Goal: Task Accomplishment & Management: Manage account settings

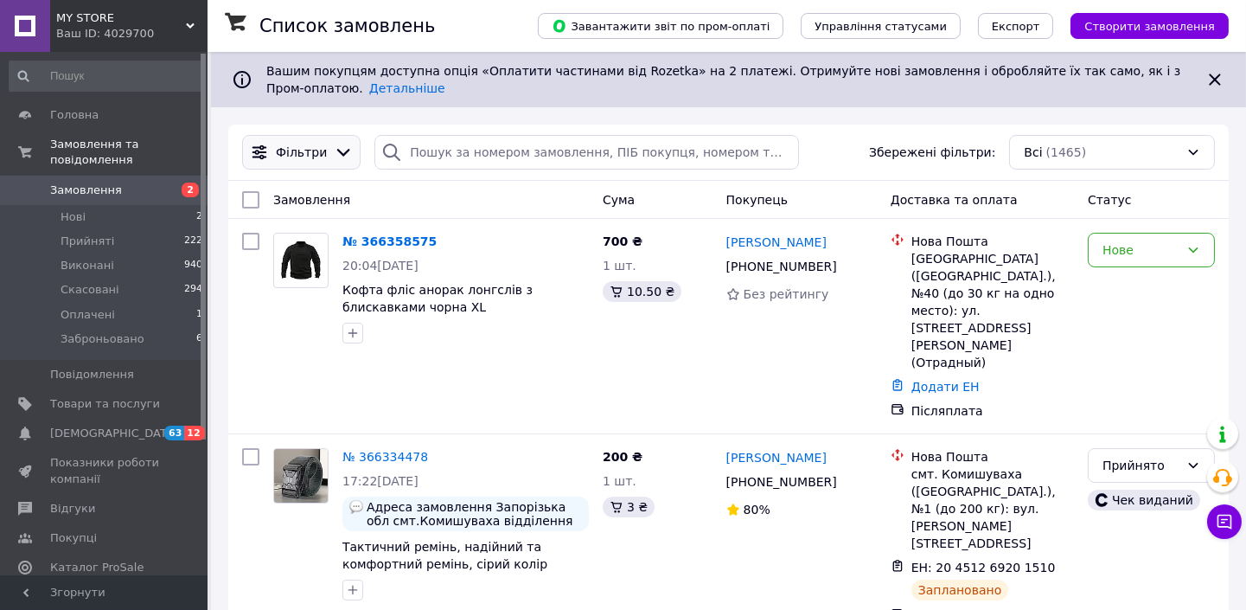
click at [278, 149] on span "Фільтри" at bounding box center [301, 152] width 51 height 17
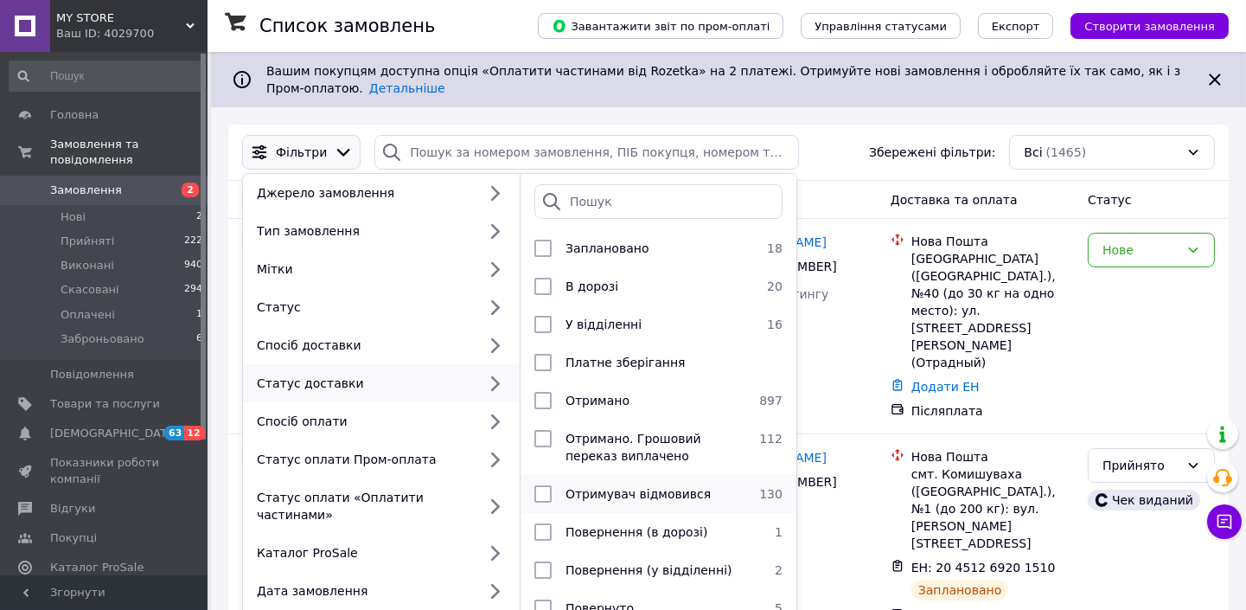
click at [538, 496] on input "checkbox" at bounding box center [542, 493] width 17 height 17
checkbox input "true"
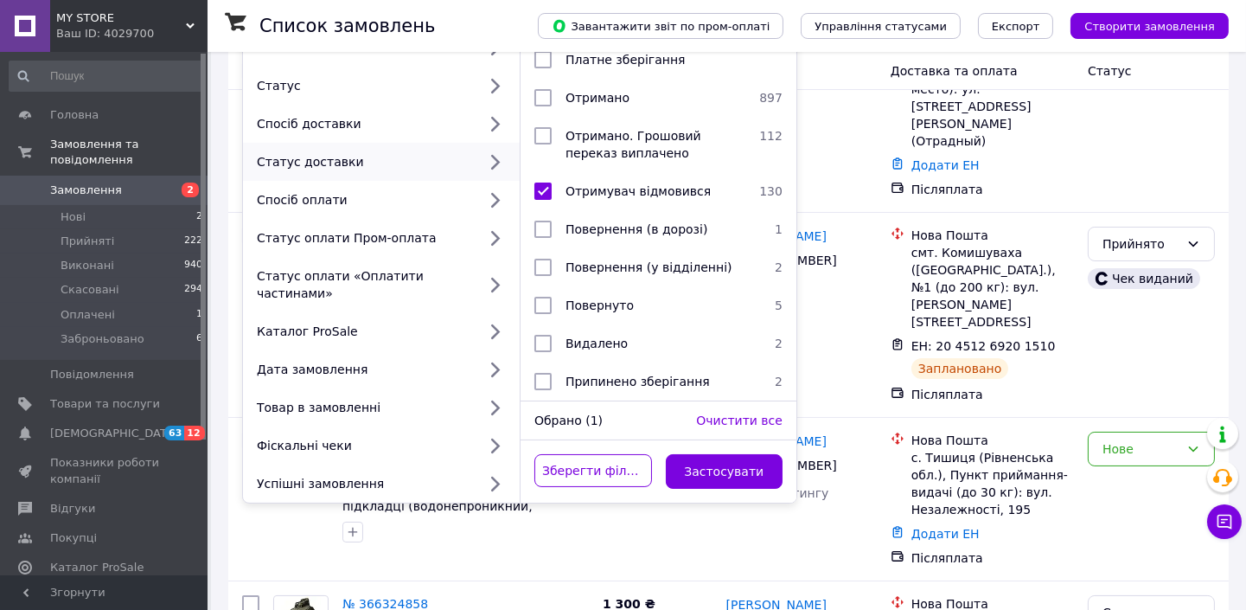
scroll to position [333, 0]
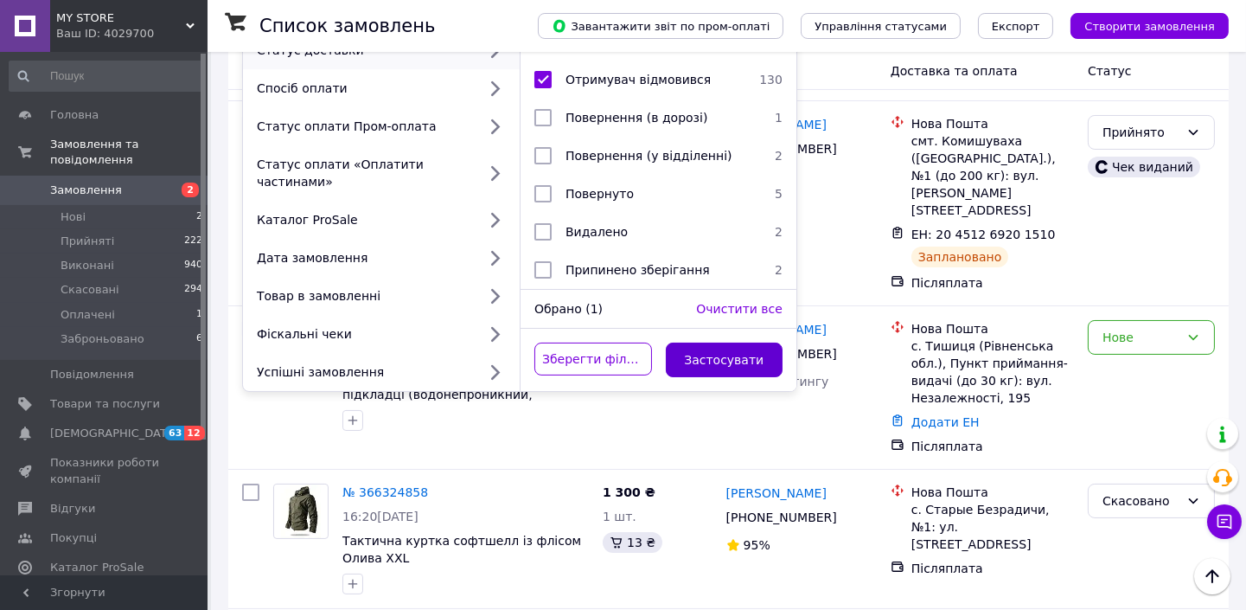
click at [746, 342] on button "Застосувати" at bounding box center [725, 359] width 118 height 35
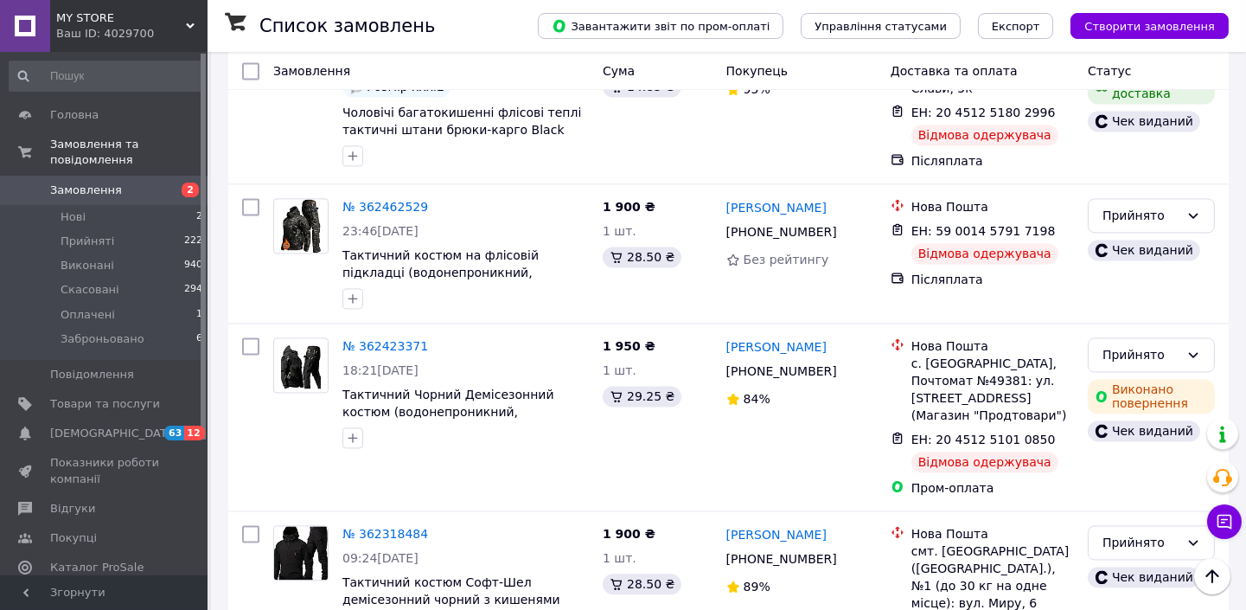
scroll to position [6582, 0]
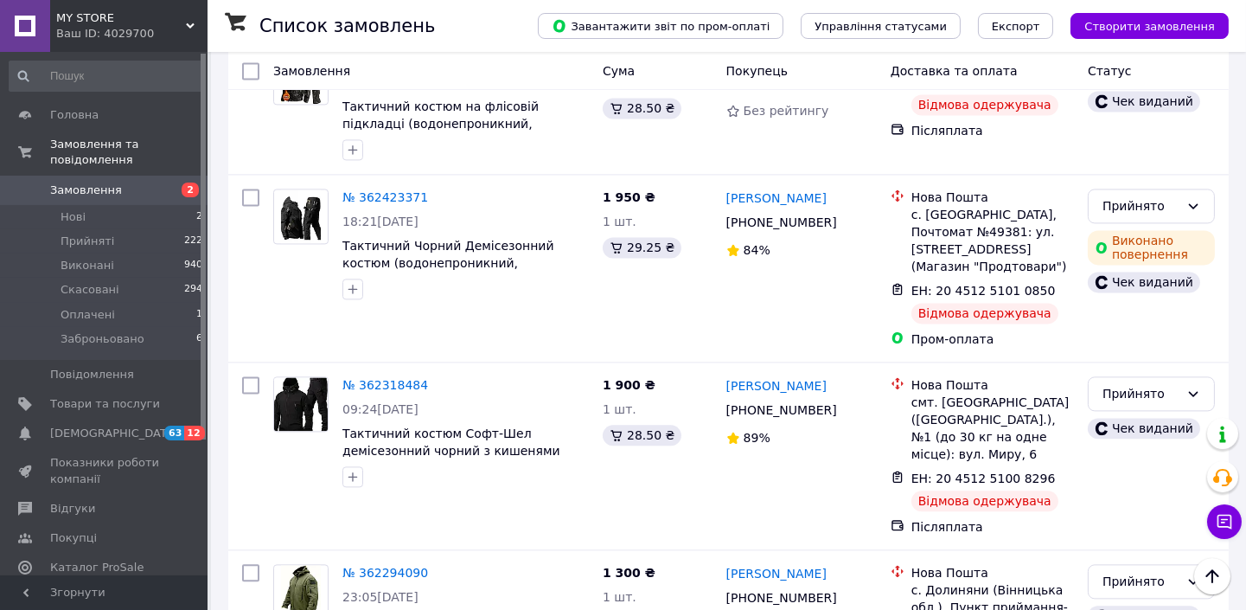
click at [114, 182] on span "Замовлення" at bounding box center [105, 190] width 110 height 16
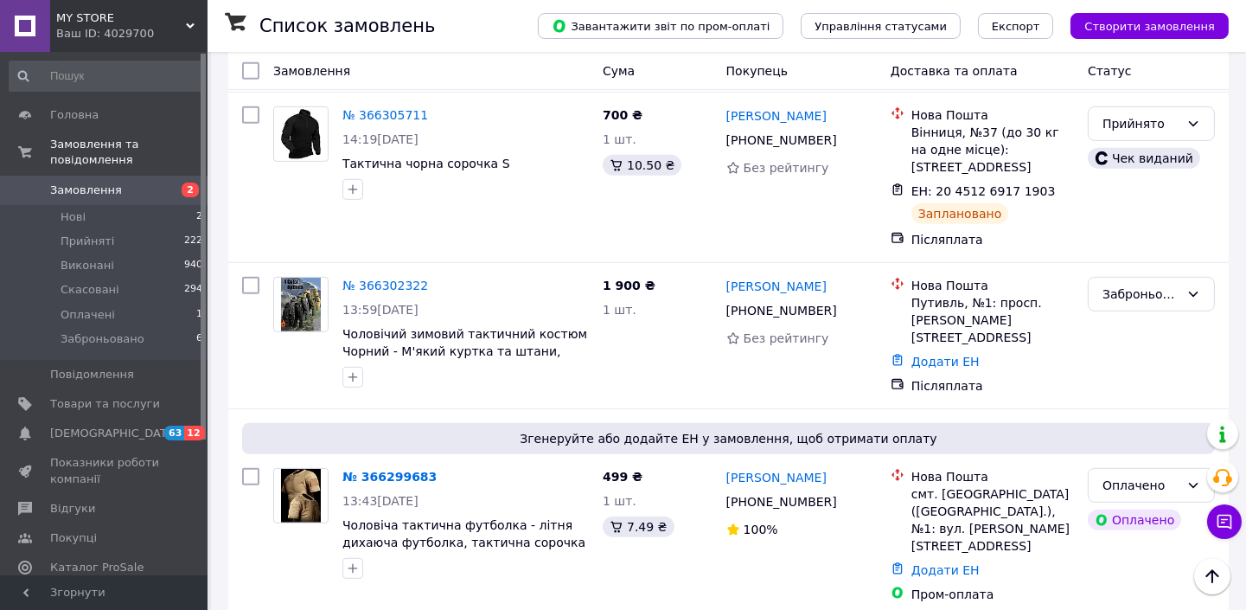
scroll to position [1610, 0]
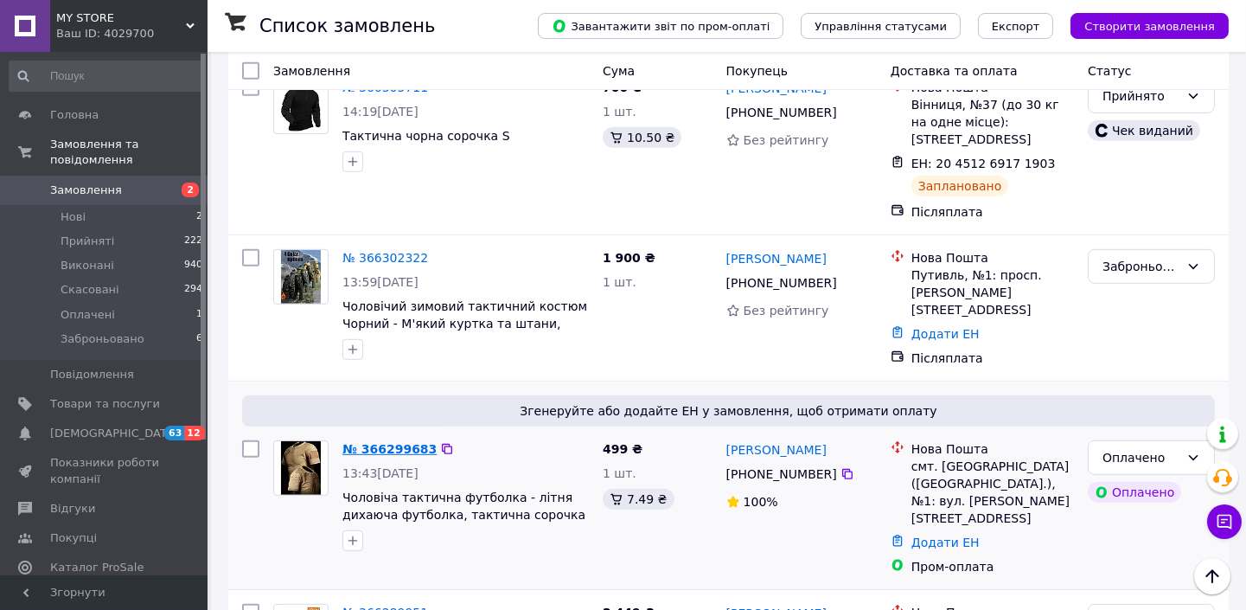
click at [364, 442] on link "№ 366299683" at bounding box center [389, 449] width 94 height 14
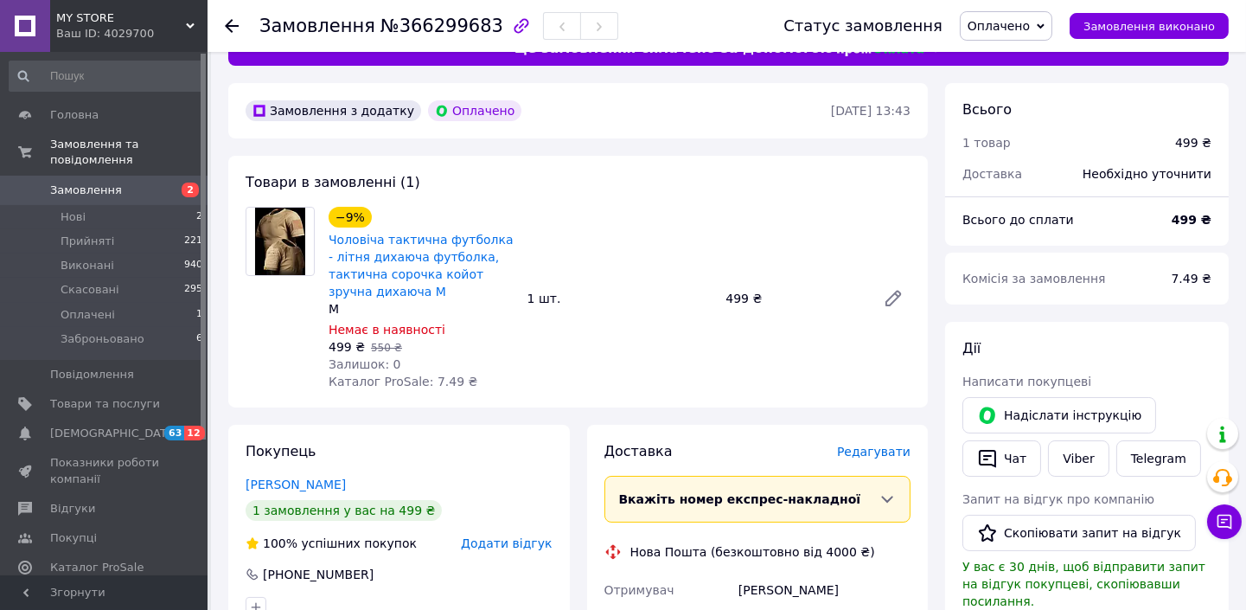
scroll to position [56, 0]
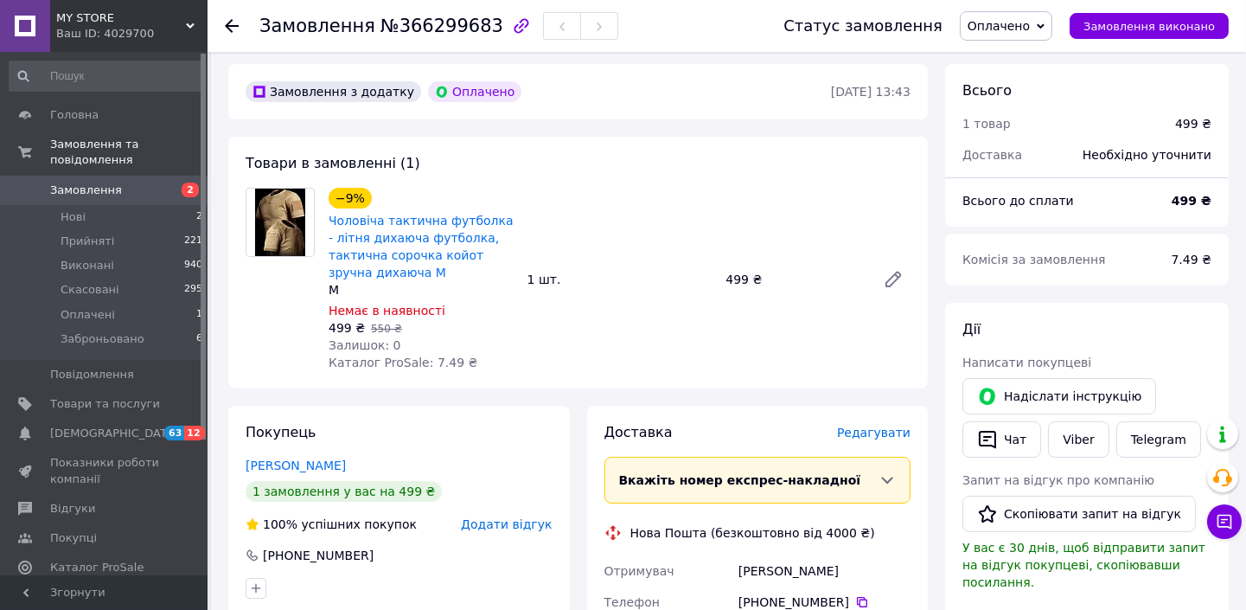
click at [1001, 23] on span "Оплачено" at bounding box center [999, 26] width 62 height 14
click at [999, 59] on li "Прийнято" at bounding box center [1011, 61] width 101 height 26
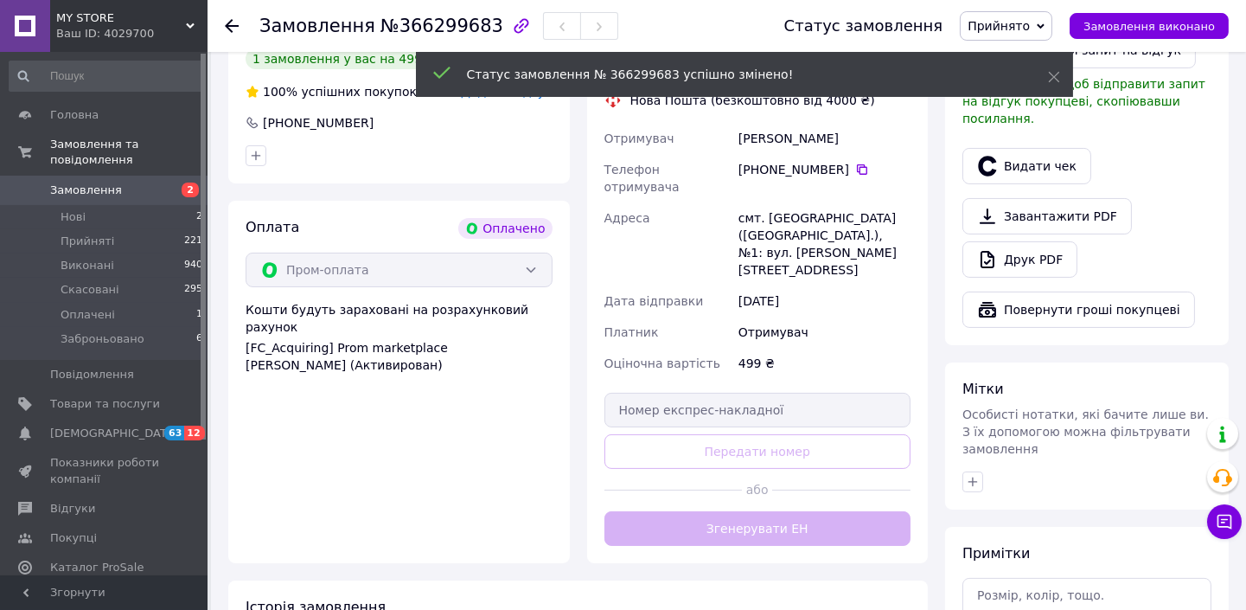
scroll to position [490, 0]
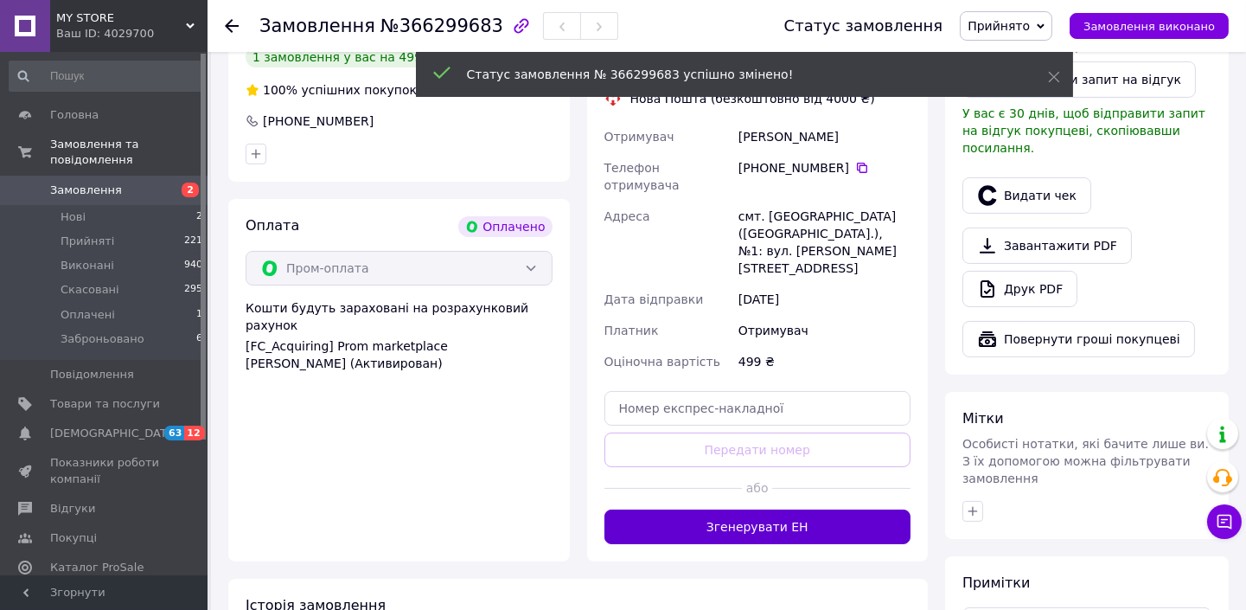
click at [784, 509] on button "Згенерувати ЕН" at bounding box center [758, 526] width 307 height 35
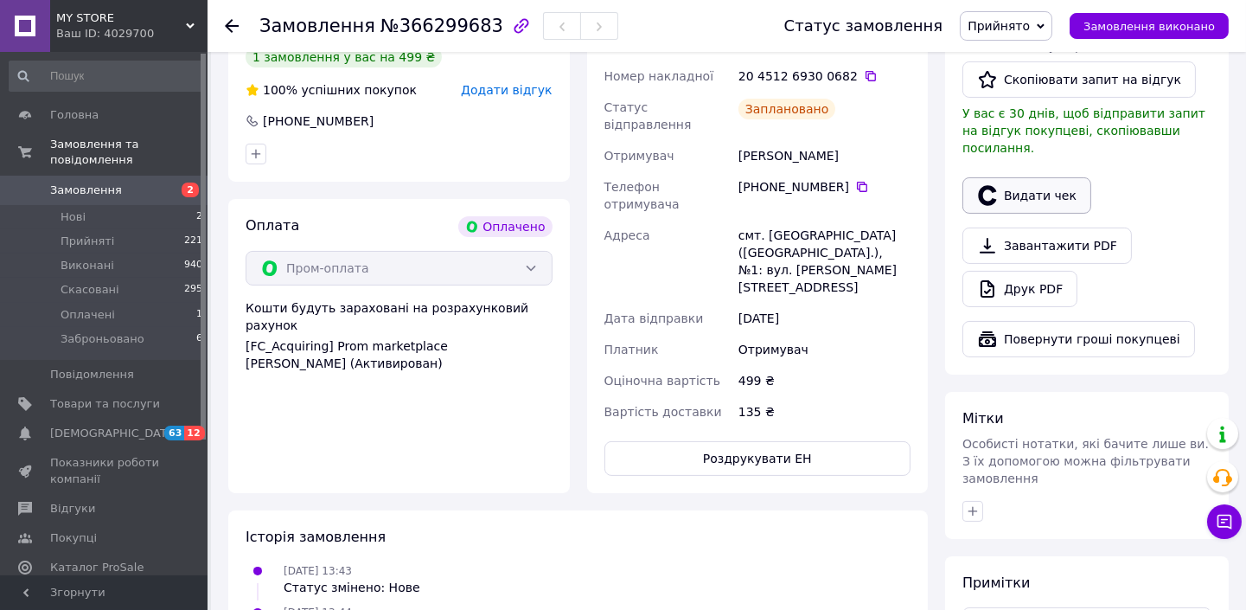
click at [1048, 177] on button "Видати чек" at bounding box center [1027, 195] width 129 height 36
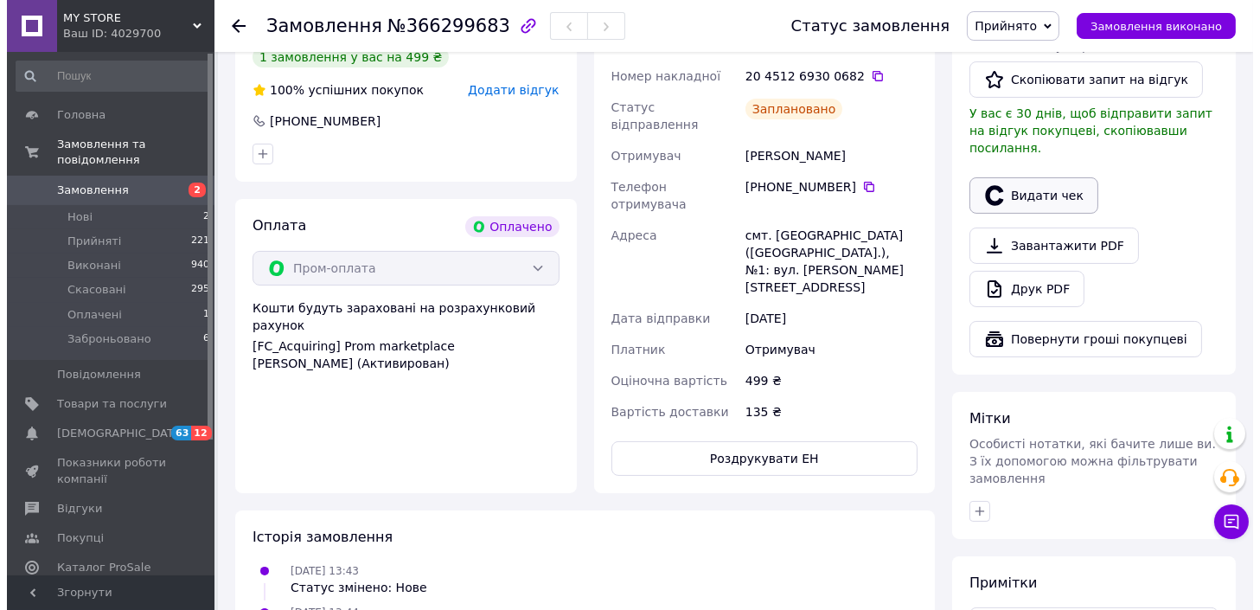
scroll to position [473, 0]
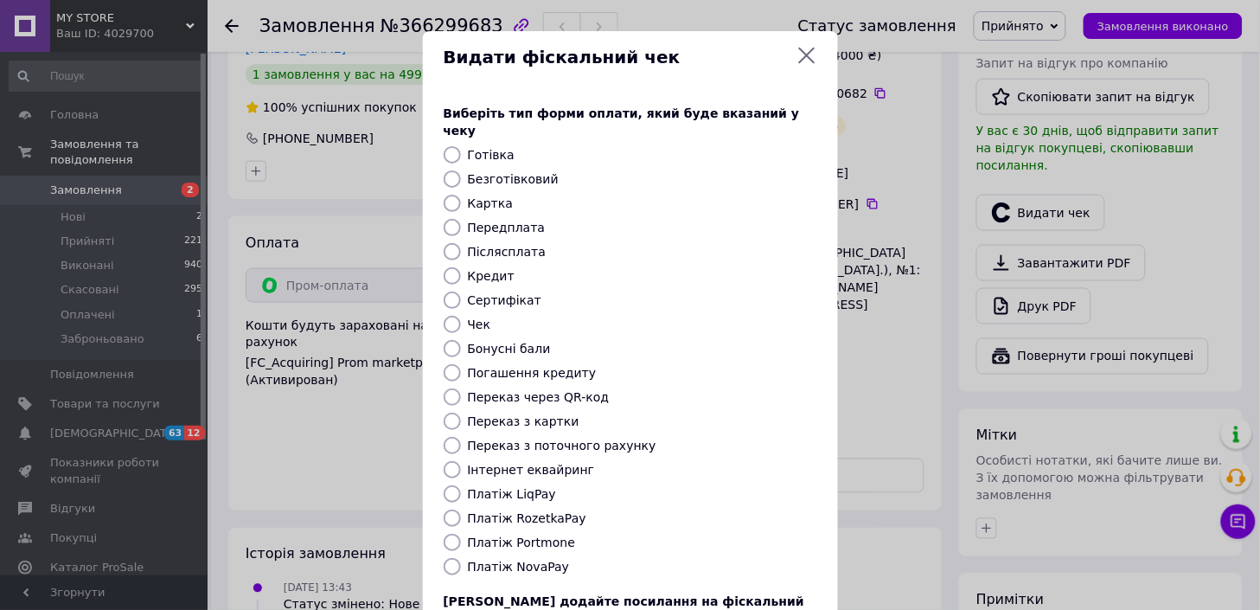
click at [523, 172] on label "Безготівковий" at bounding box center [513, 179] width 91 height 14
click at [461, 170] on input "Безготівковий" at bounding box center [452, 178] width 17 height 17
radio input "true"
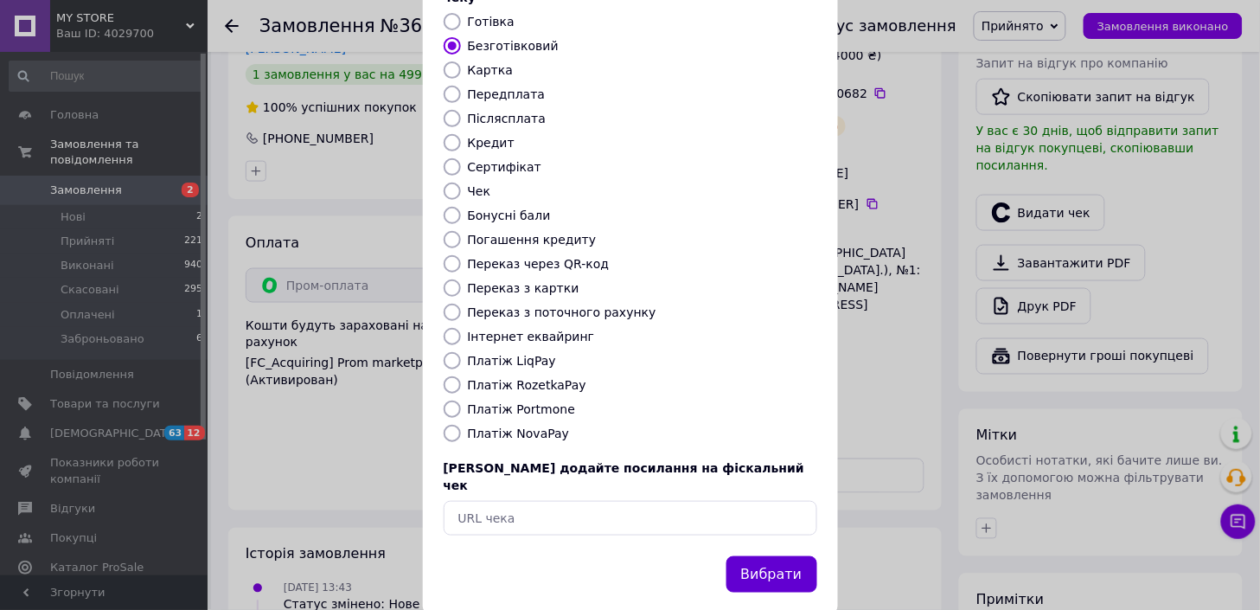
click at [791, 556] on button "Вибрати" at bounding box center [771, 574] width 91 height 37
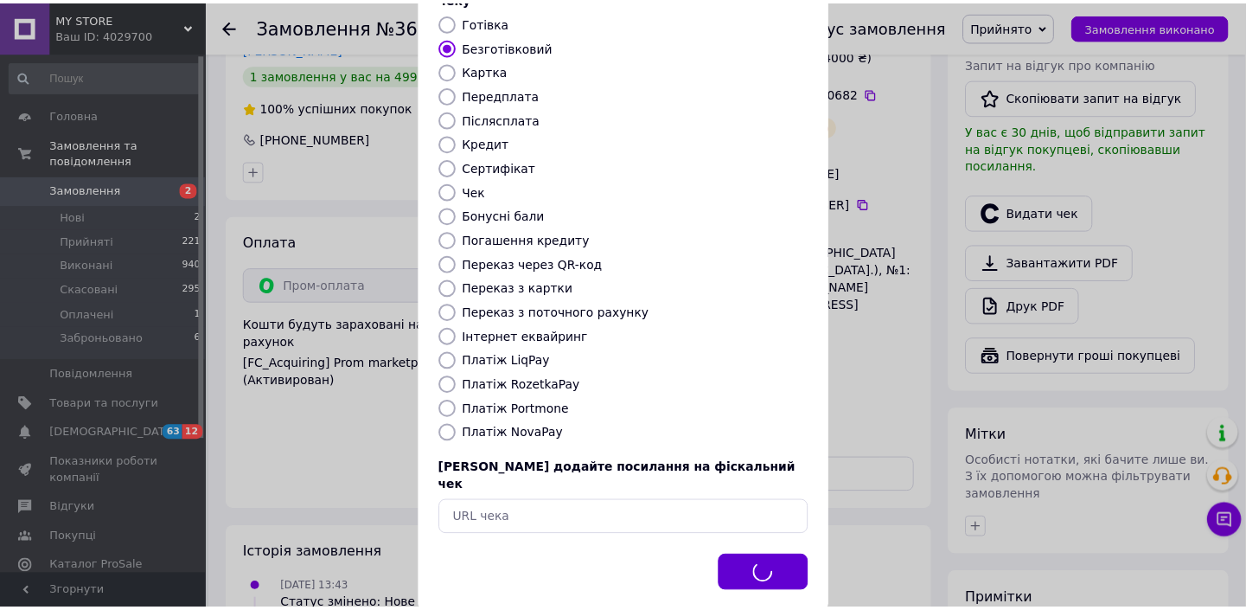
scroll to position [490, 0]
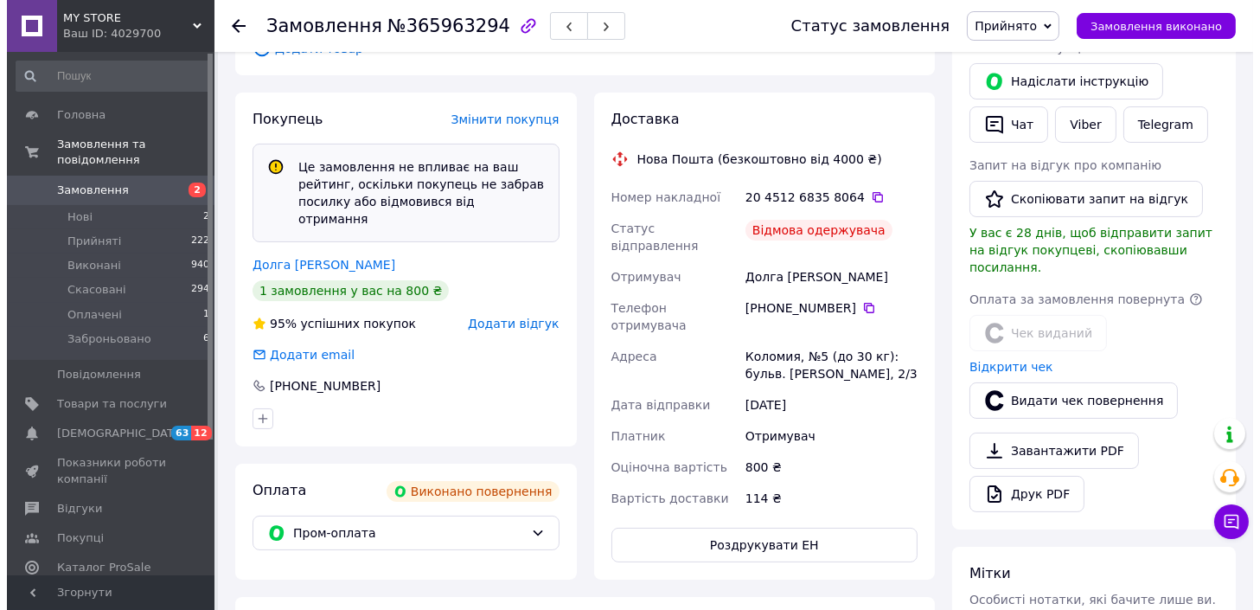
scroll to position [415, 0]
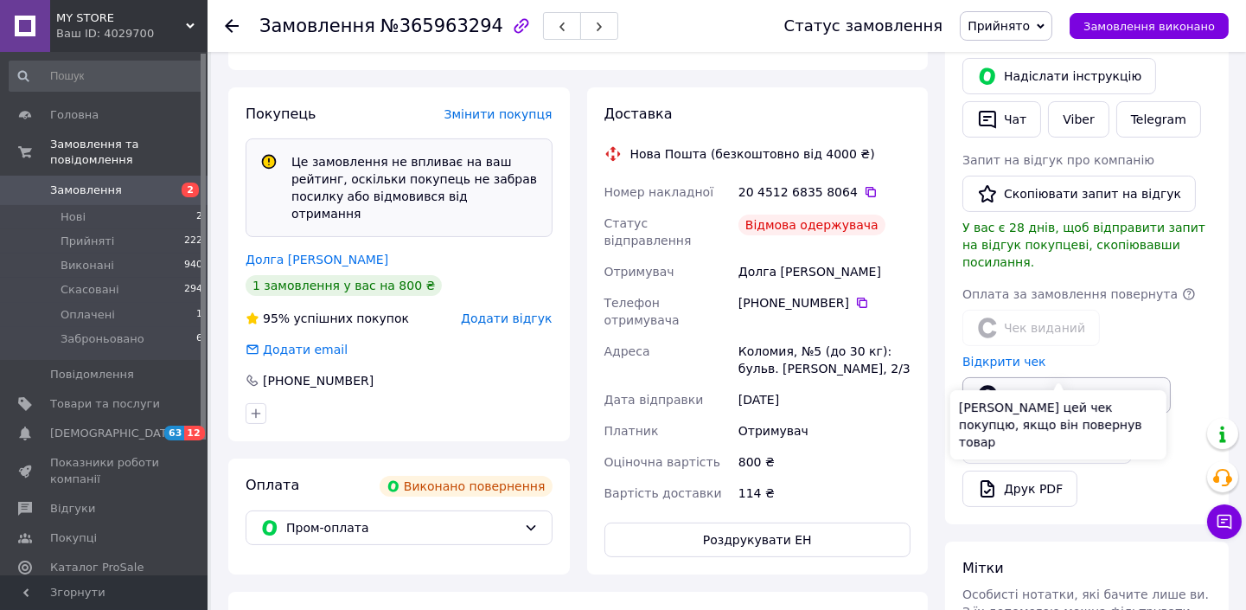
click at [1079, 377] on button "Видати чек повернення" at bounding box center [1067, 395] width 208 height 36
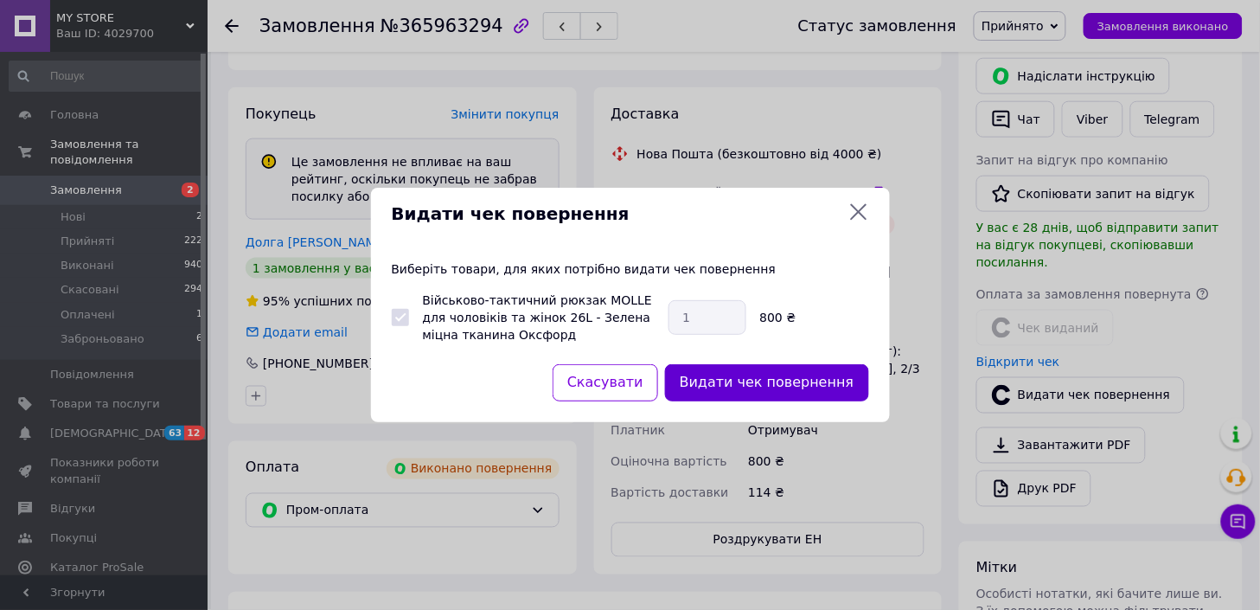
click at [767, 386] on button "Видати чек повернення" at bounding box center [767, 382] width 204 height 37
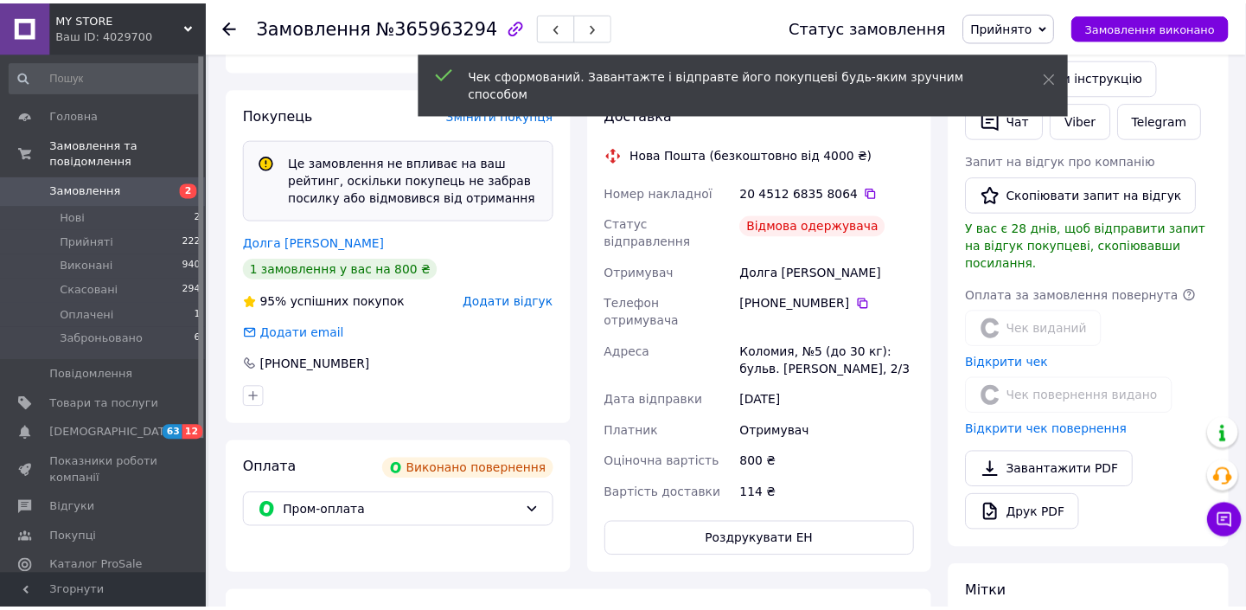
scroll to position [432, 0]
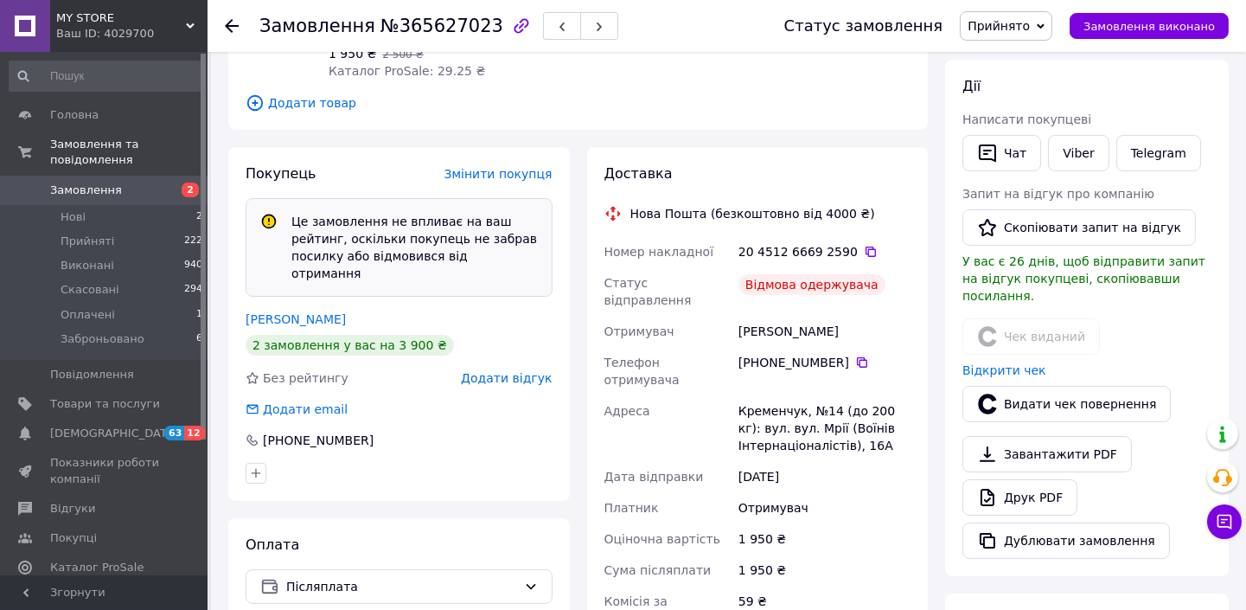
scroll to position [332, 0]
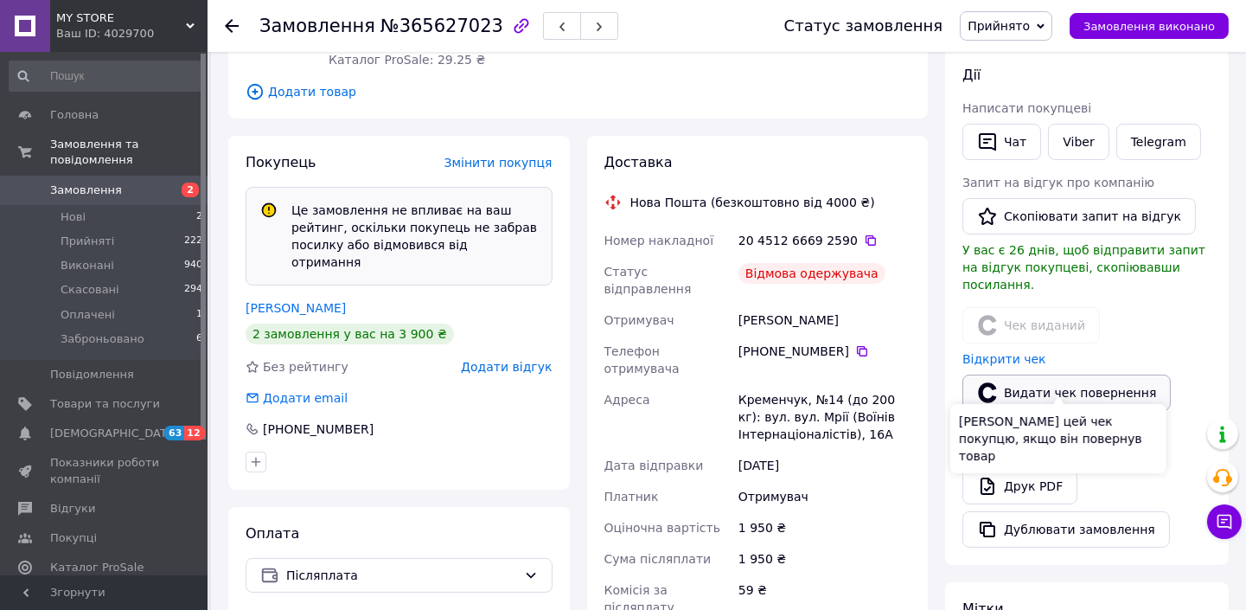
click at [1033, 374] on button "Видати чек повернення" at bounding box center [1067, 392] width 208 height 36
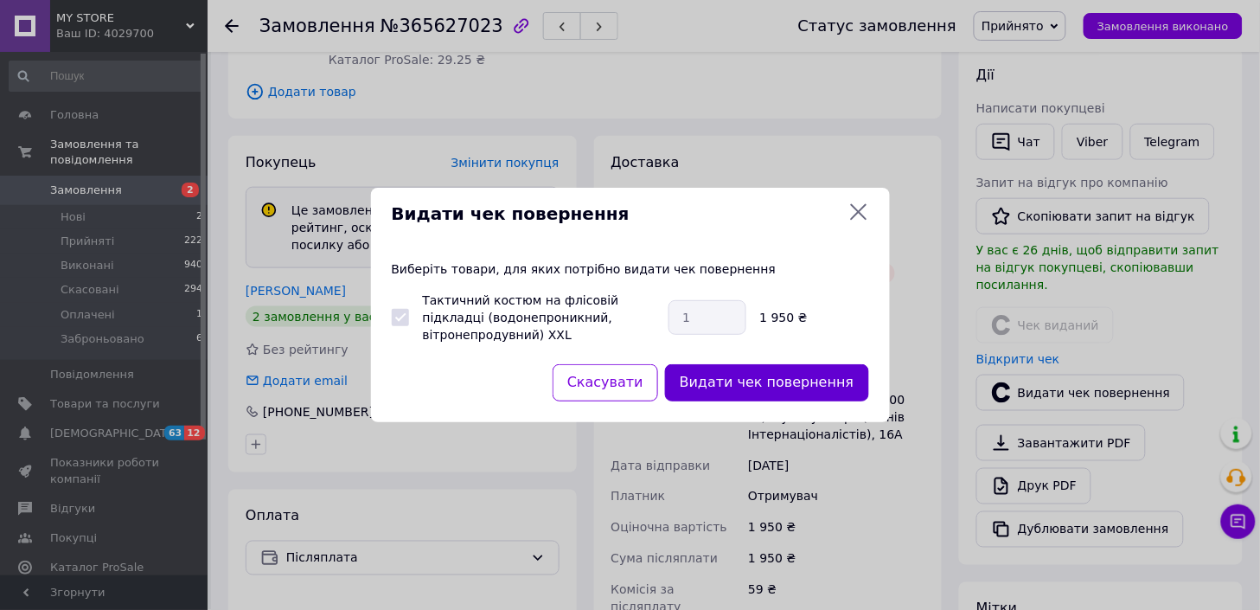
click at [792, 378] on button "Видати чек повернення" at bounding box center [767, 382] width 204 height 37
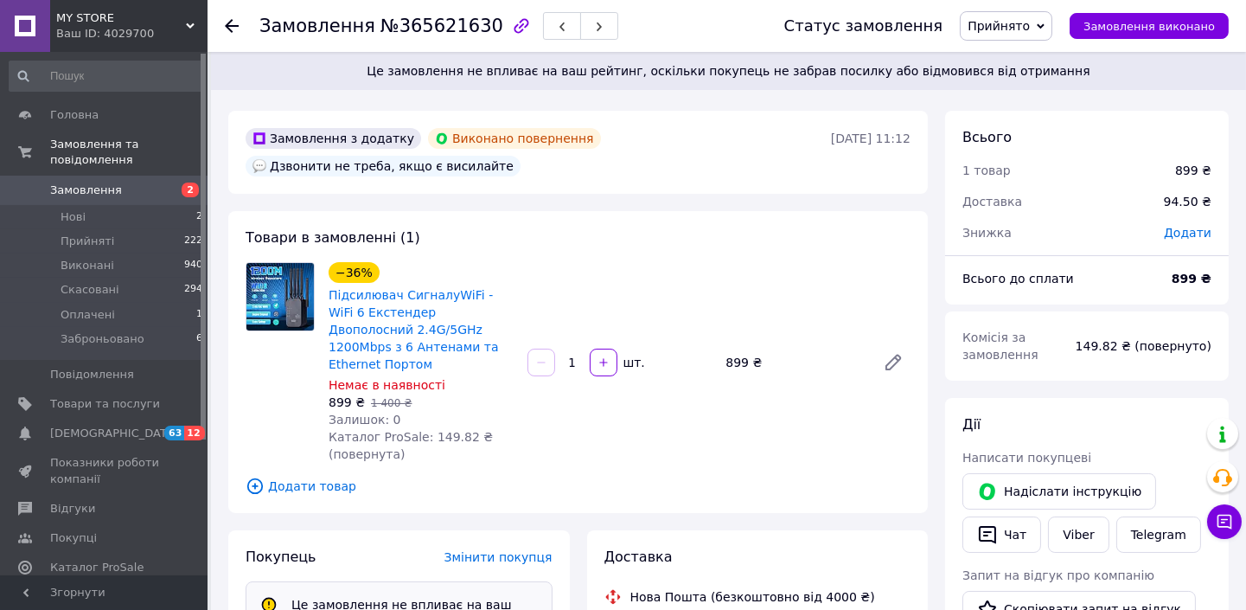
click at [1021, 27] on span "Прийнято" at bounding box center [999, 26] width 62 height 14
click at [1027, 79] on li "Скасовано" at bounding box center [1011, 87] width 101 height 26
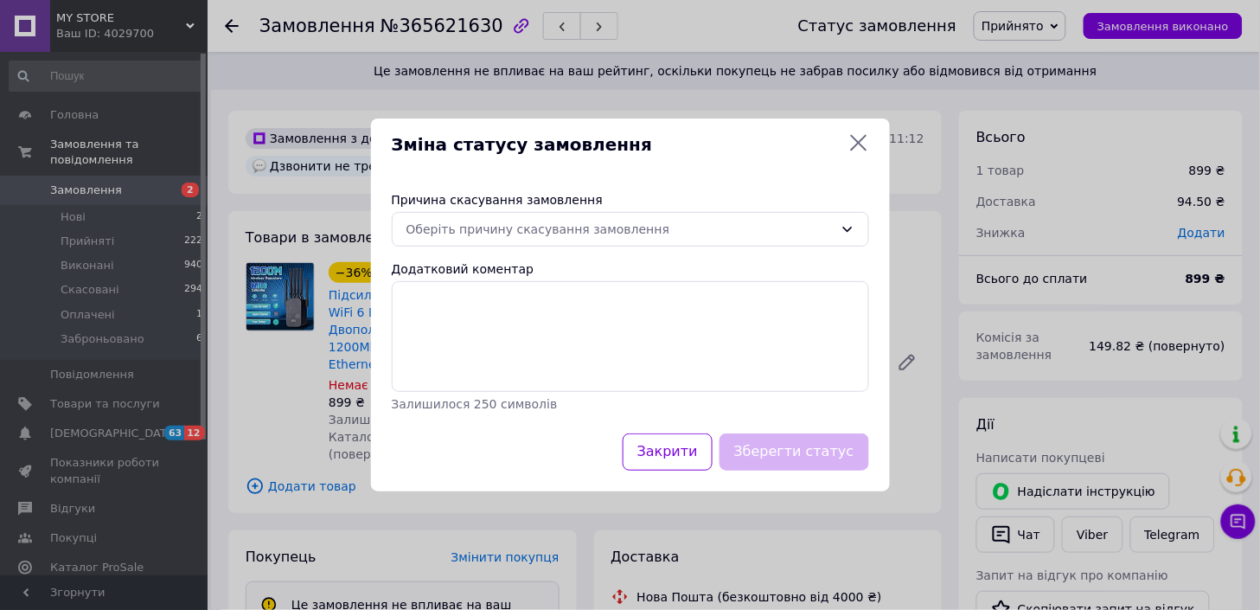
click at [584, 208] on div "Причина скасування замовлення" at bounding box center [630, 199] width 477 height 17
click at [557, 255] on div "Причина скасування замовлення Оберіть причину скасування замовлення Додатковий …" at bounding box center [630, 301] width 519 height 263
click at [562, 230] on div "Оберіть причину скасування замовлення" at bounding box center [619, 229] width 427 height 19
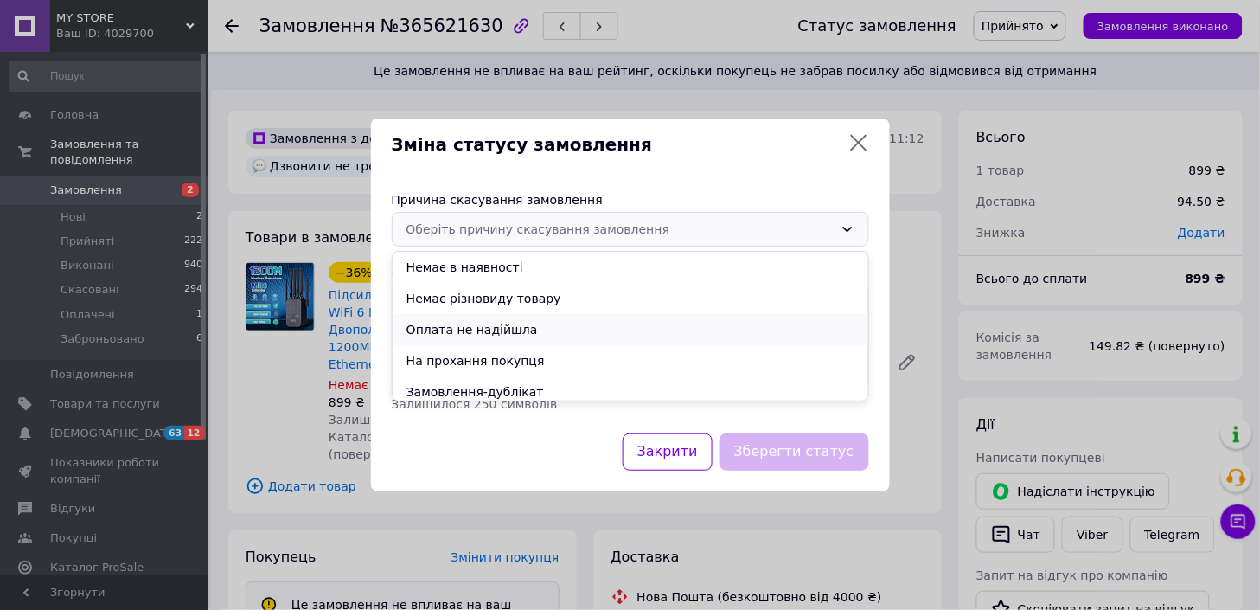
click at [491, 339] on li "Оплата не надійшла" at bounding box center [631, 329] width 476 height 31
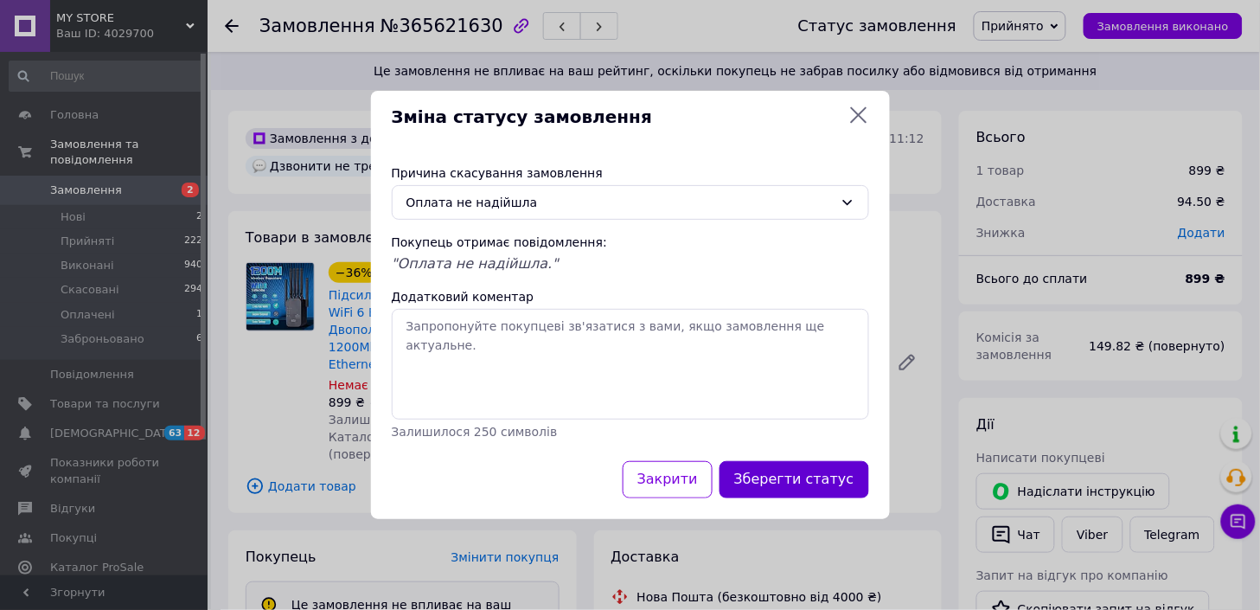
click at [810, 479] on button "Зберегти статус" at bounding box center [795, 479] width 150 height 37
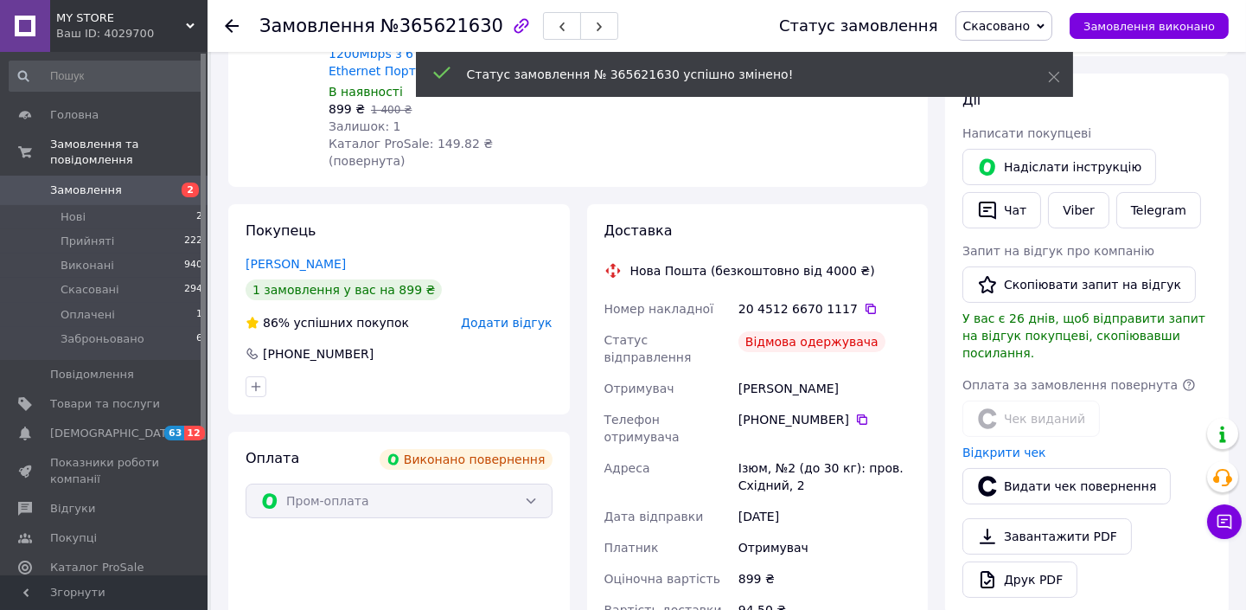
scroll to position [269, 0]
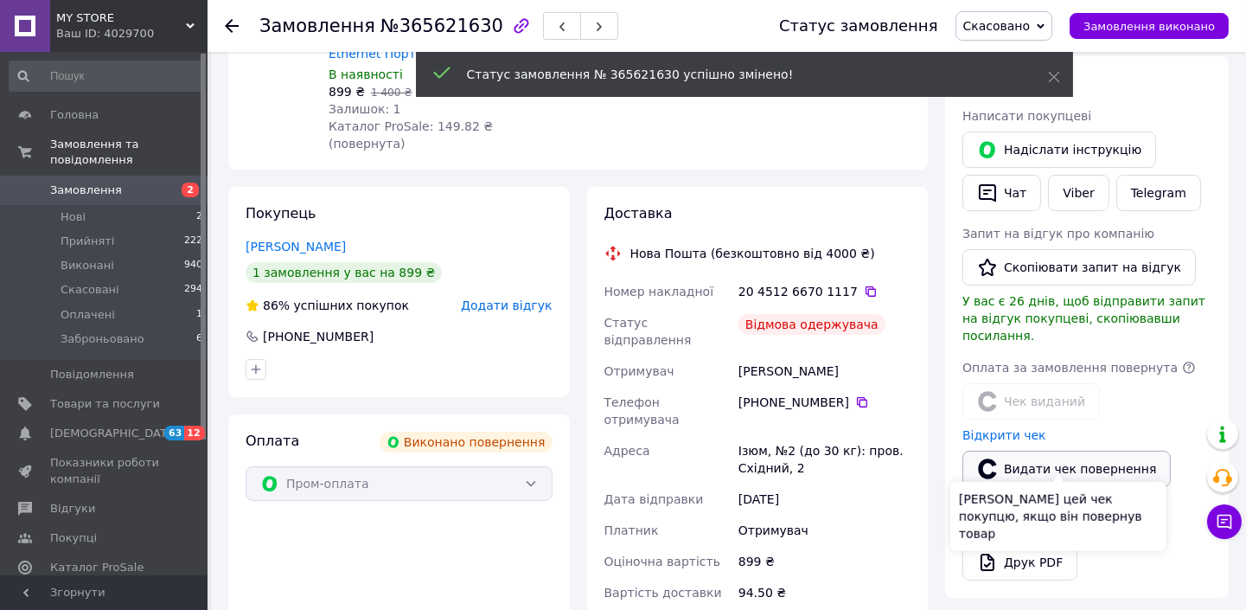
click at [1043, 451] on button "Видати чек повернення" at bounding box center [1067, 469] width 208 height 36
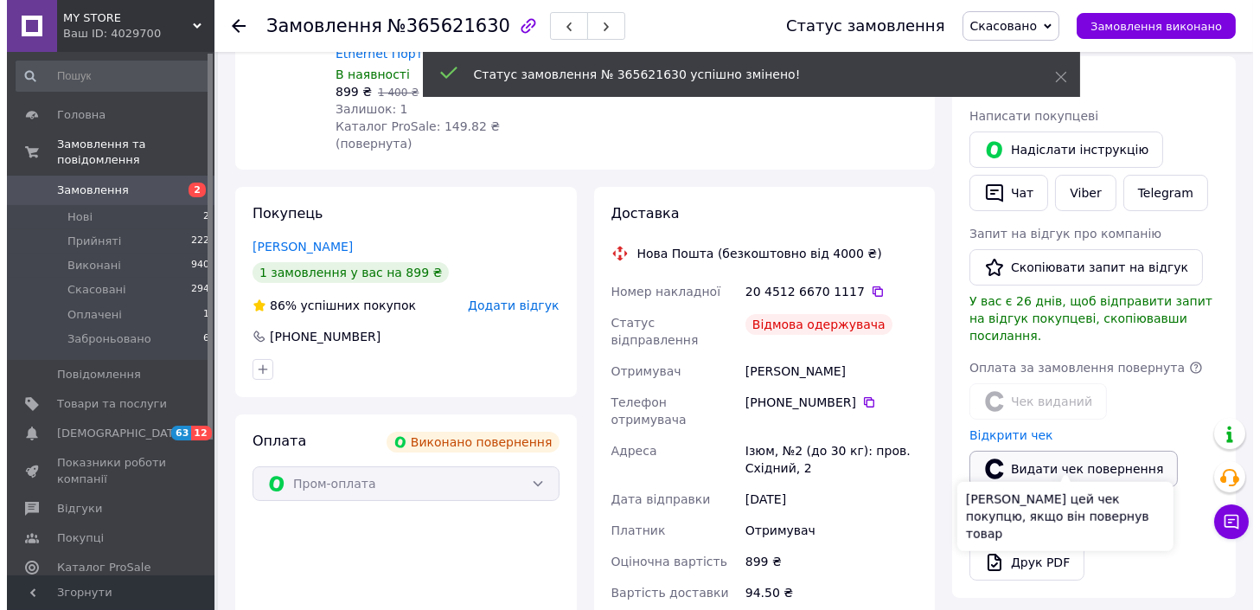
scroll to position [242, 0]
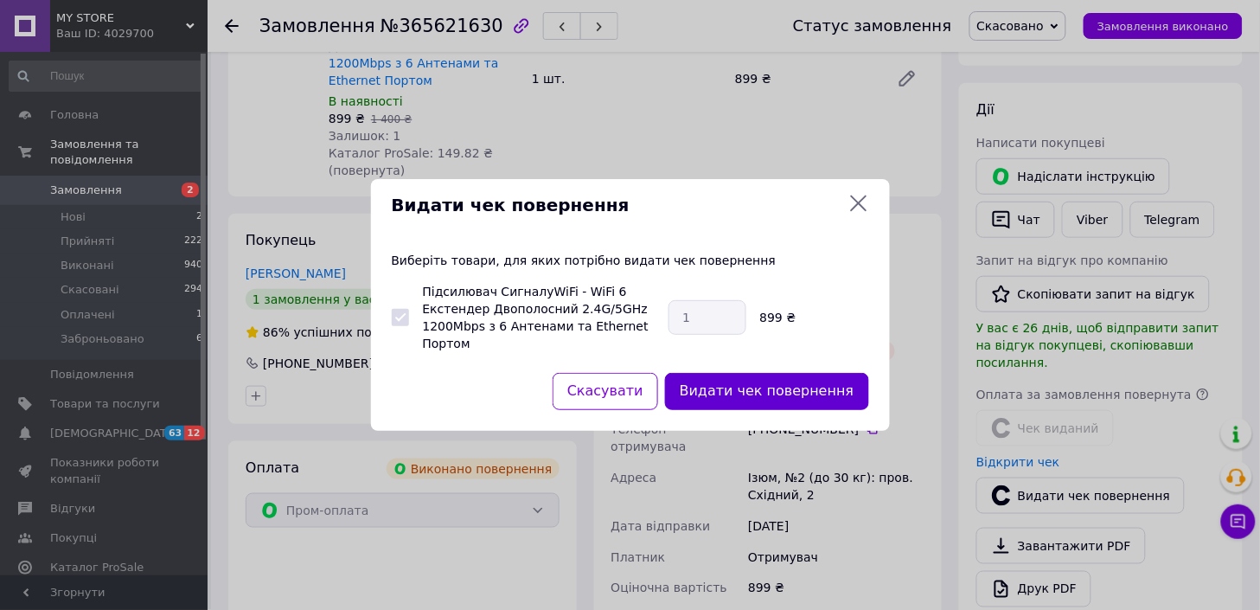
click at [753, 404] on button "Видати чек повернення" at bounding box center [767, 391] width 204 height 37
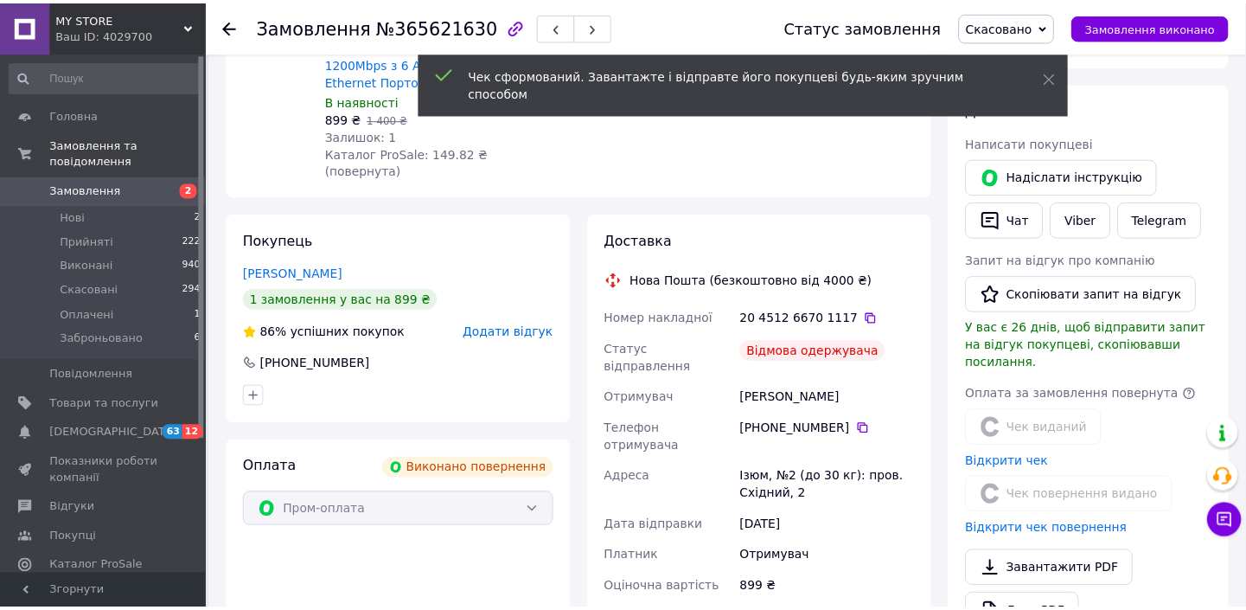
scroll to position [269, 0]
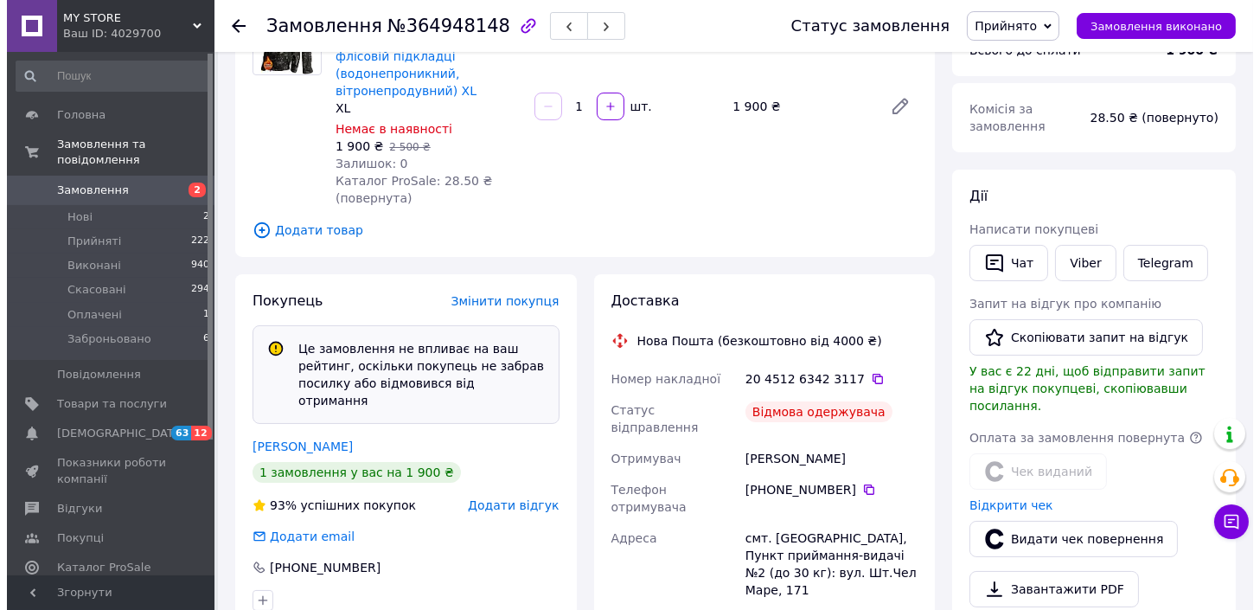
scroll to position [292, 0]
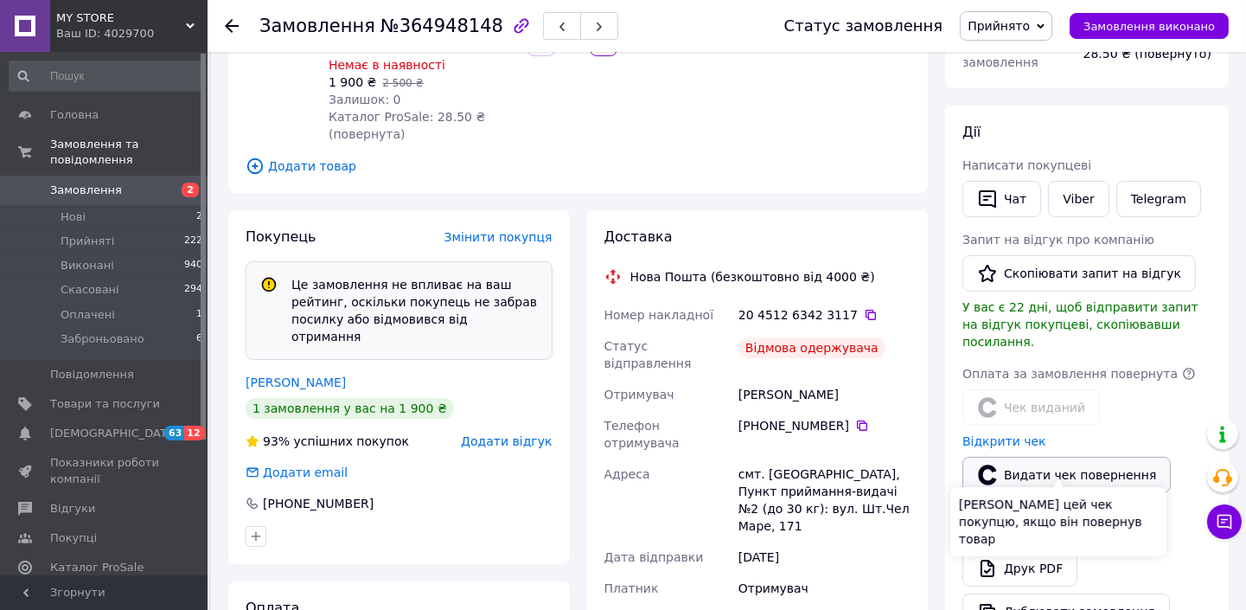
click at [1026, 464] on button "Видати чек повернення" at bounding box center [1067, 475] width 208 height 36
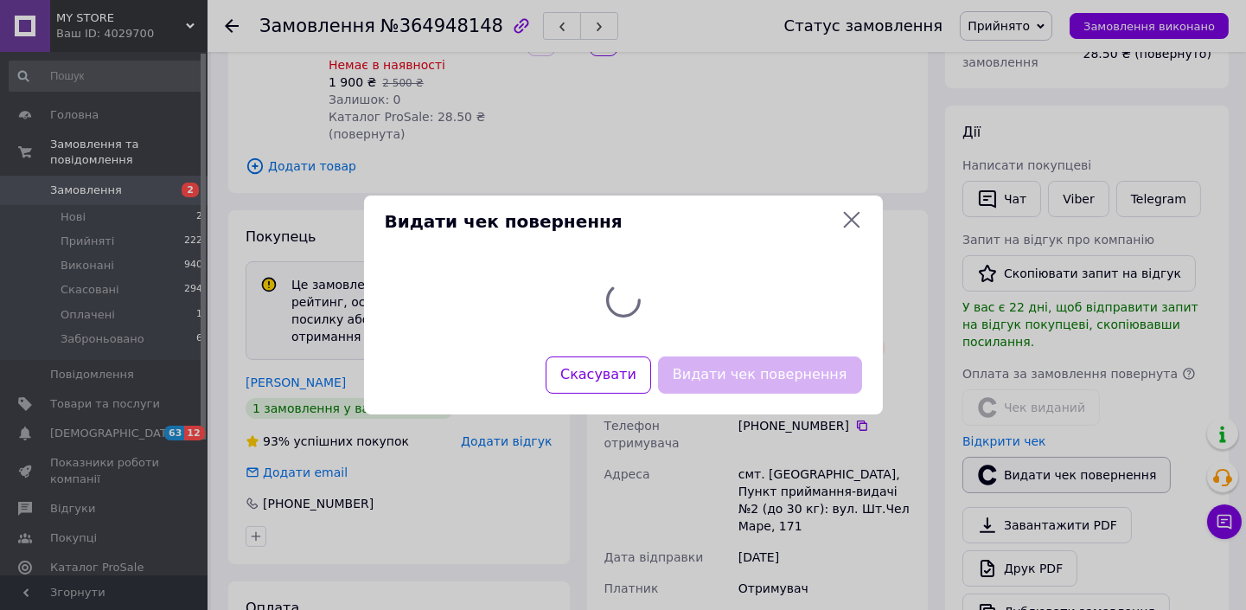
scroll to position [10, 0]
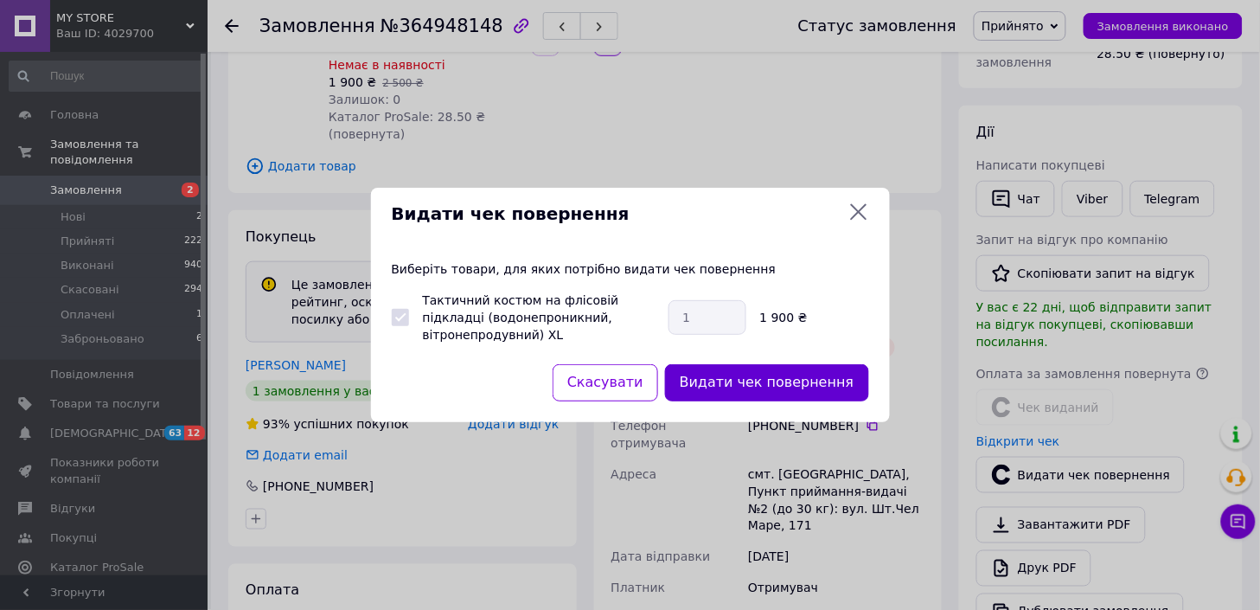
click at [818, 370] on button "Видати чек повернення" at bounding box center [767, 382] width 204 height 37
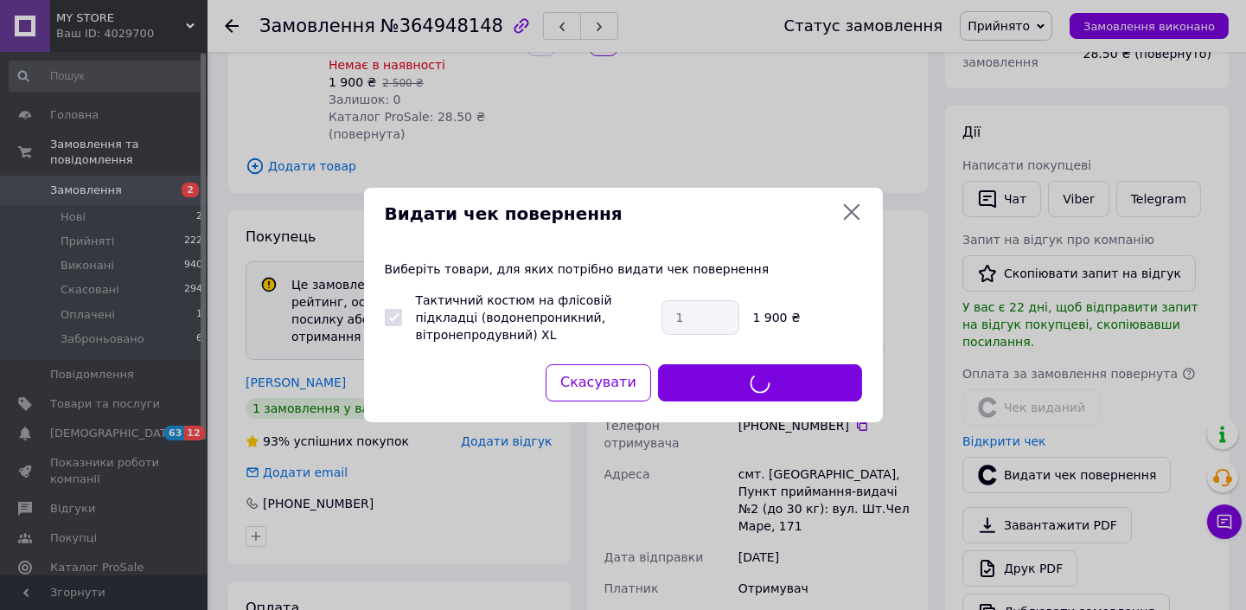
scroll to position [28, 0]
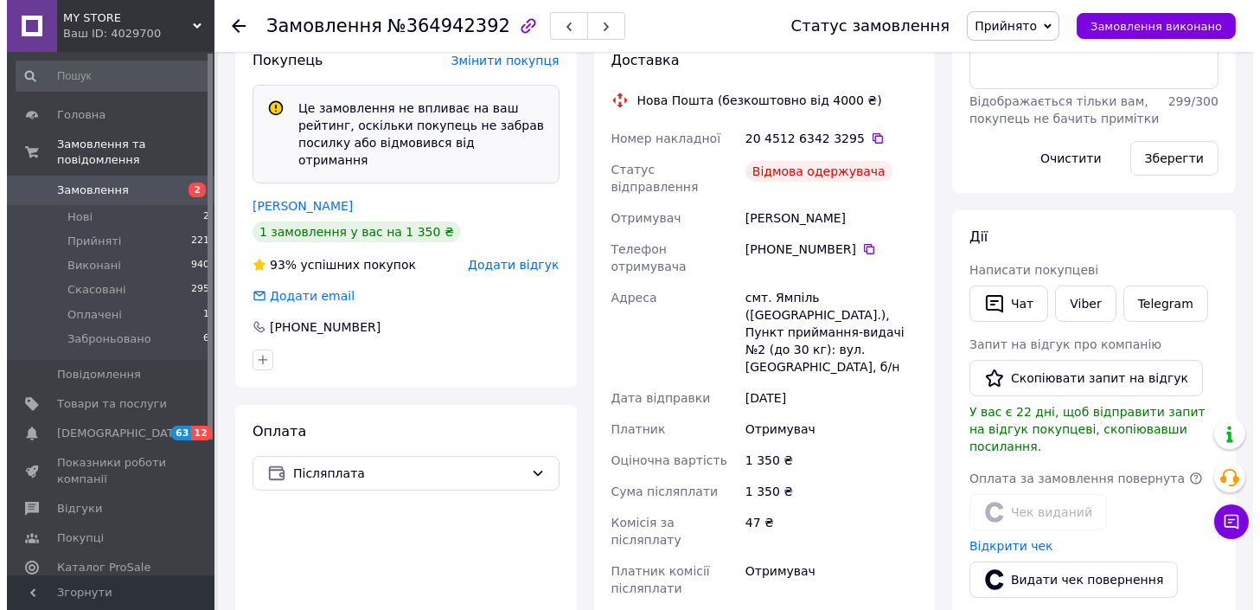
scroll to position [443, 0]
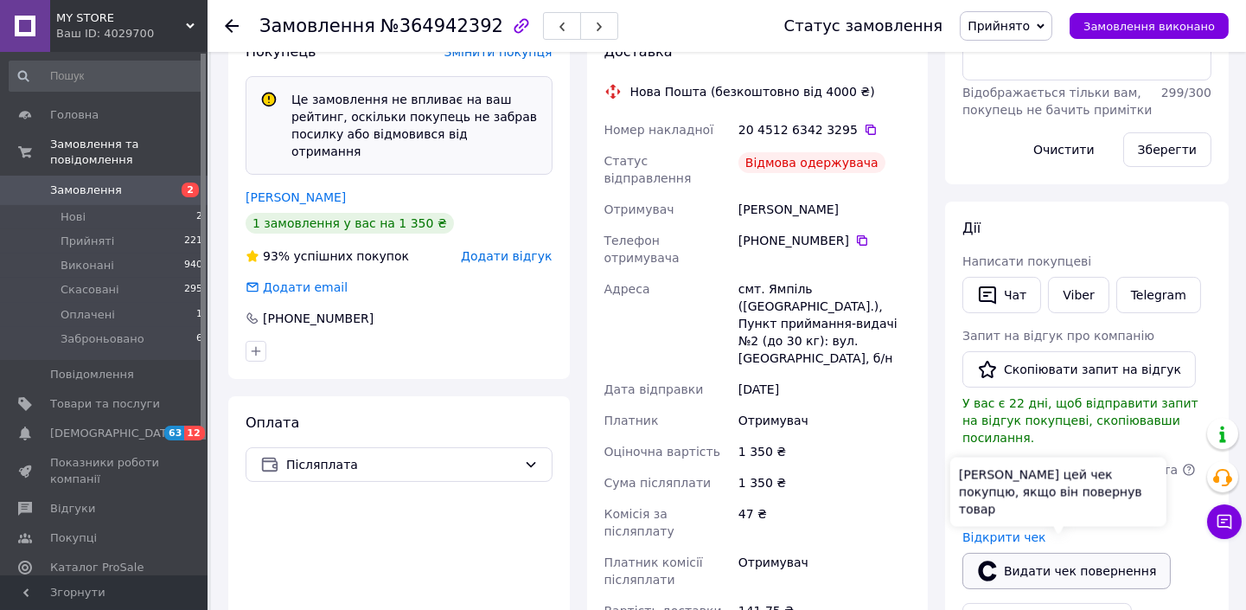
click at [1052, 556] on button "Видати чек повернення" at bounding box center [1067, 571] width 208 height 36
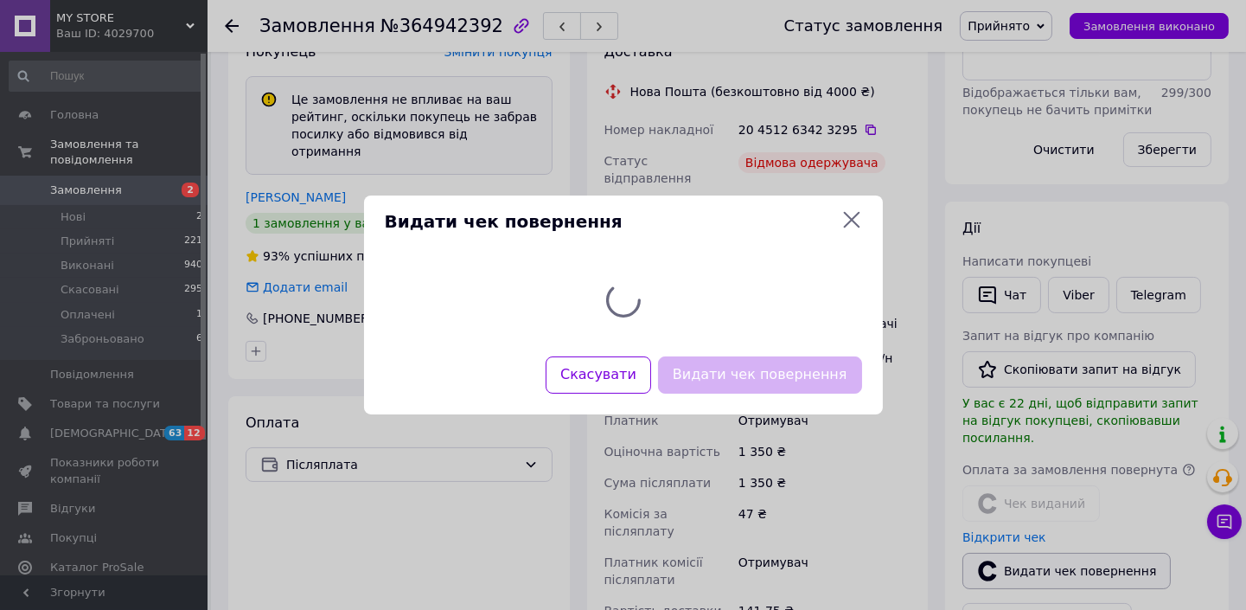
scroll to position [17, 0]
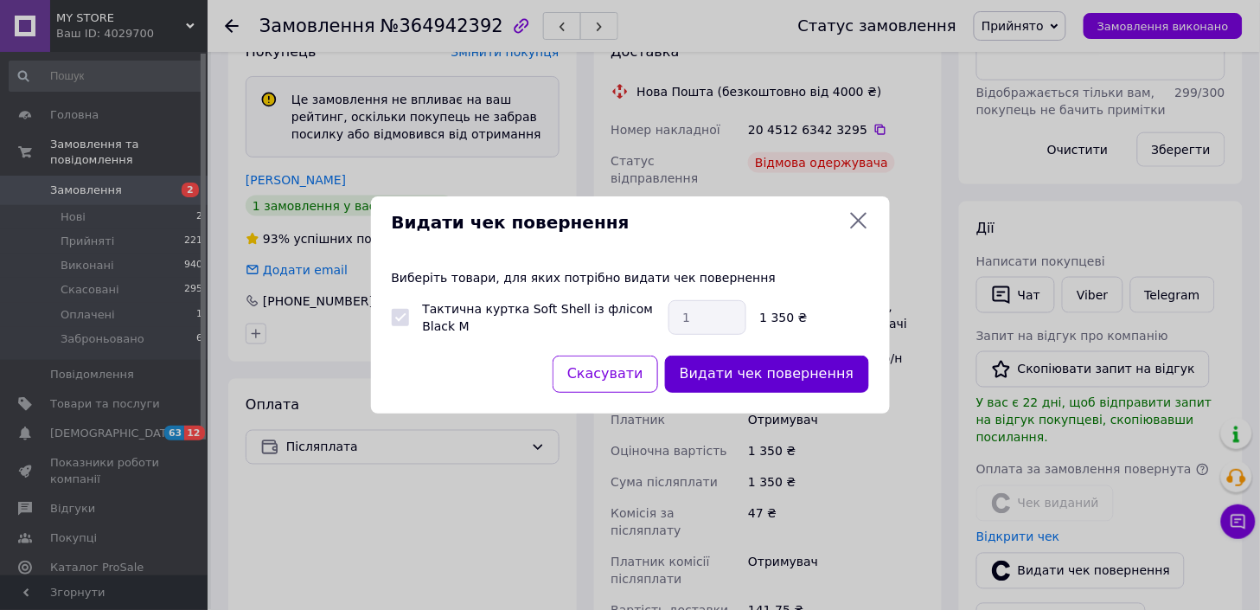
click at [771, 361] on button "Видати чек повернення" at bounding box center [767, 373] width 204 height 37
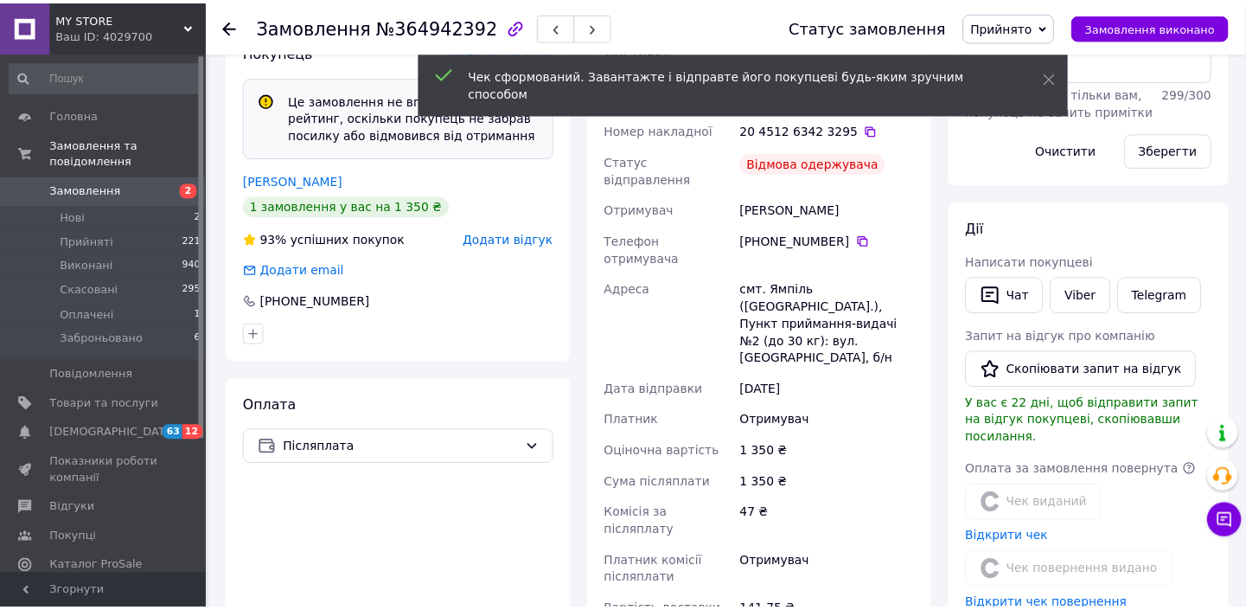
scroll to position [35, 0]
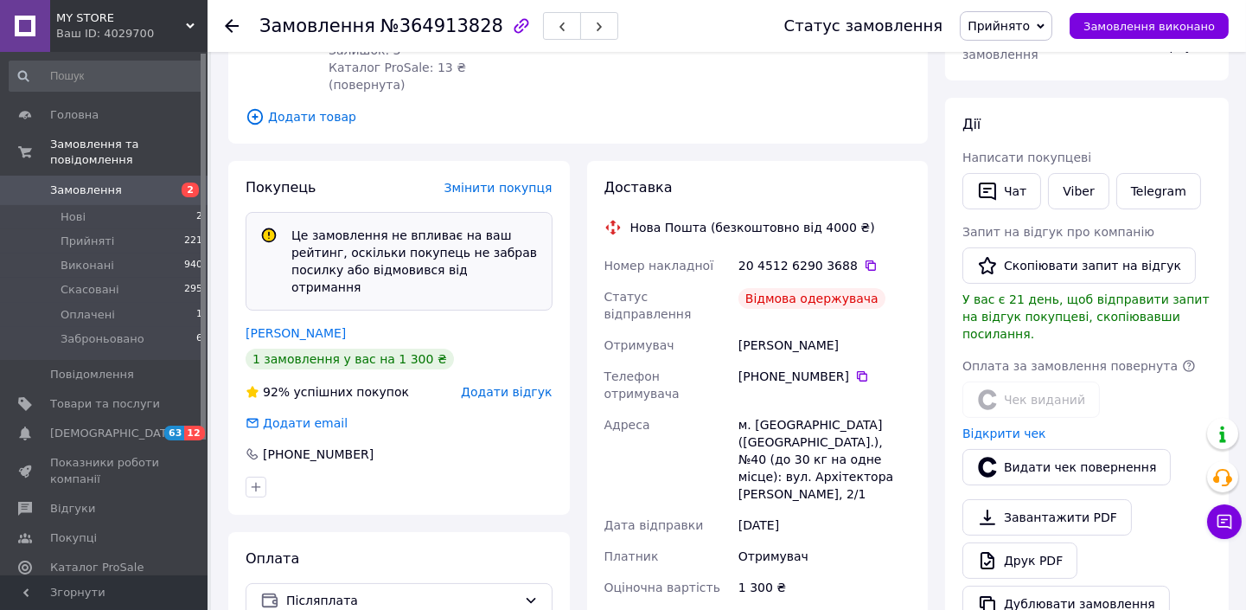
scroll to position [420, 0]
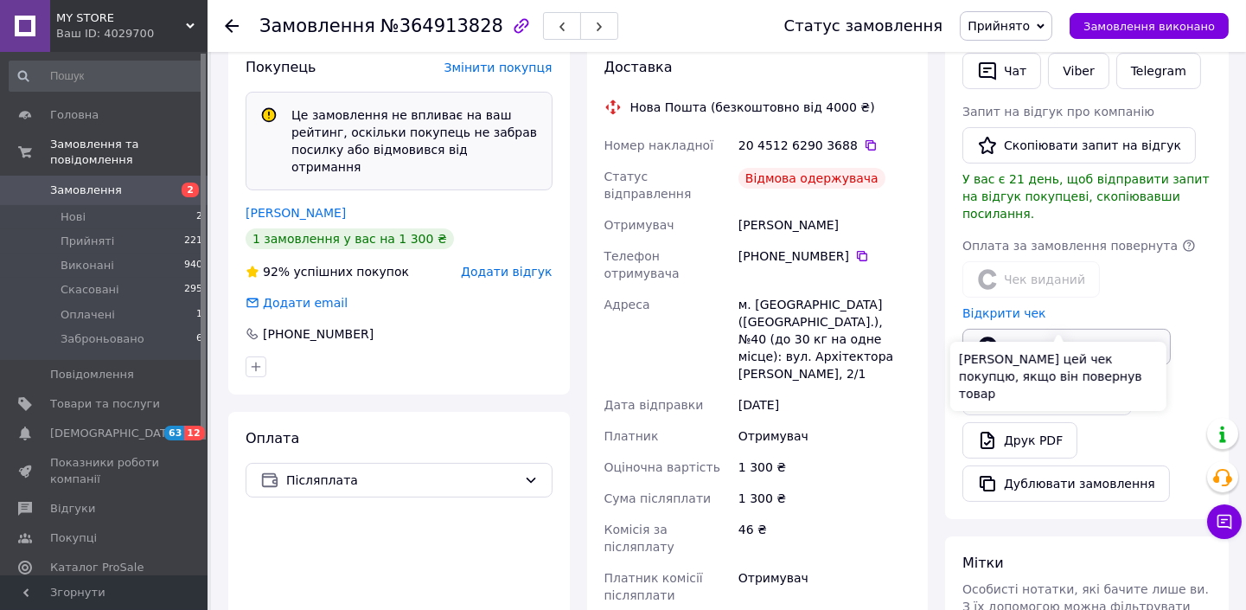
click at [1046, 329] on button "Видати чек повернення" at bounding box center [1067, 347] width 208 height 36
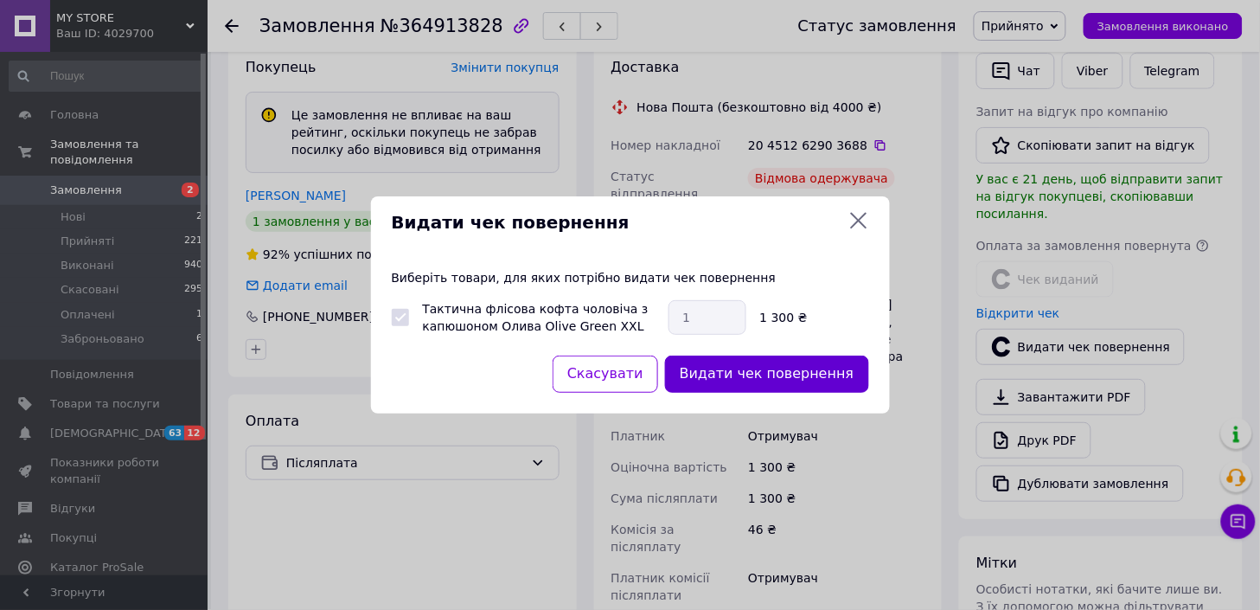
click at [766, 387] on button "Видати чек повернення" at bounding box center [767, 373] width 204 height 37
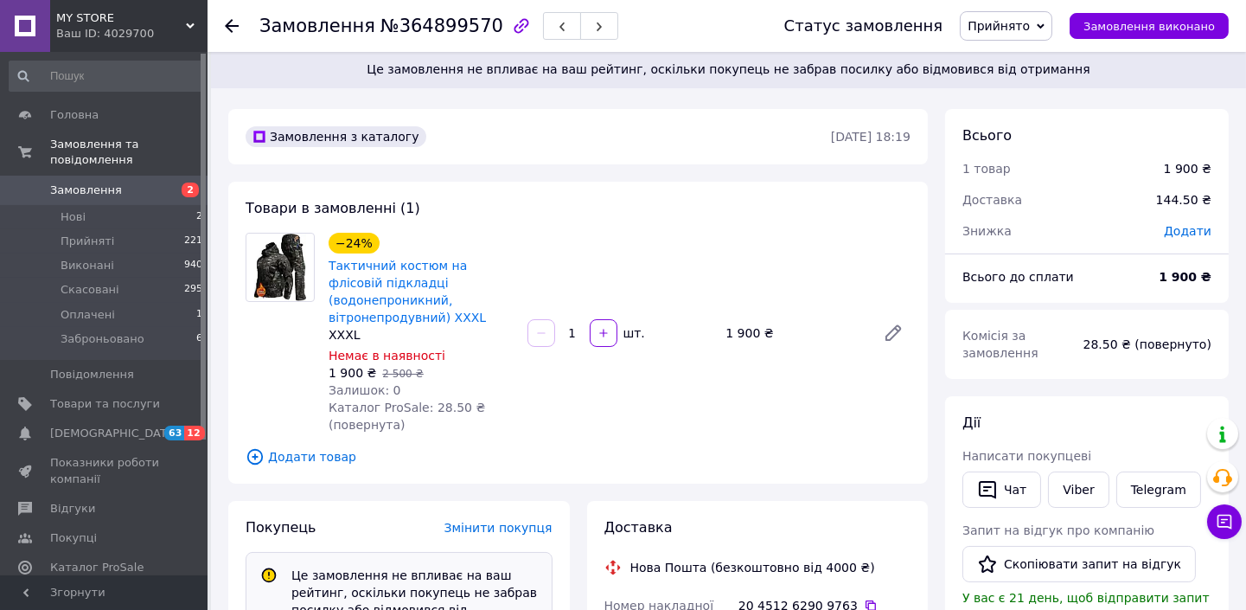
scroll to position [337, 0]
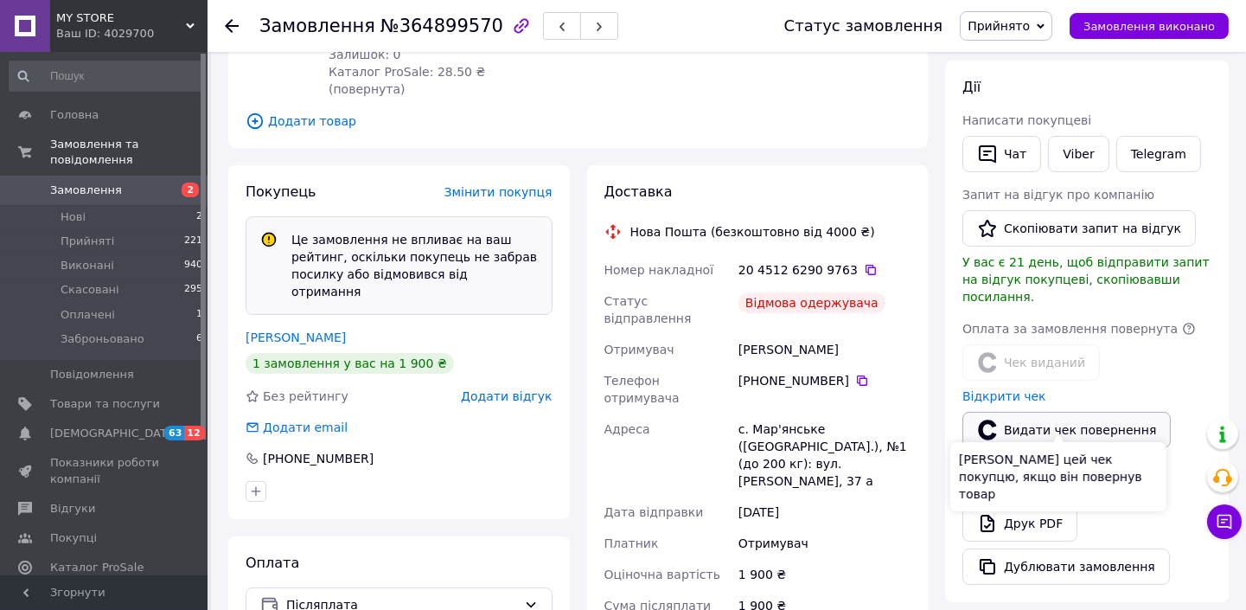
click at [1059, 421] on button "Видати чек повернення" at bounding box center [1067, 430] width 208 height 36
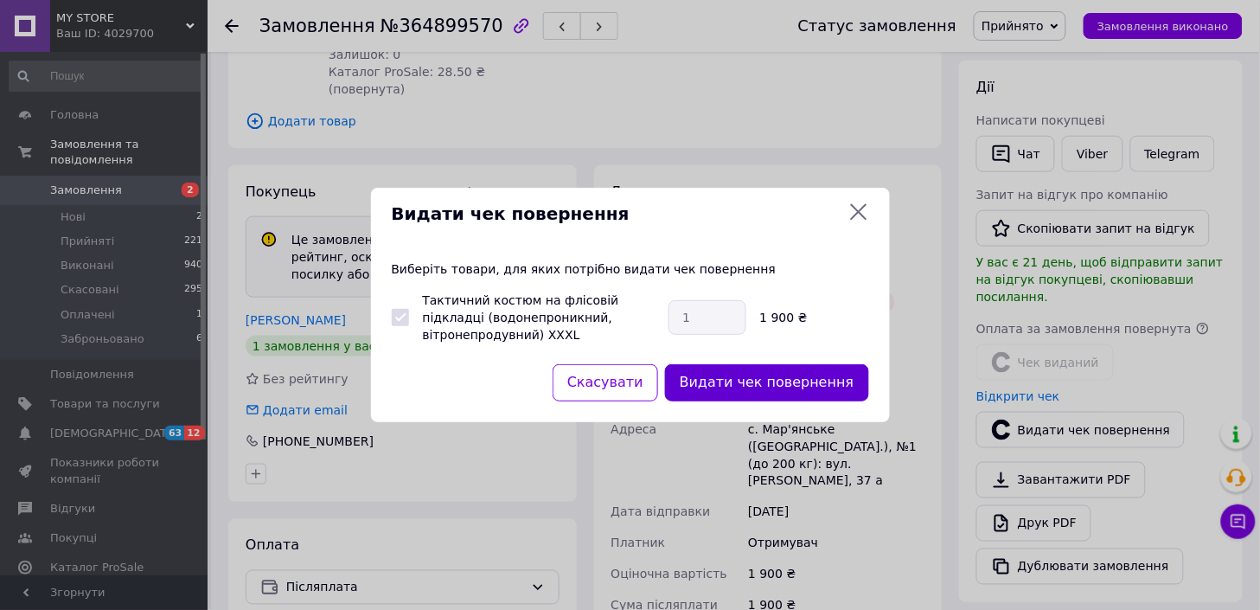
click at [750, 387] on button "Видати чек повернення" at bounding box center [767, 382] width 204 height 37
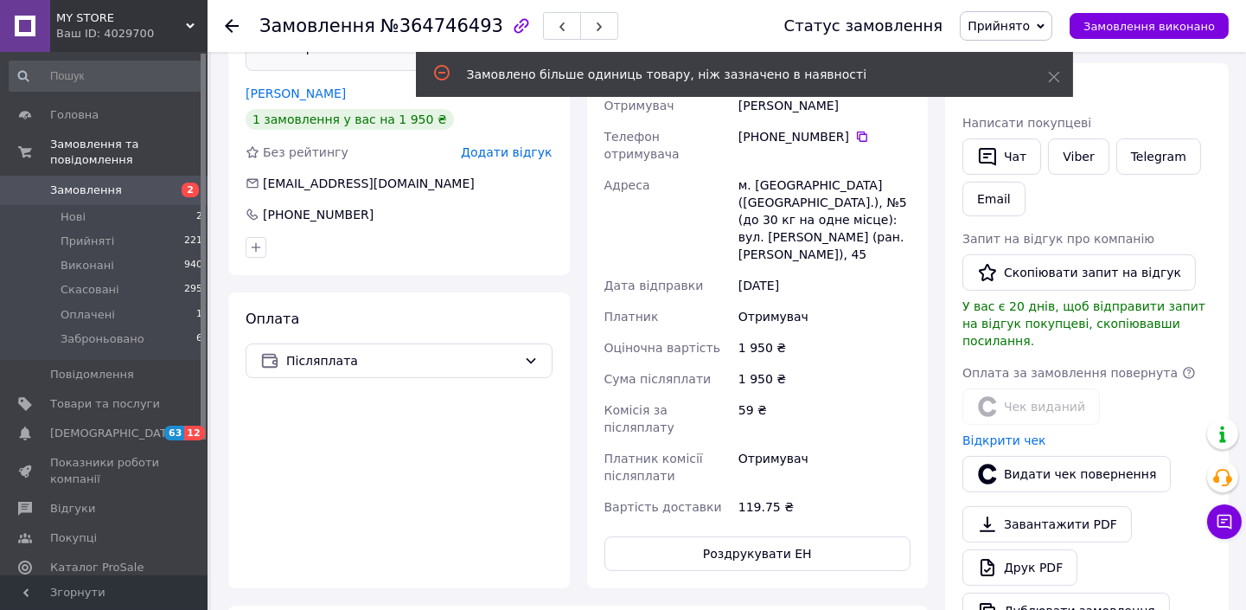
scroll to position [616, 0]
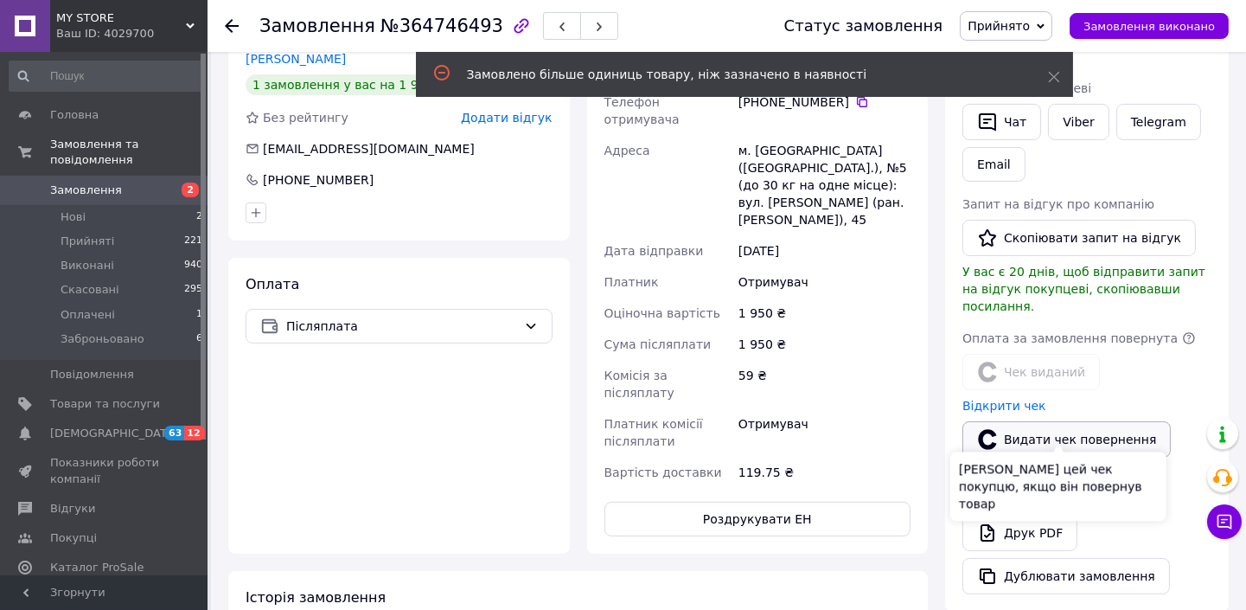
click at [1035, 421] on button "Видати чек повернення" at bounding box center [1067, 439] width 208 height 36
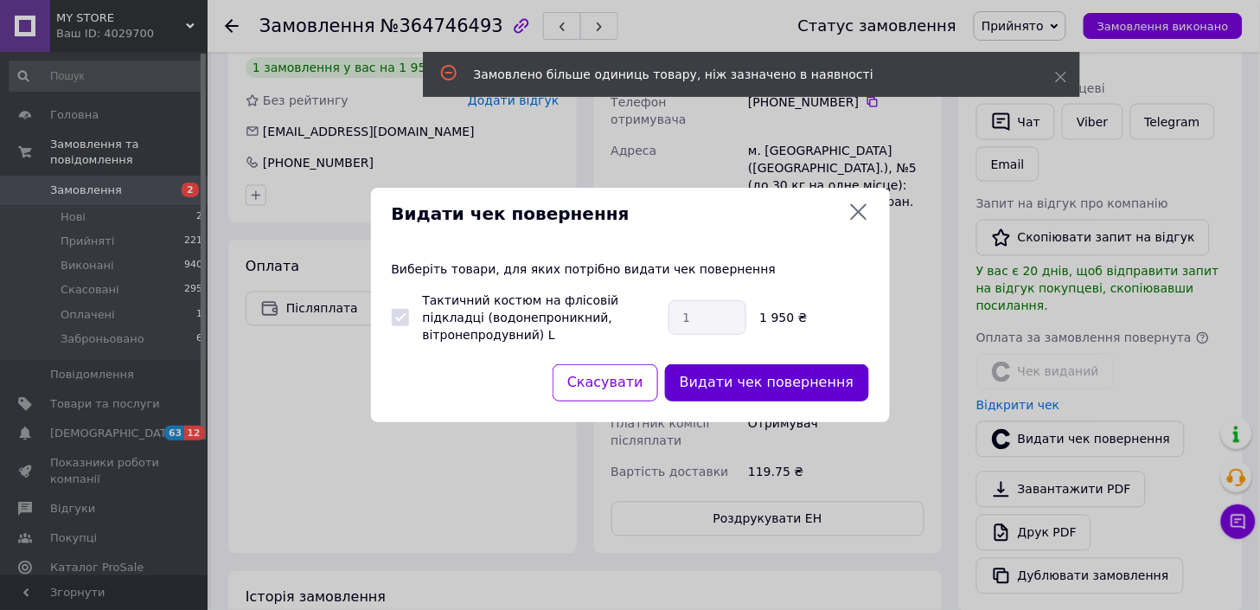
click at [780, 374] on button "Видати чек повернення" at bounding box center [767, 382] width 204 height 37
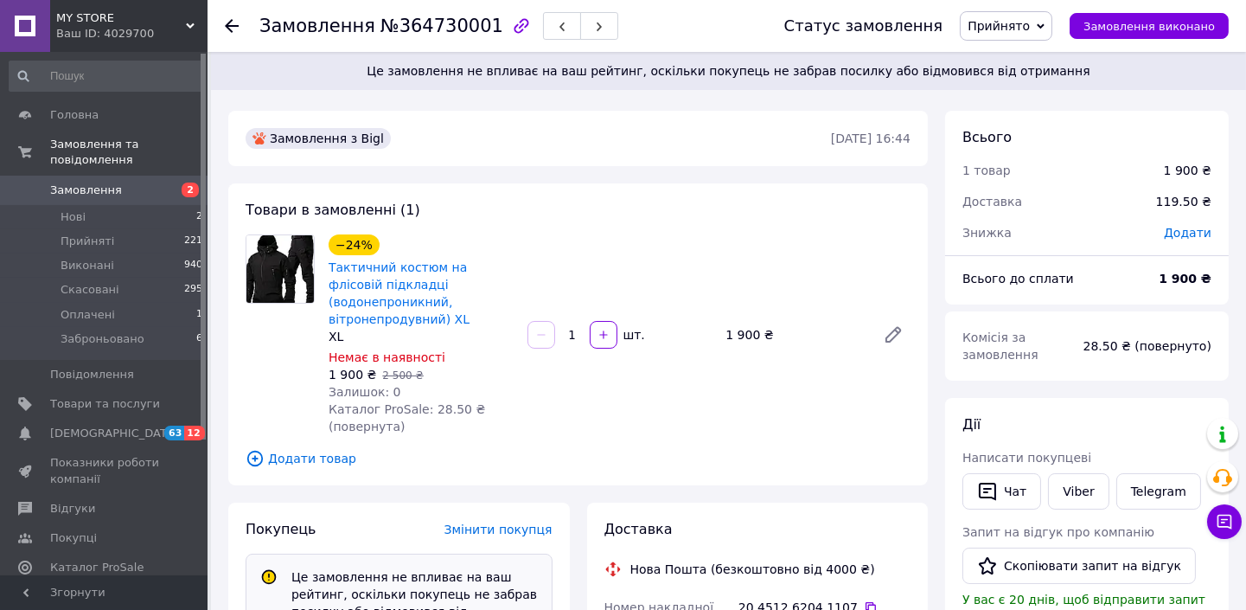
scroll to position [197, 0]
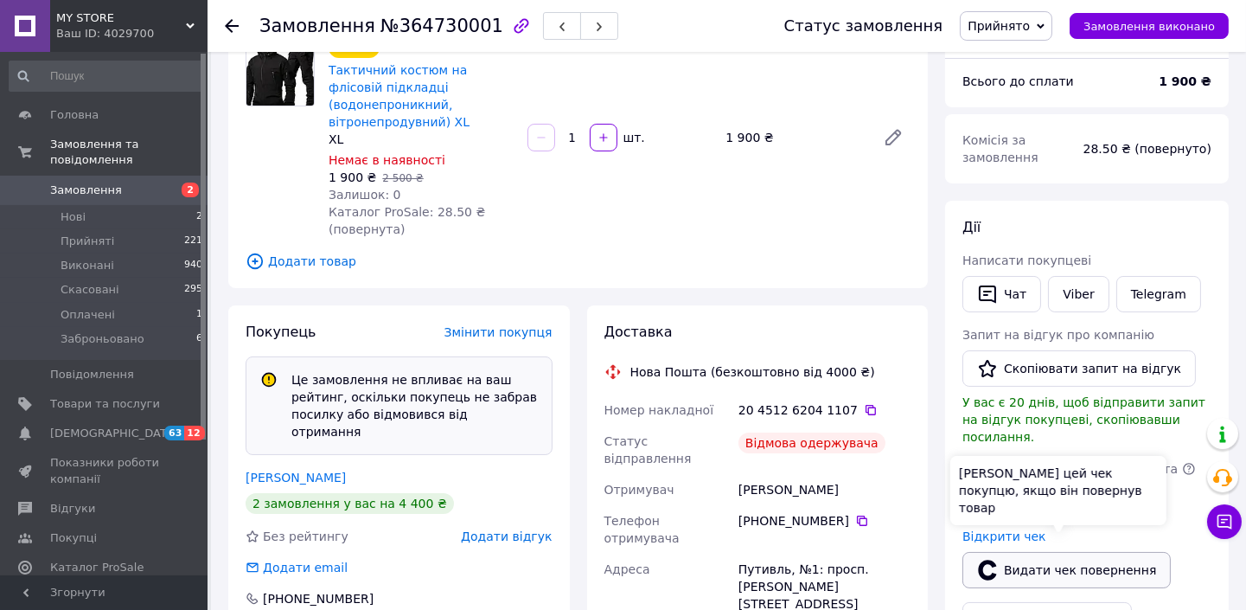
click at [1041, 560] on button "Видати чек повернення" at bounding box center [1067, 570] width 208 height 36
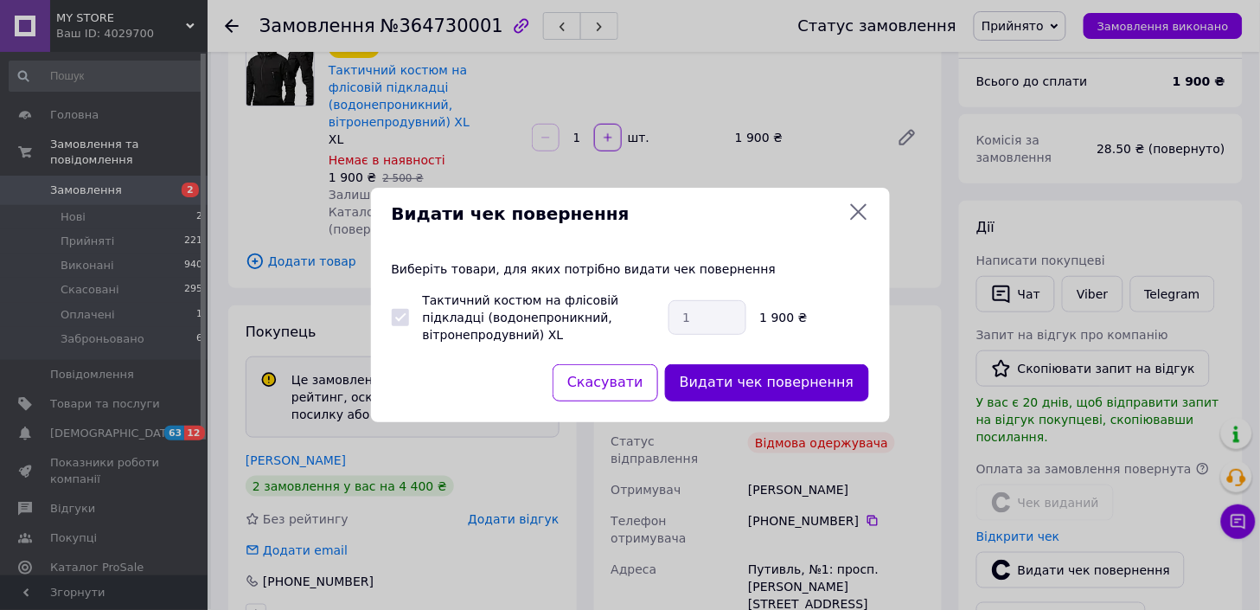
click at [797, 381] on button "Видати чек повернення" at bounding box center [767, 382] width 204 height 37
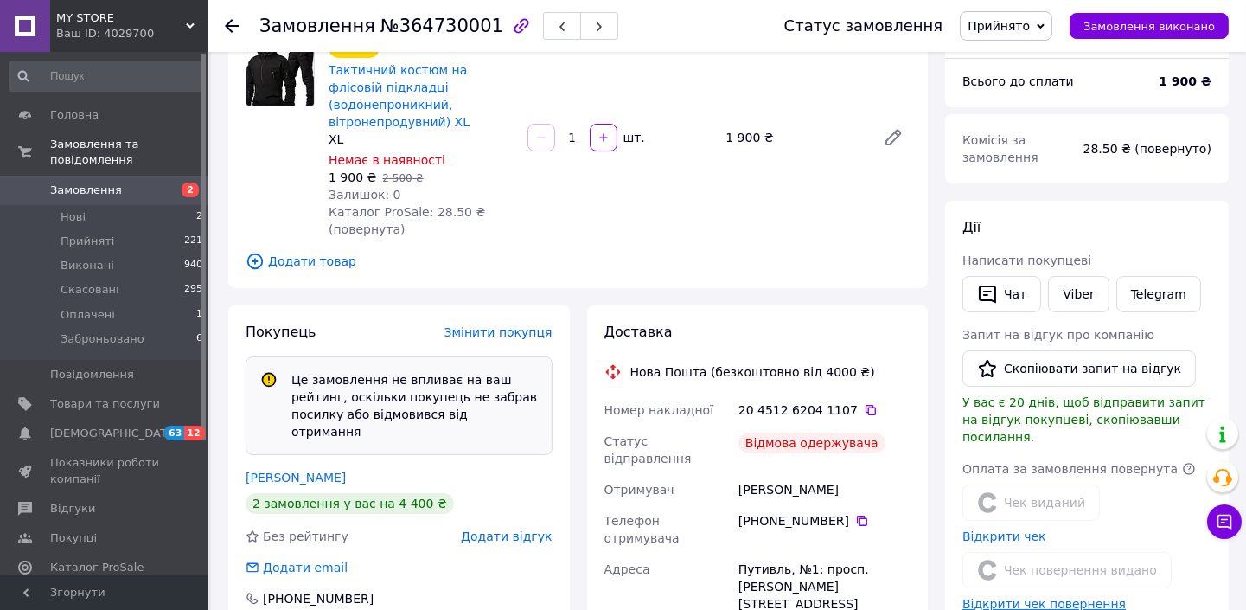
click at [1032, 597] on link "Відкрити чек повернення" at bounding box center [1044, 604] width 163 height 14
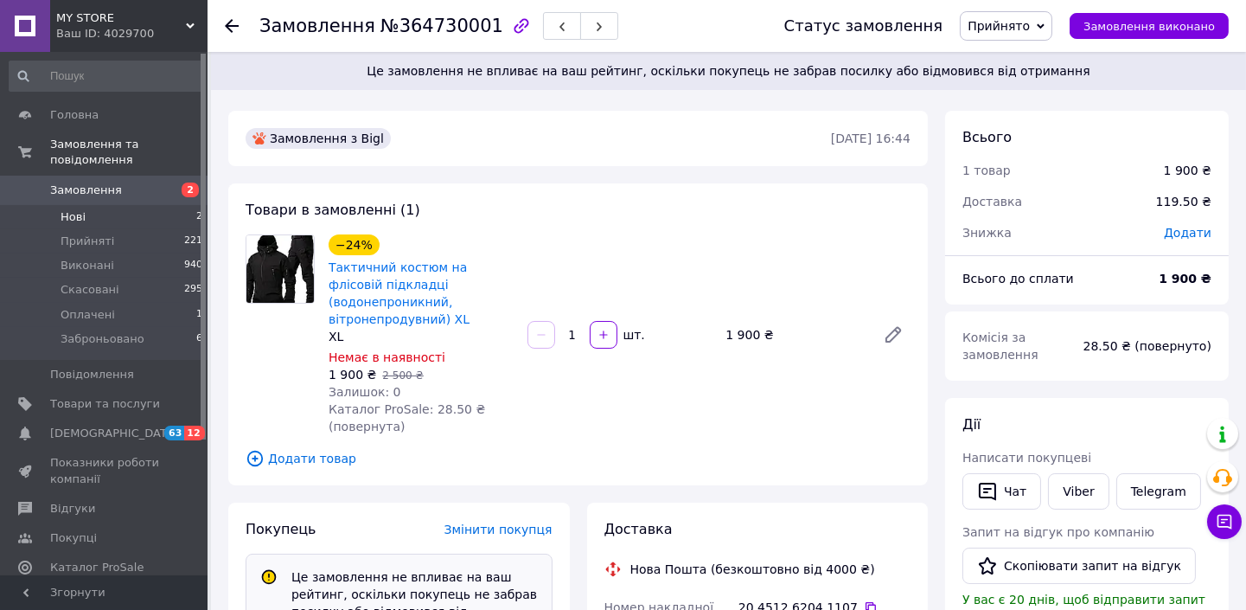
click at [92, 205] on li "Нові 2" at bounding box center [106, 217] width 213 height 24
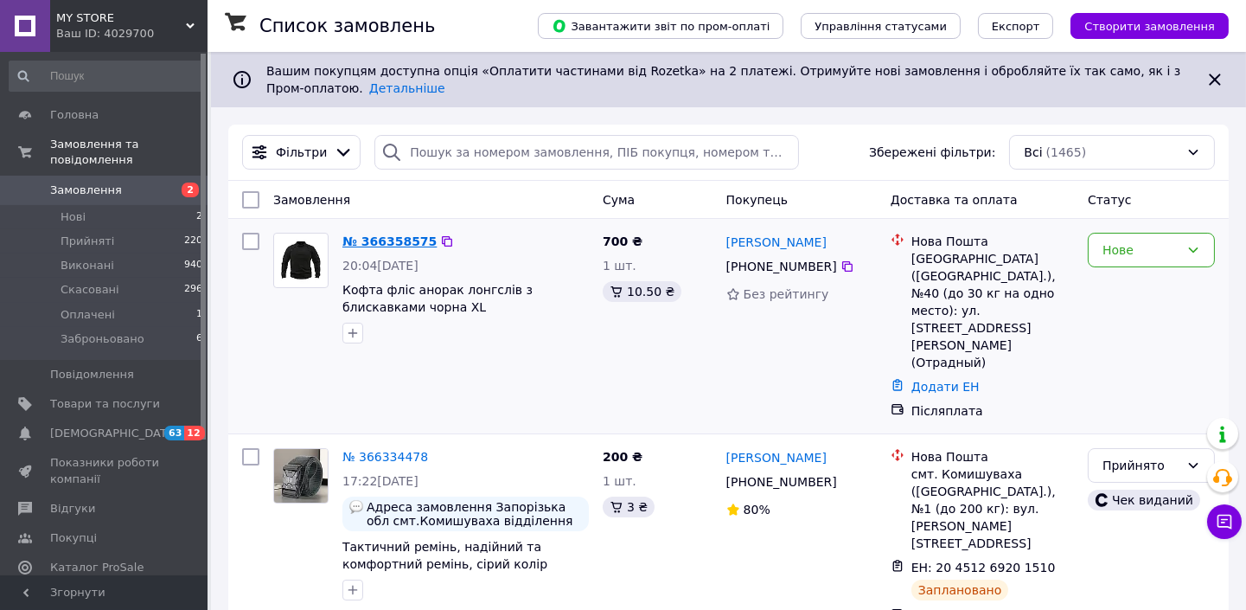
click at [368, 240] on link "№ 366358575" at bounding box center [389, 241] width 94 height 14
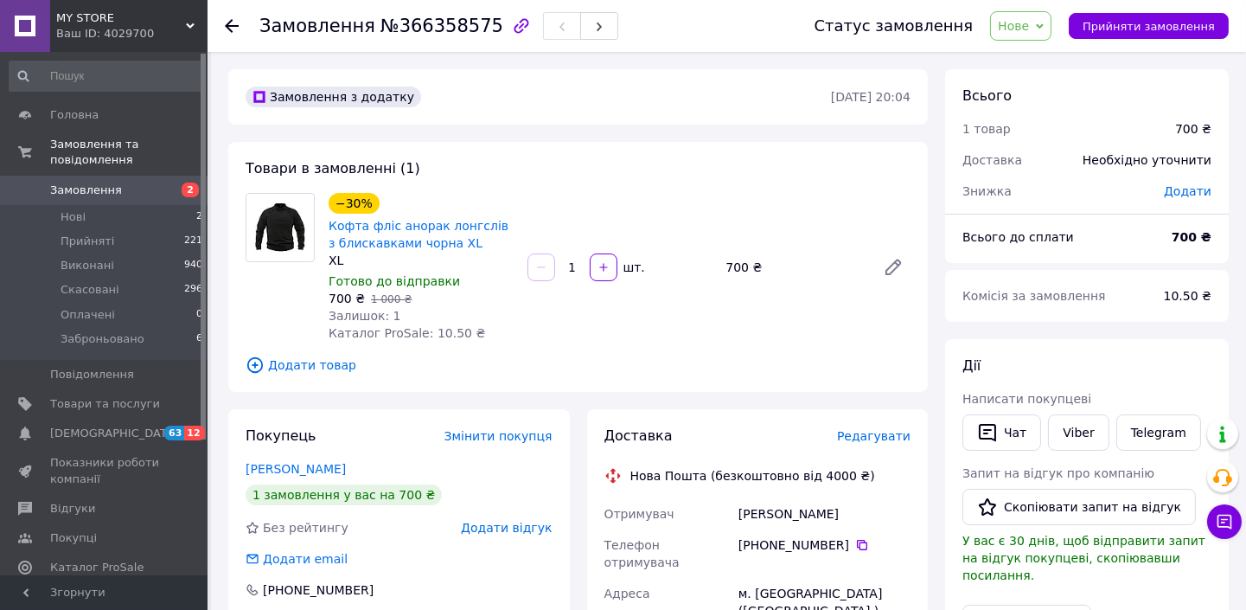
click at [1029, 19] on span "Нове" at bounding box center [1013, 26] width 31 height 14
click at [1027, 61] on li "Прийнято" at bounding box center [1041, 61] width 101 height 26
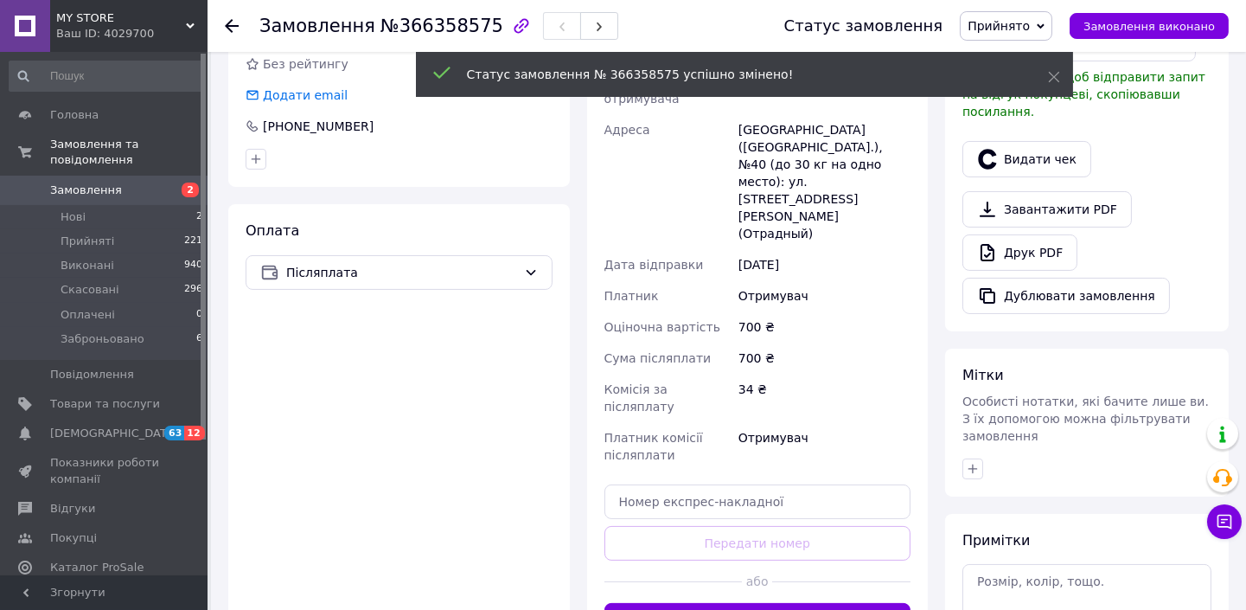
scroll to position [482, 0]
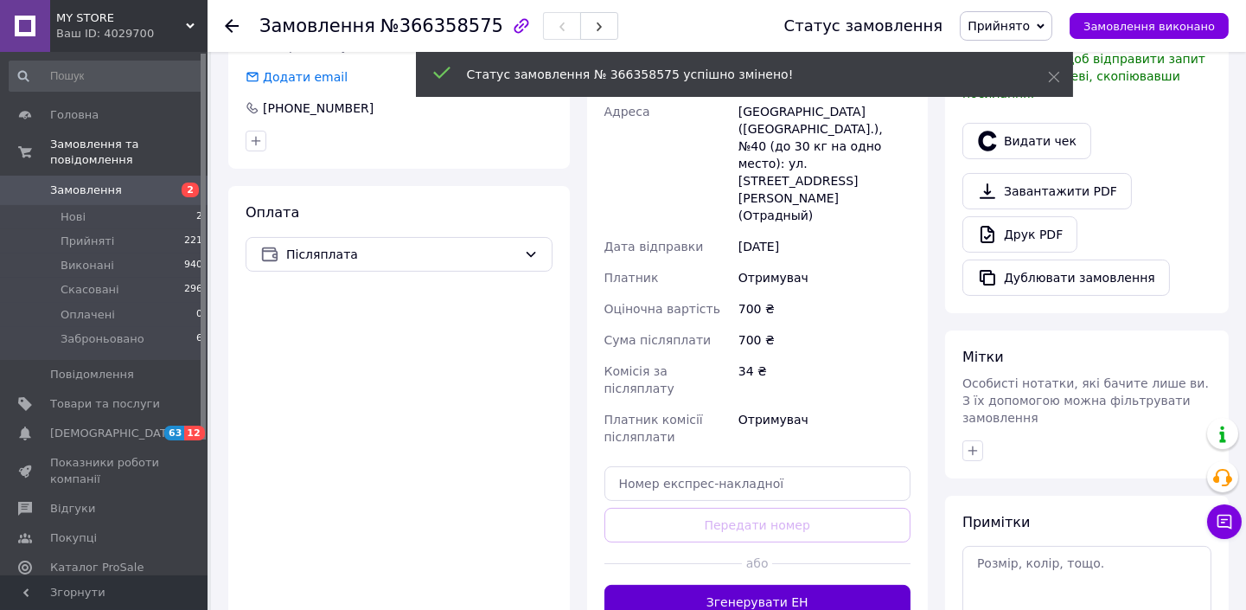
click at [771, 585] on button "Згенерувати ЕН" at bounding box center [758, 602] width 307 height 35
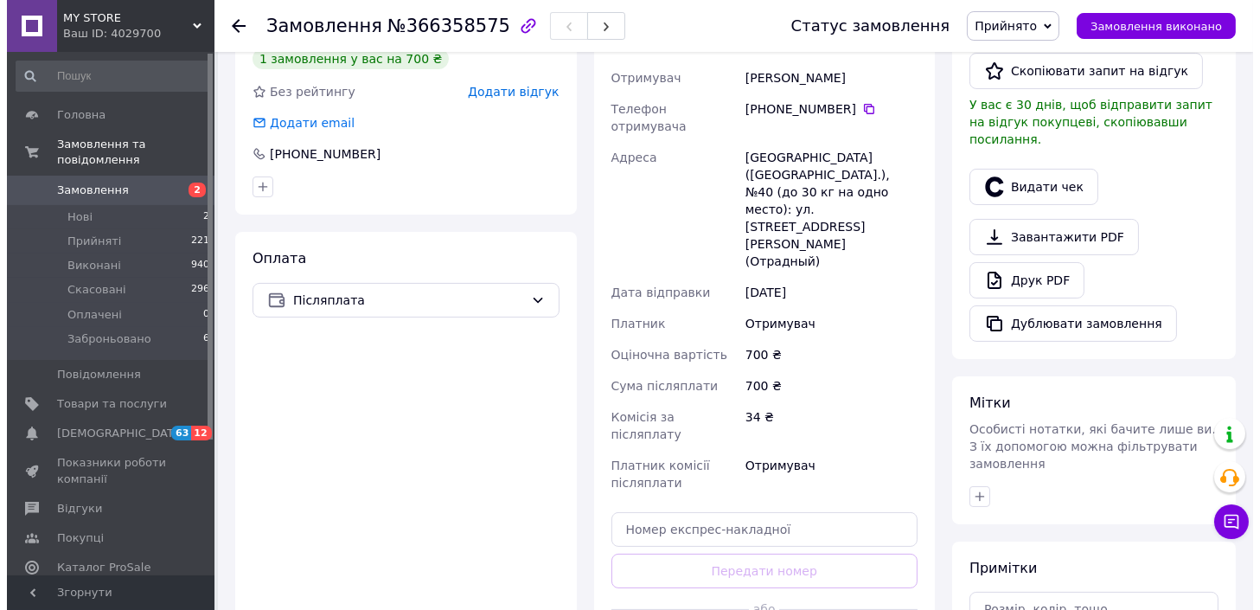
scroll to position [406, 0]
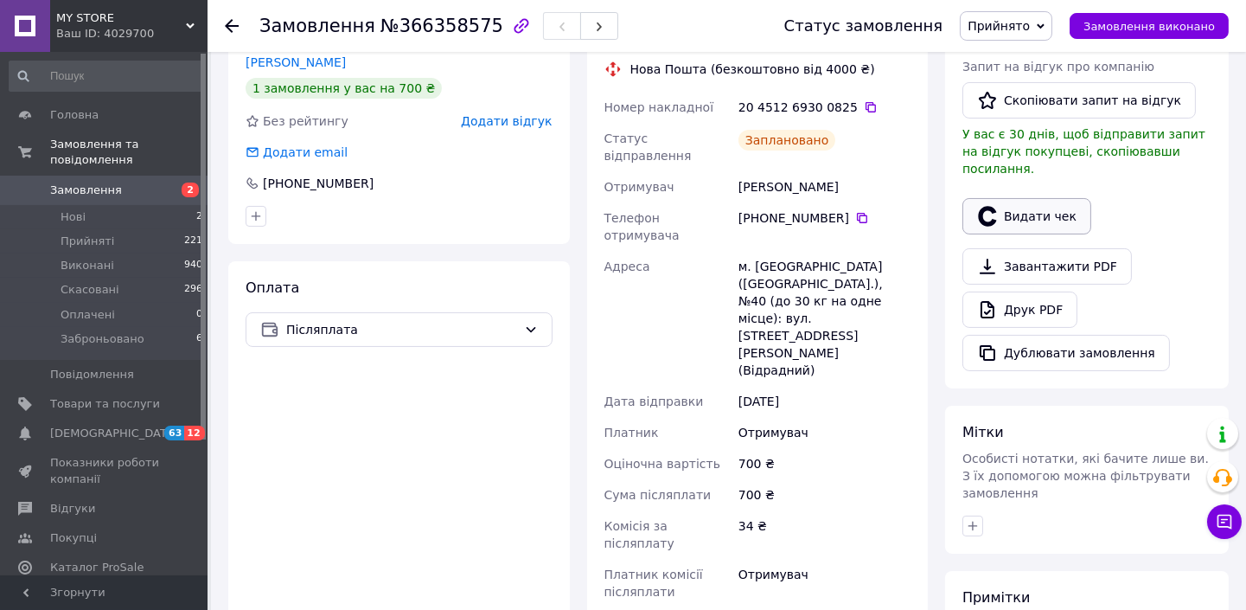
click at [1024, 205] on button "Видати чек" at bounding box center [1027, 216] width 129 height 36
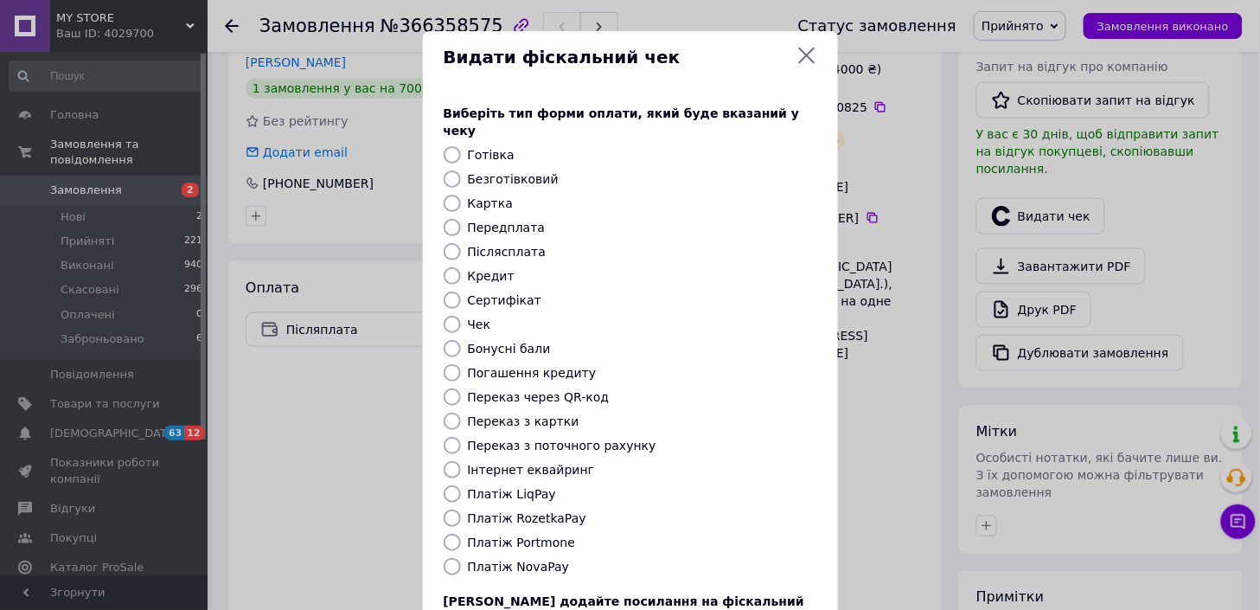
click at [469, 245] on label "Післясплата" at bounding box center [507, 252] width 79 height 14
click at [461, 243] on input "Післясплата" at bounding box center [452, 251] width 17 height 17
radio input "true"
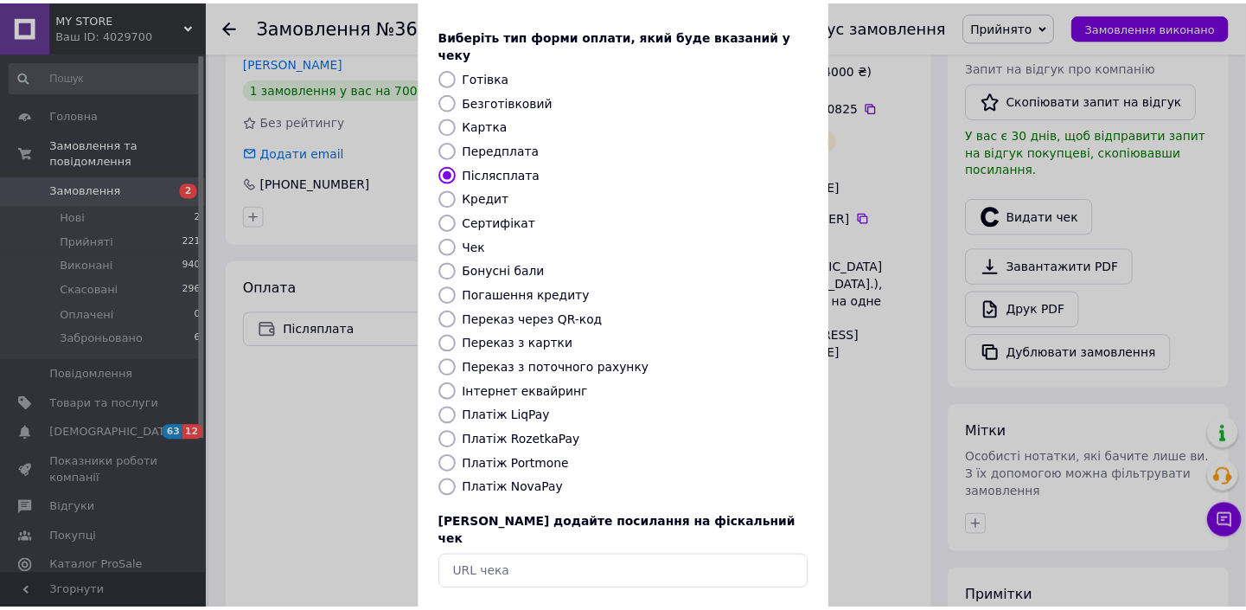
scroll to position [105, 0]
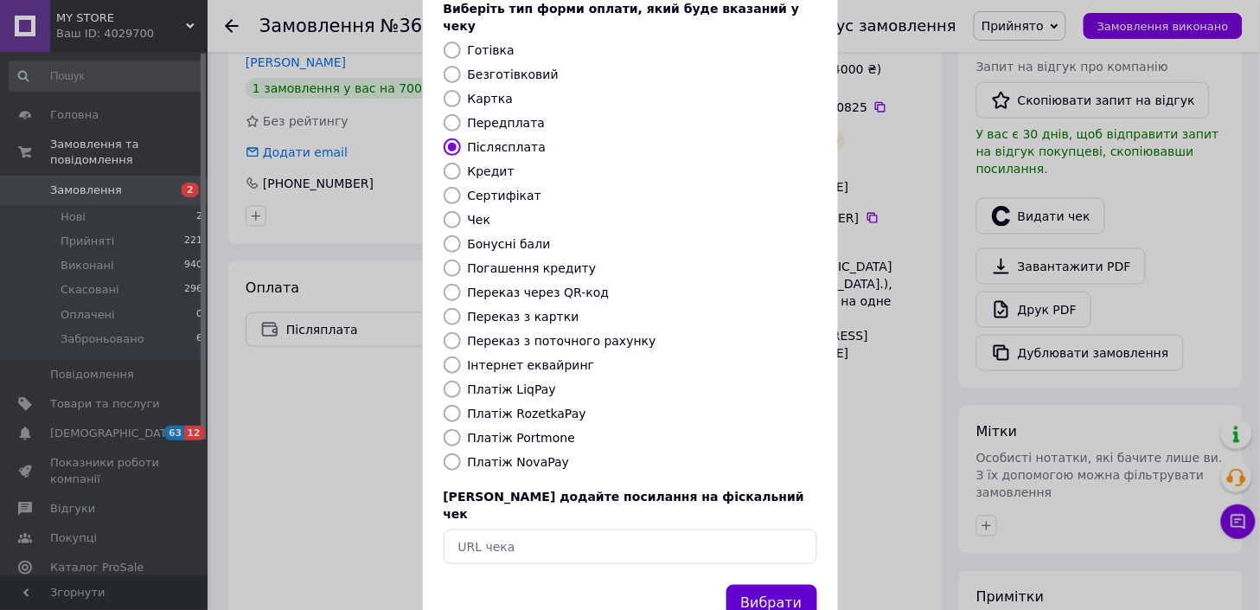
click at [767, 585] on button "Вибрати" at bounding box center [771, 603] width 91 height 37
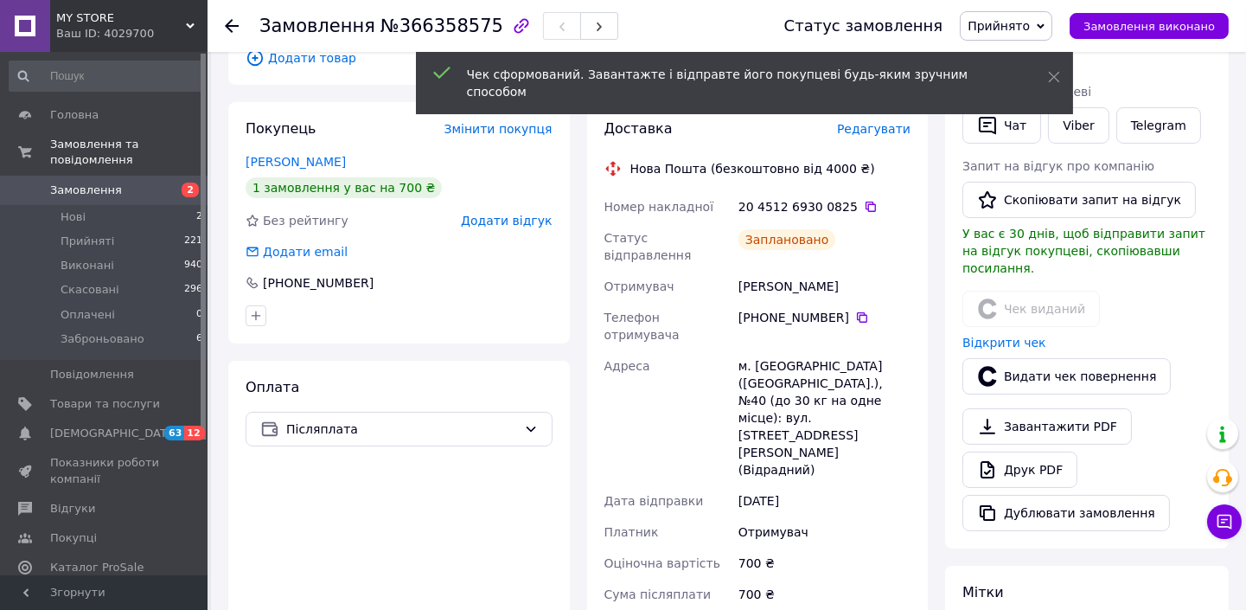
scroll to position [282, 0]
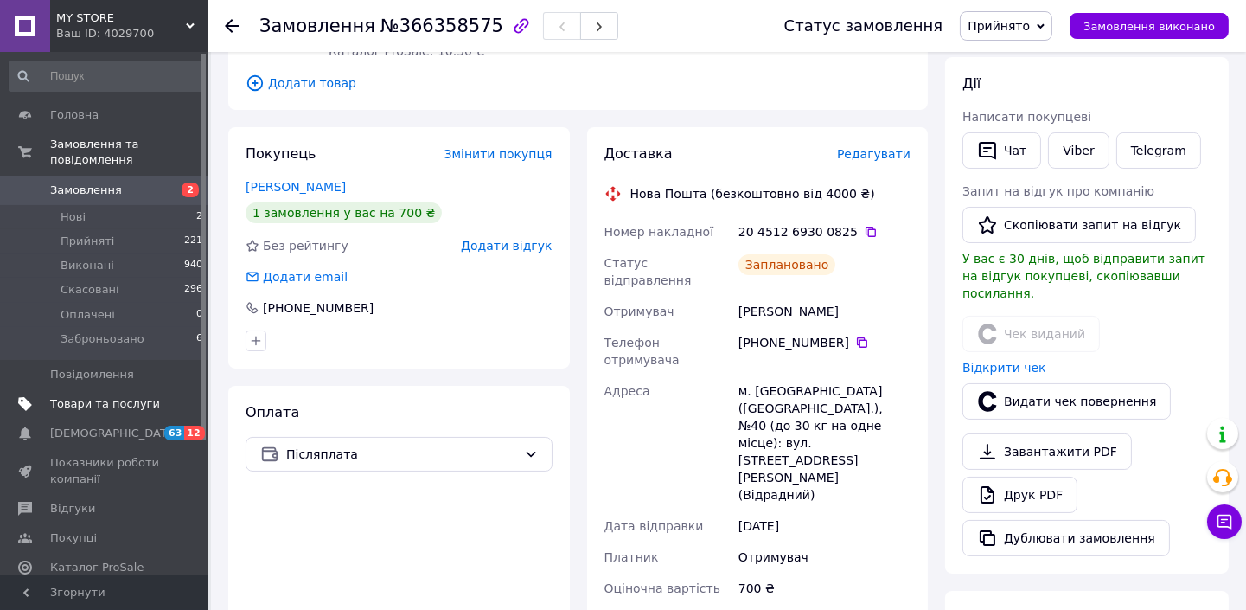
click at [78, 396] on span "Товари та послуги" at bounding box center [105, 404] width 110 height 16
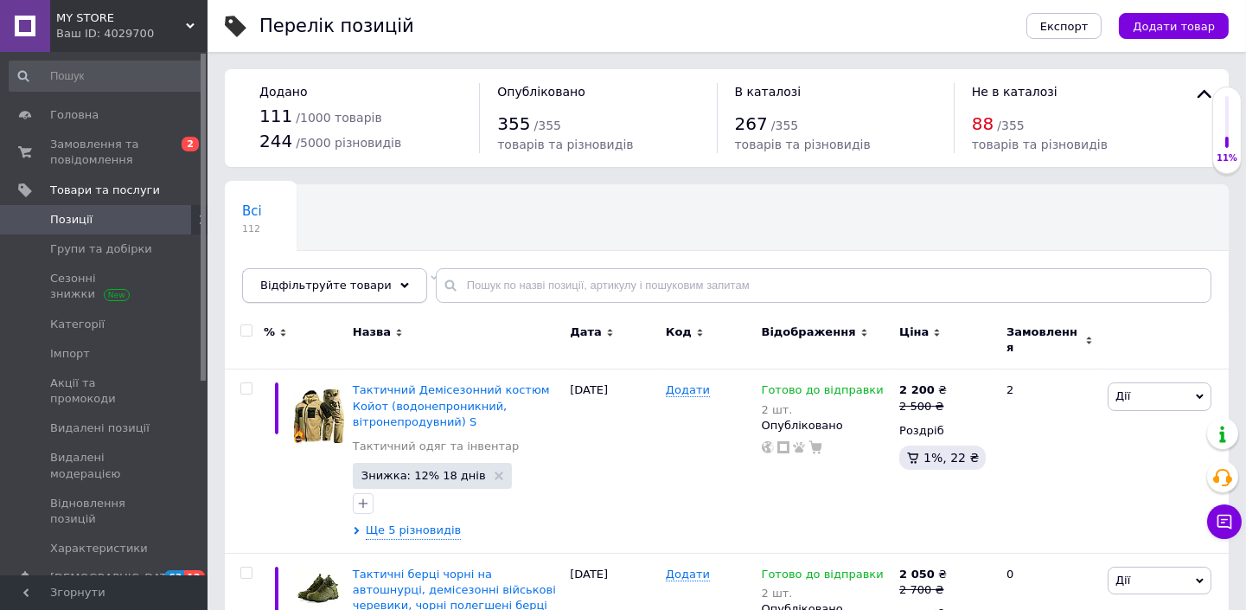
click at [343, 289] on span "Відфільтруйте товари" at bounding box center [325, 284] width 131 height 13
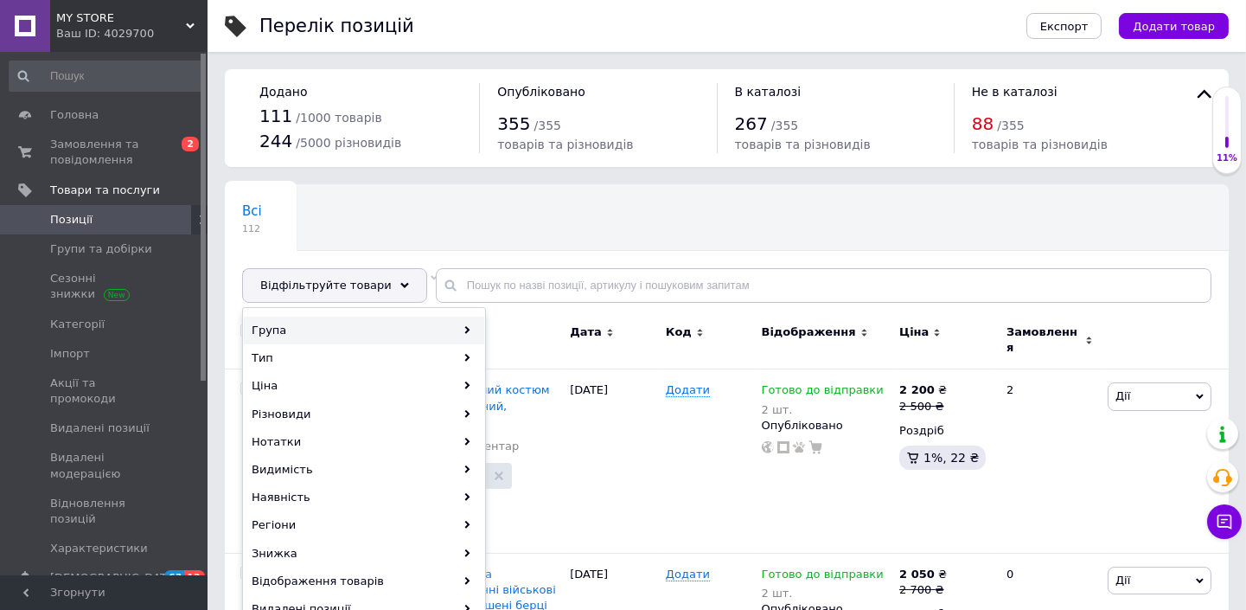
click at [343, 325] on div "Група" at bounding box center [364, 331] width 240 height 28
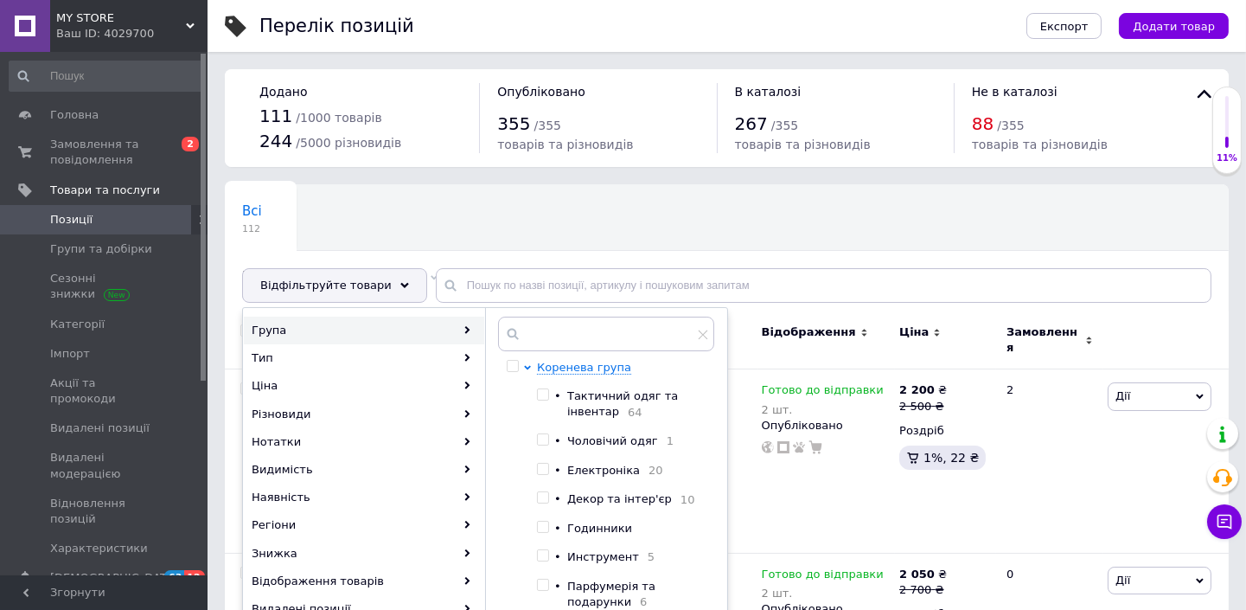
click at [542, 394] on input "checkbox" at bounding box center [542, 394] width 11 height 11
checkbox input "true"
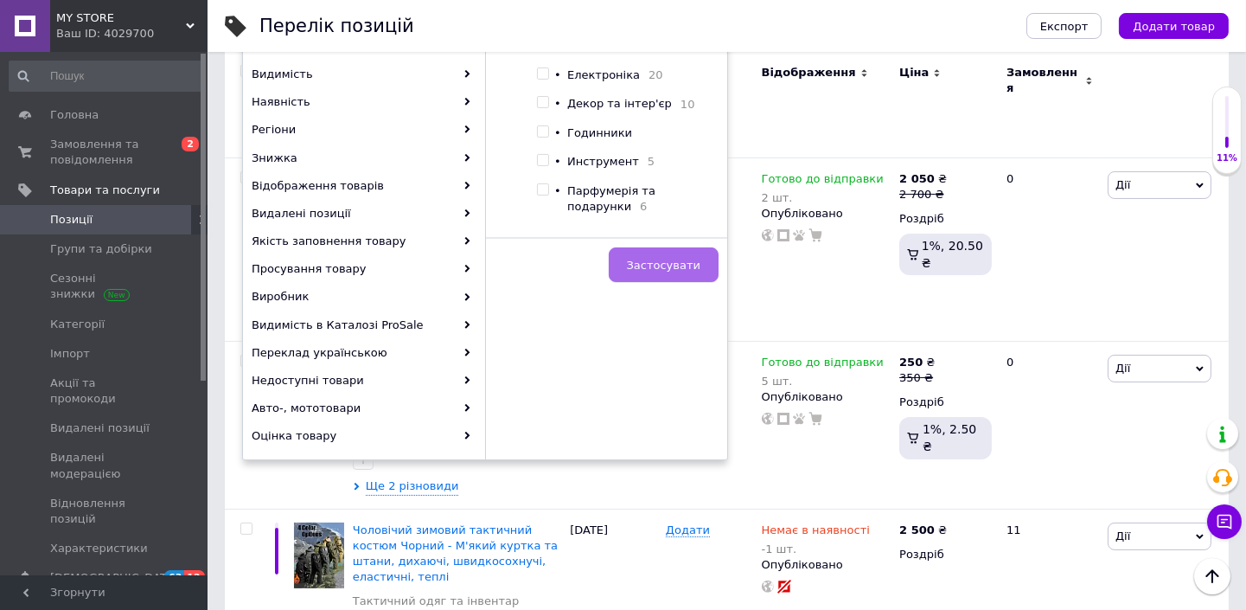
click at [693, 268] on span "Застосувати" at bounding box center [664, 265] width 74 height 13
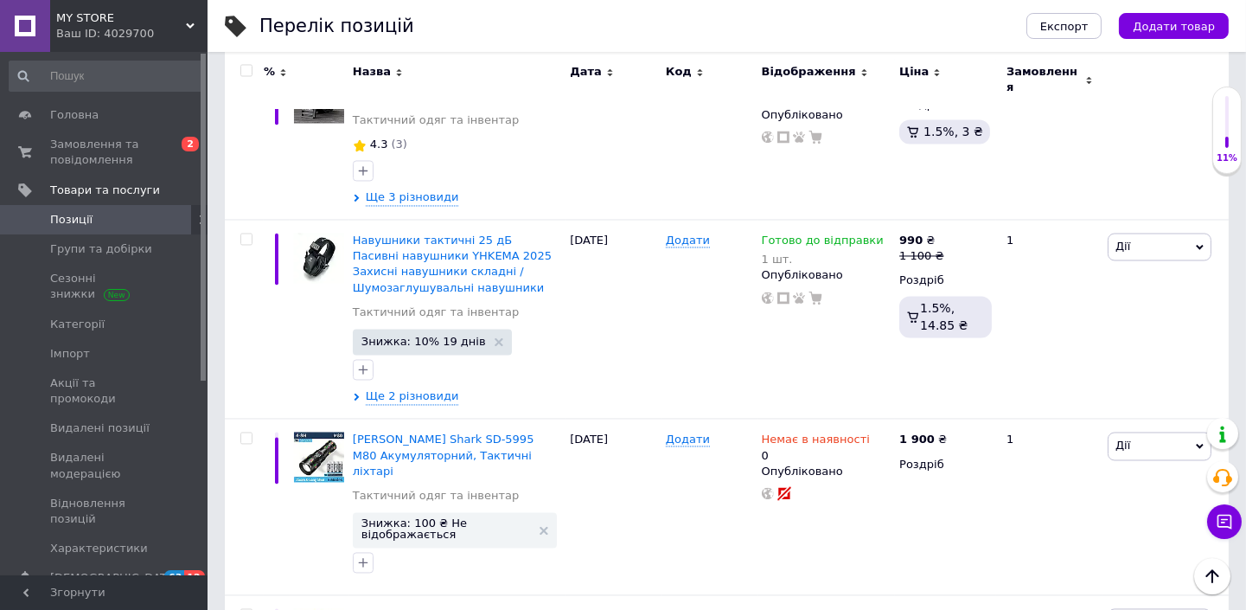
scroll to position [5822, 0]
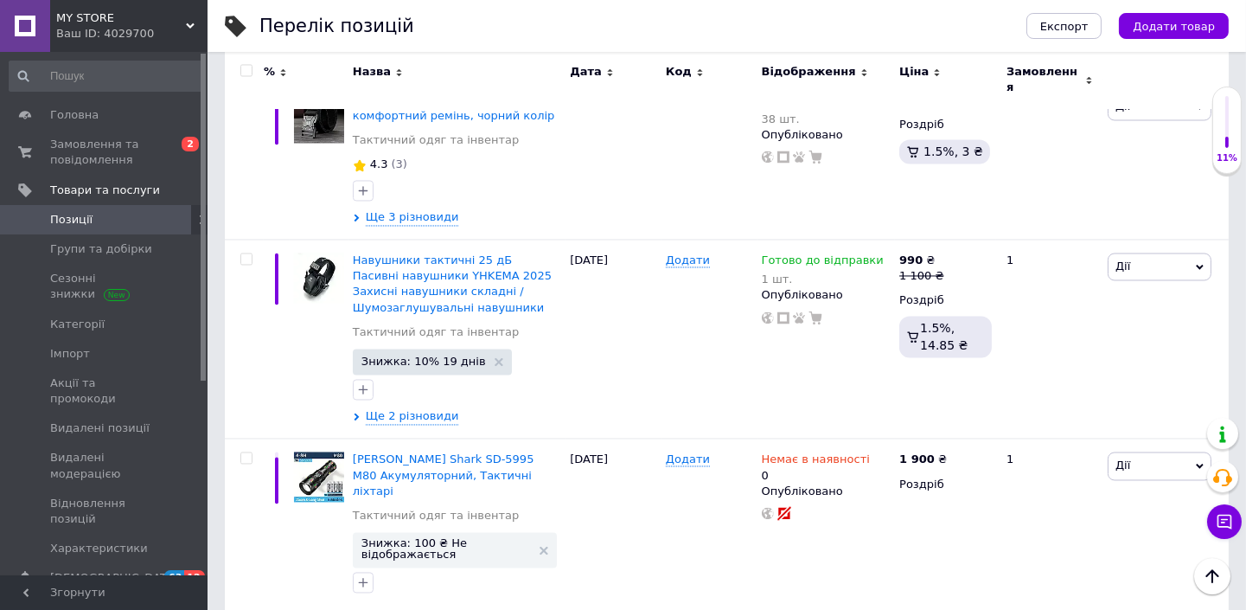
type input "1"
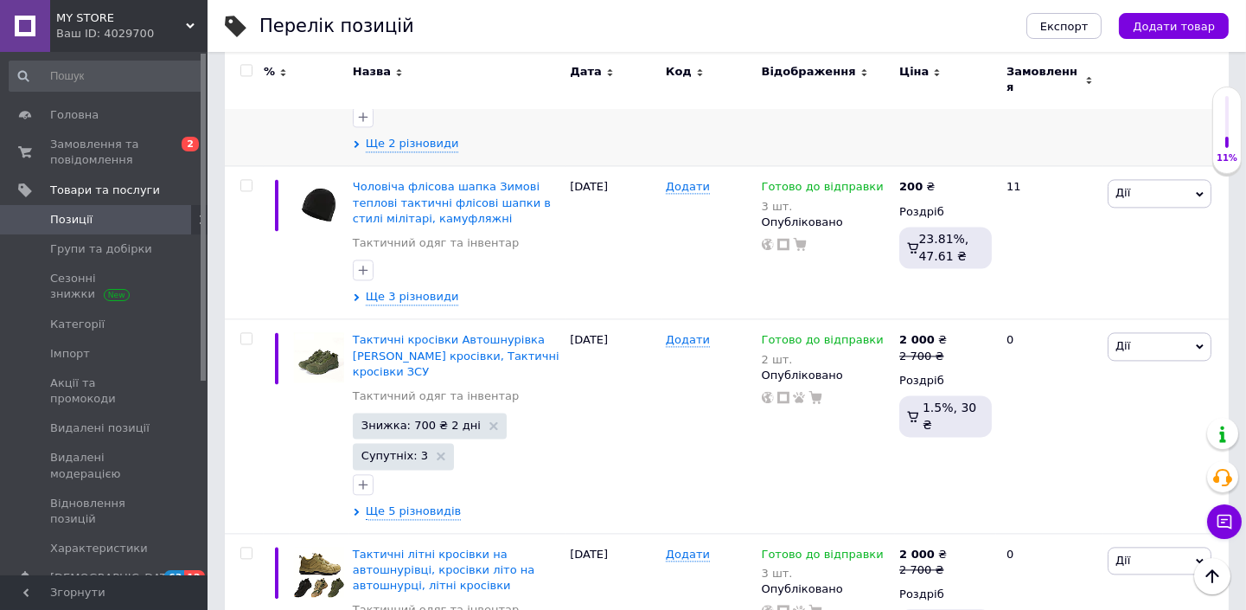
scroll to position [6283, 0]
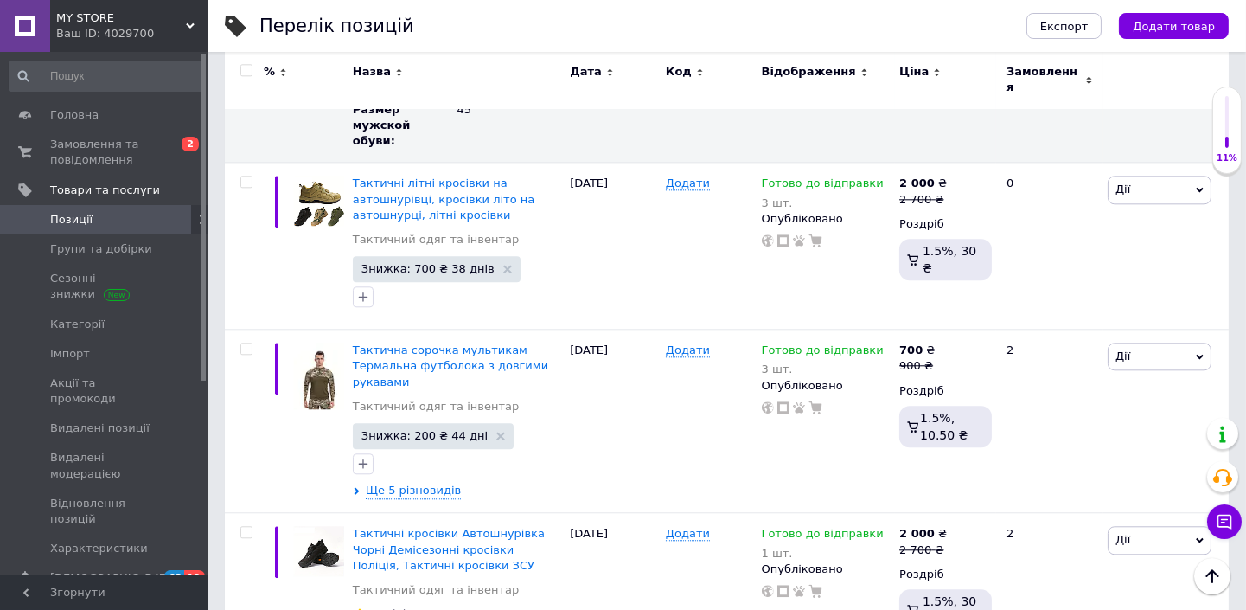
scroll to position [7504, 0]
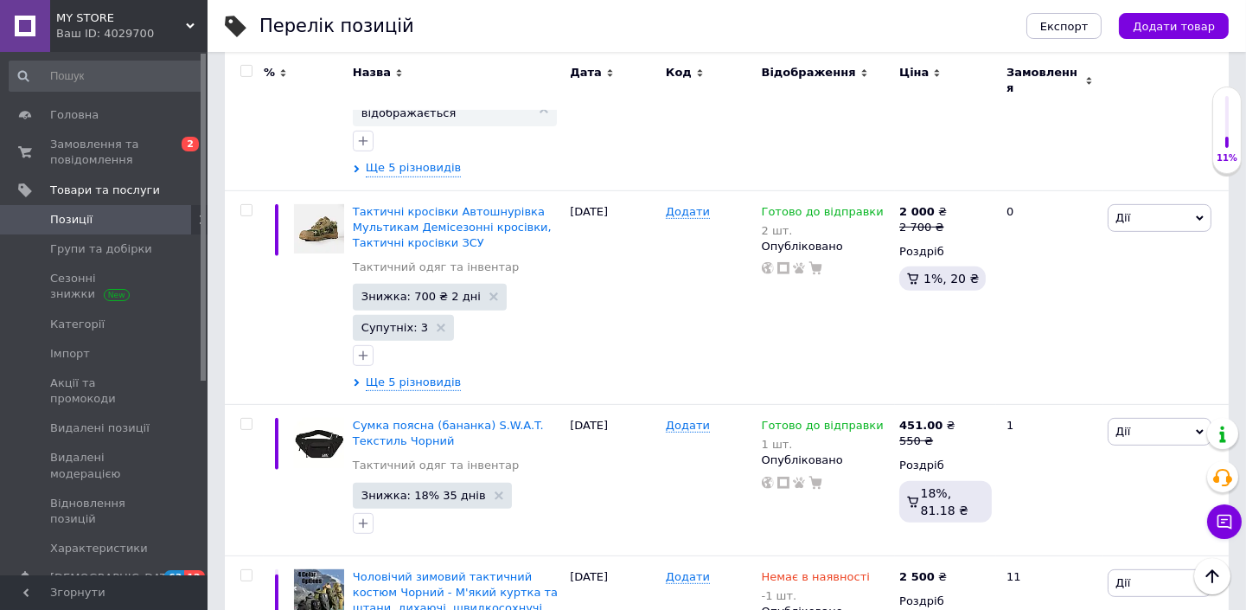
scroll to position [12676, 0]
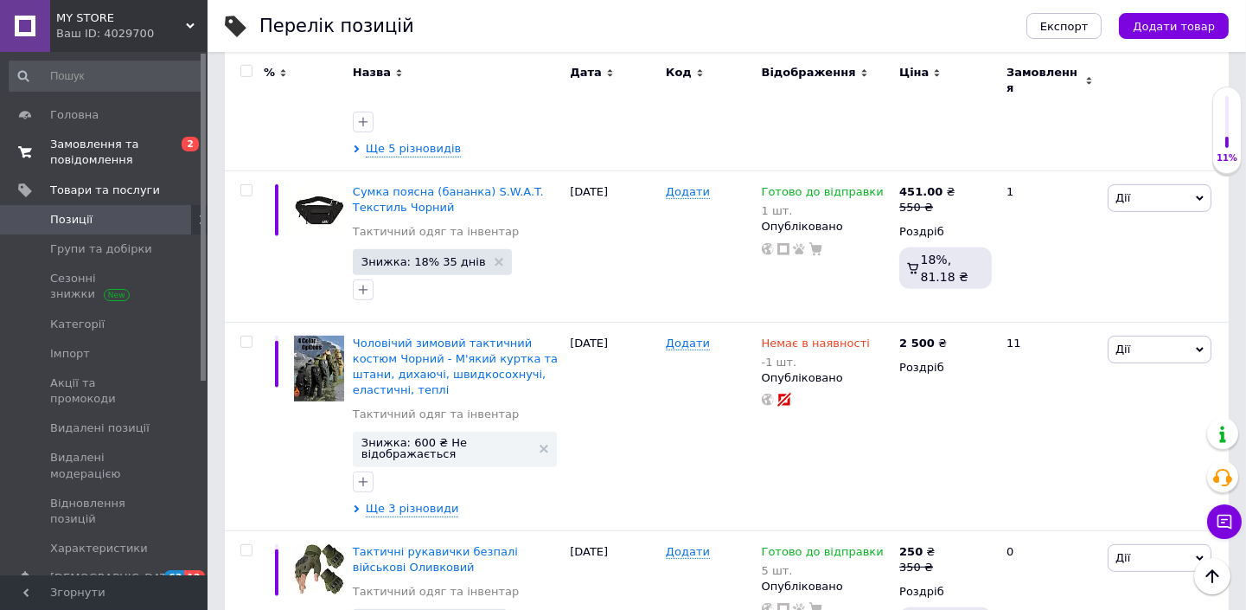
click at [89, 156] on span "Замовлення та повідомлення" at bounding box center [105, 152] width 110 height 31
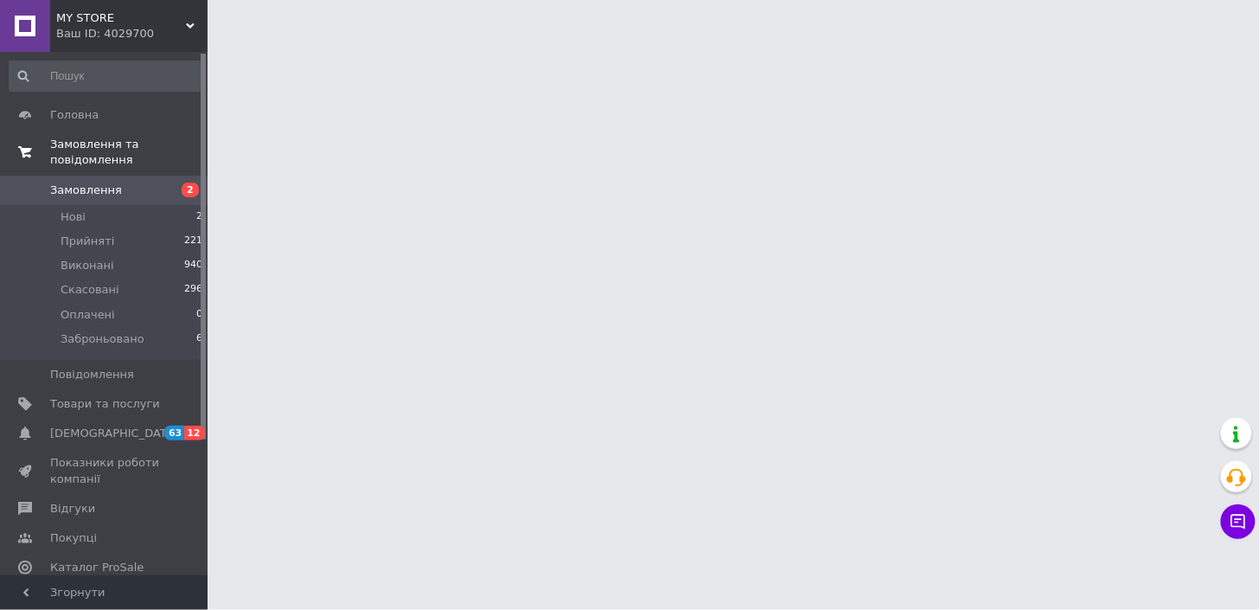
click at [97, 137] on span "Замовлення та повідомлення" at bounding box center [128, 152] width 157 height 31
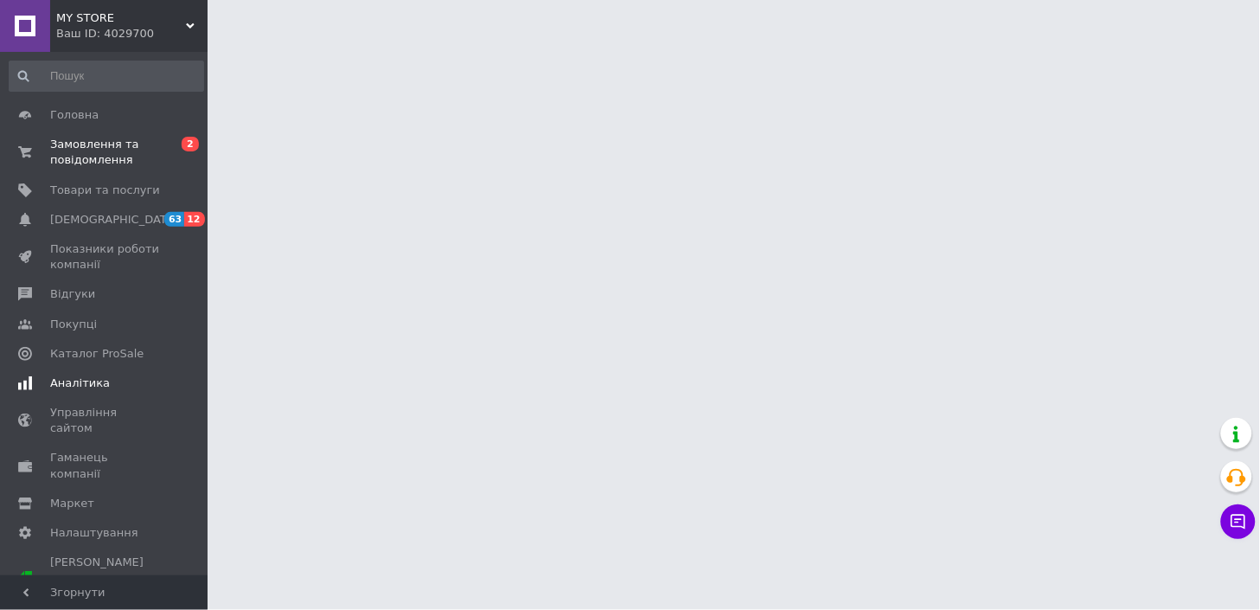
click at [91, 376] on span "Аналітика" at bounding box center [80, 383] width 60 height 16
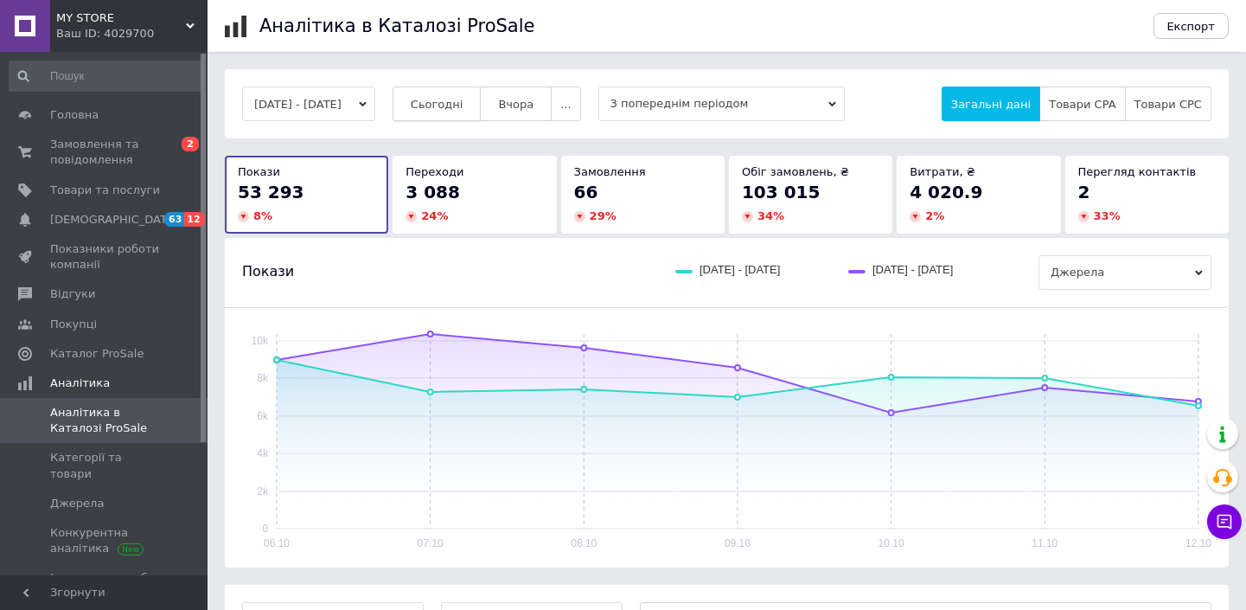
click at [464, 104] on span "Сьогодні" at bounding box center [437, 104] width 53 height 13
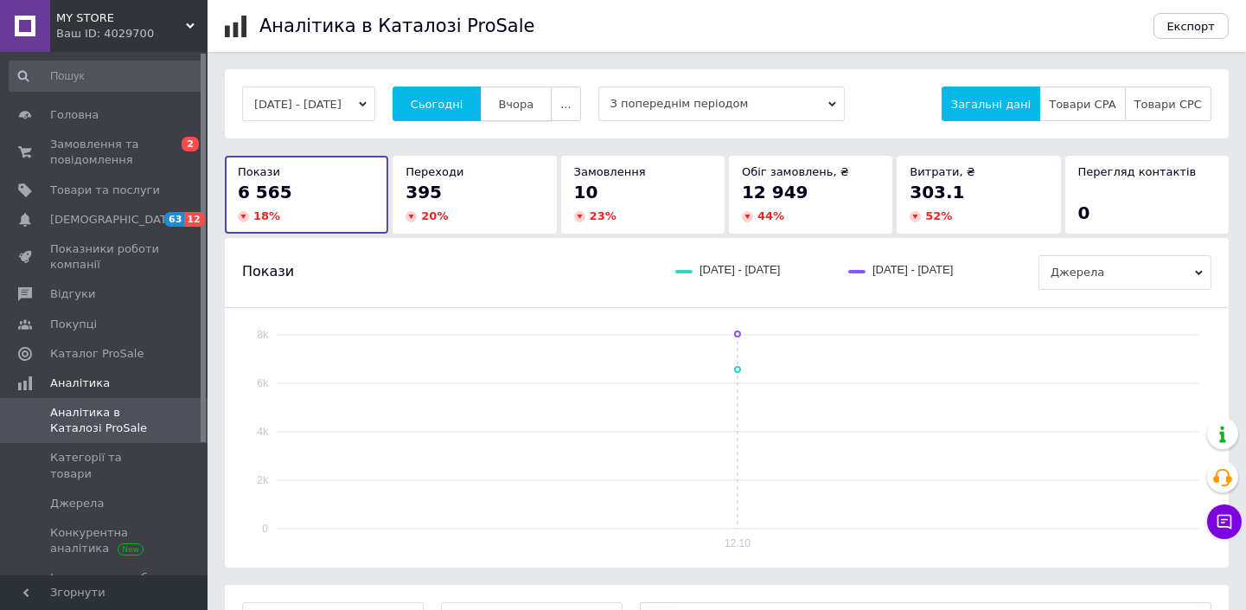
click at [534, 102] on span "Вчора" at bounding box center [515, 104] width 35 height 13
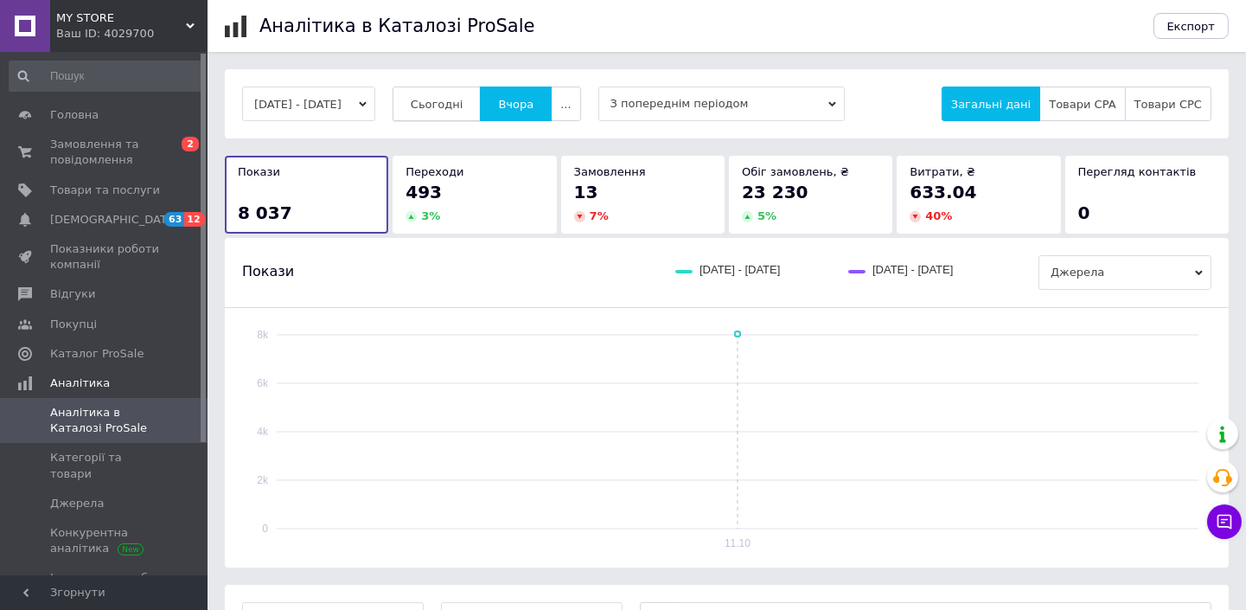
click at [461, 109] on span "Сьогодні" at bounding box center [437, 104] width 53 height 13
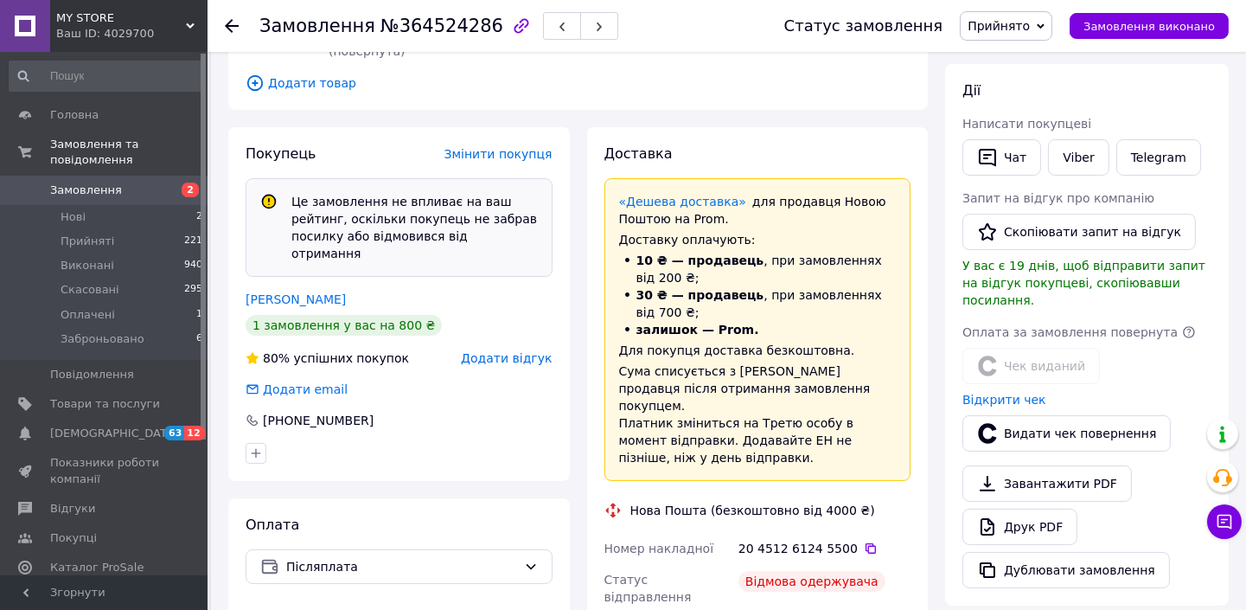
scroll to position [343, 0]
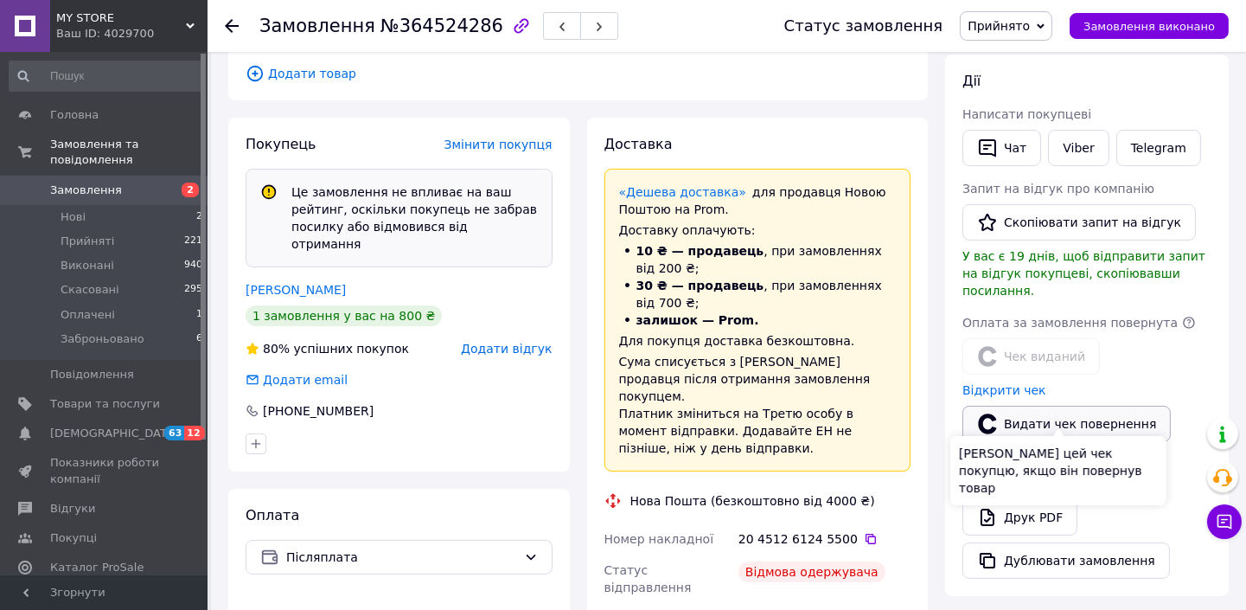
click at [1009, 406] on button "Видати чек повернення" at bounding box center [1067, 424] width 208 height 36
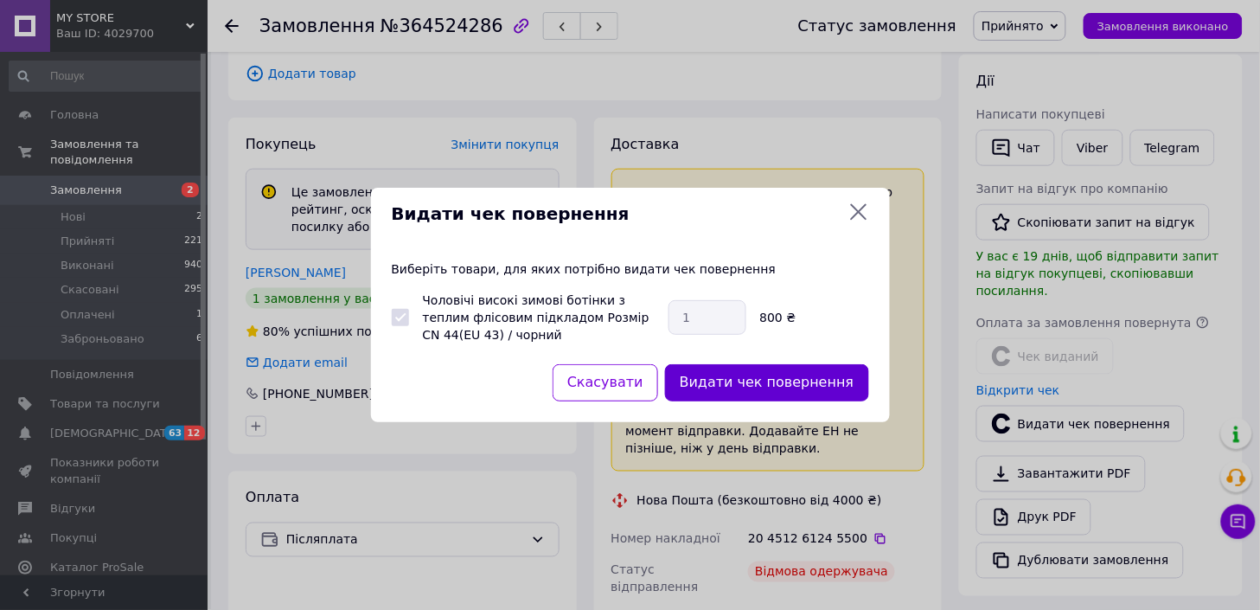
click at [758, 377] on button "Видати чек повернення" at bounding box center [767, 382] width 204 height 37
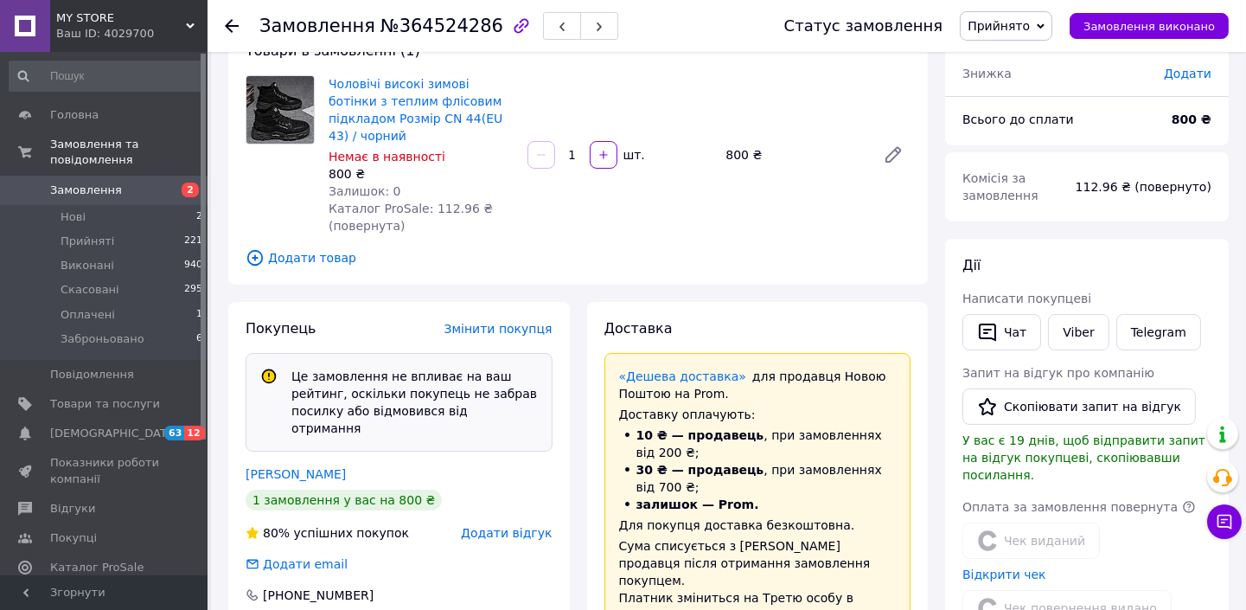
scroll to position [0, 0]
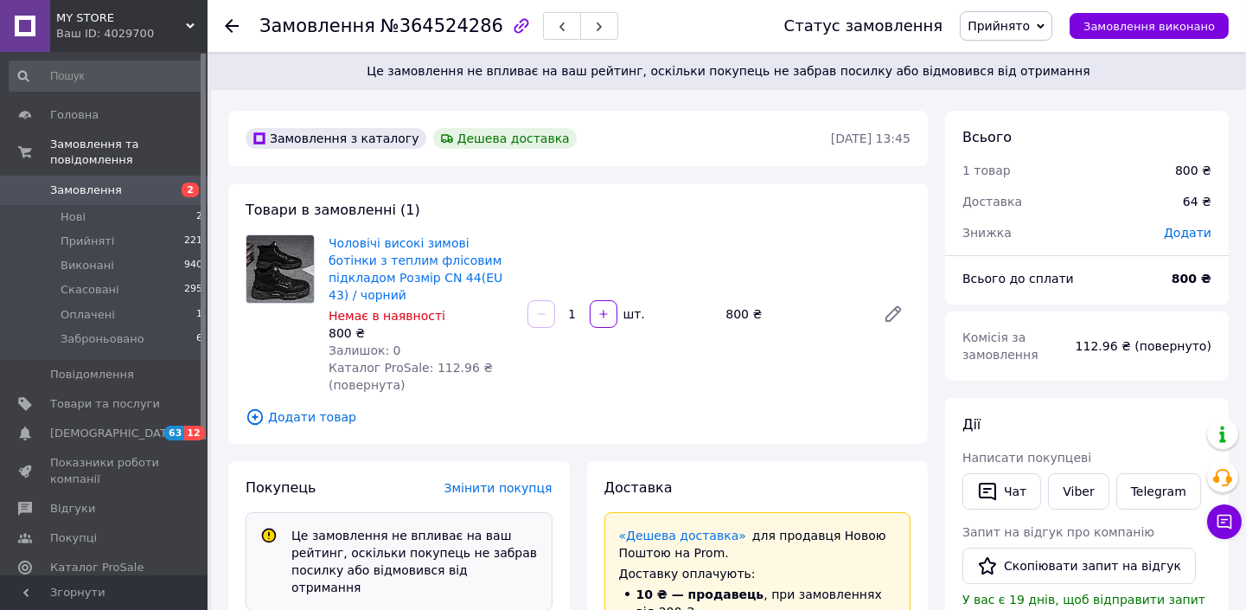
click at [1030, 22] on span "Прийнято" at bounding box center [999, 26] width 62 height 14
click at [1021, 88] on li "Скасовано" at bounding box center [1011, 87] width 101 height 26
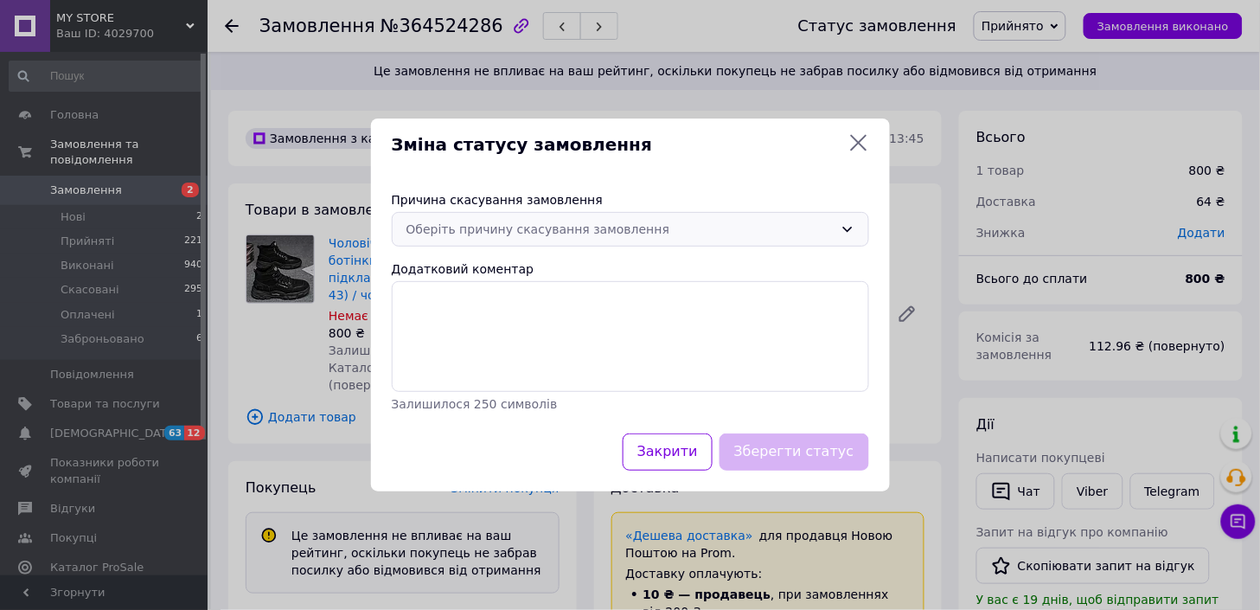
click at [419, 212] on div "Оберіть причину скасування замовлення" at bounding box center [630, 229] width 477 height 35
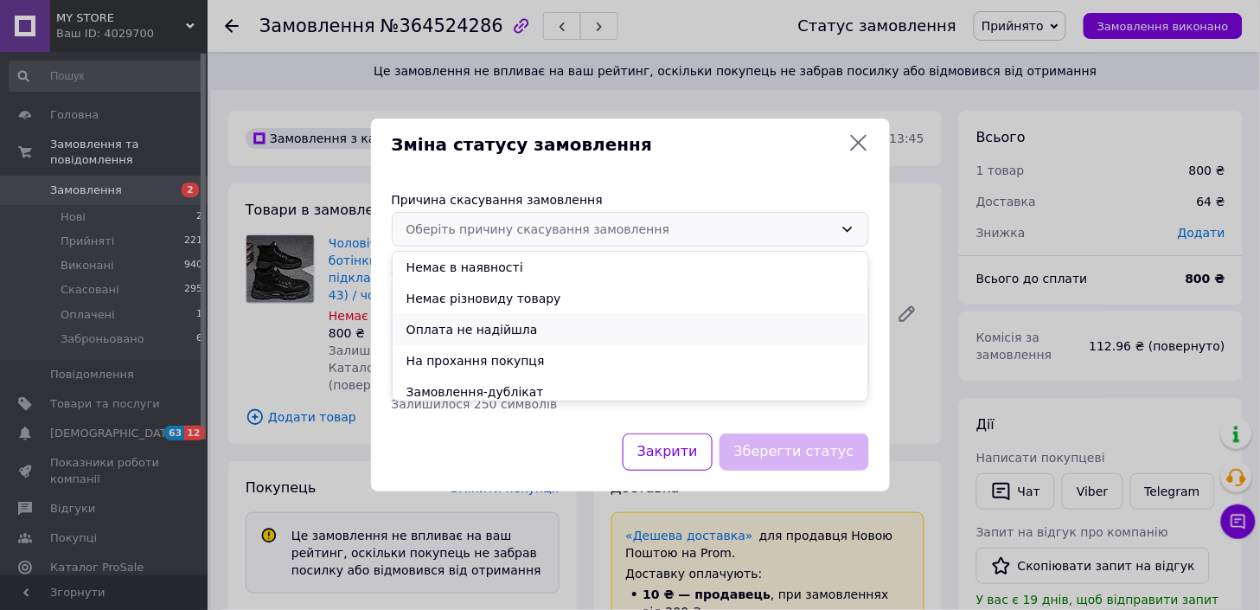
click at [444, 331] on li "Оплата не надійшла" at bounding box center [631, 329] width 476 height 31
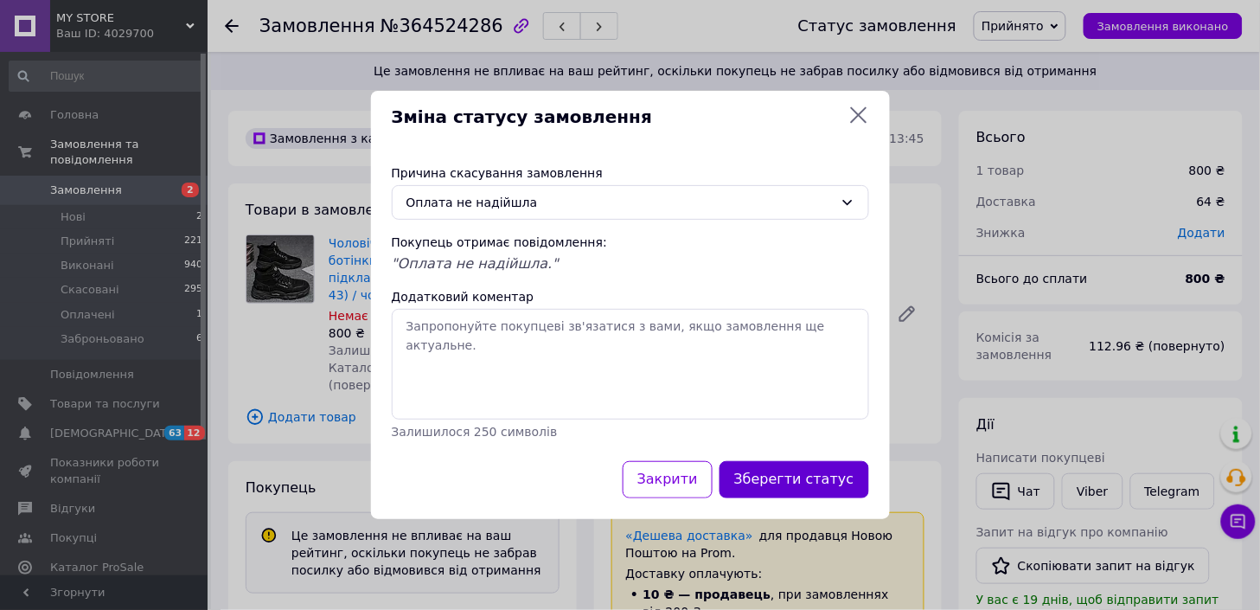
click at [827, 468] on button "Зберегти статус" at bounding box center [795, 479] width 150 height 37
